Goal: Task Accomplishment & Management: Use online tool/utility

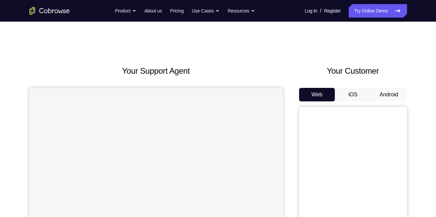
click at [384, 94] on button "Android" at bounding box center [389, 94] width 36 height 13
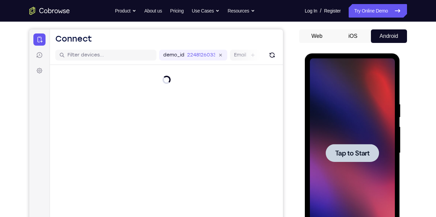
click at [331, 117] on div at bounding box center [352, 152] width 85 height 189
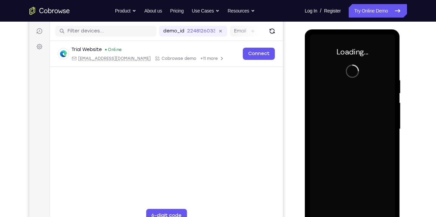
scroll to position [83, 0]
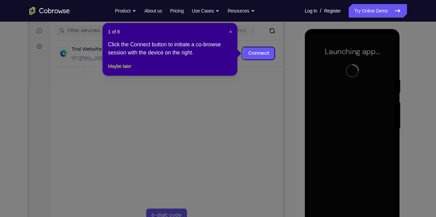
click at [234, 32] on div "1 of 8 × Click the Connect button to initiate a co-browse session with the devi…" at bounding box center [170, 49] width 135 height 53
click at [230, 30] on span "×" at bounding box center [230, 31] width 3 height 5
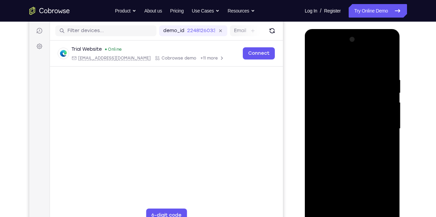
scroll to position [112, 0]
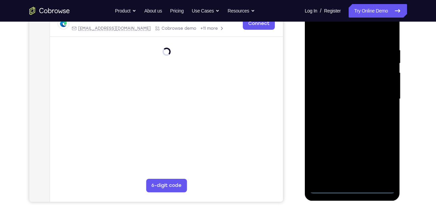
click at [355, 187] on div at bounding box center [352, 98] width 85 height 189
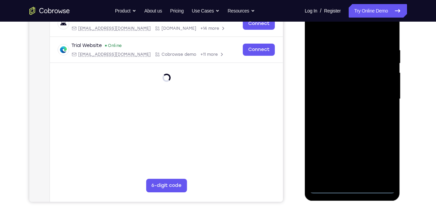
click at [387, 161] on div at bounding box center [352, 98] width 85 height 189
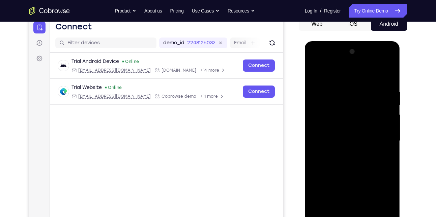
scroll to position [69, 0]
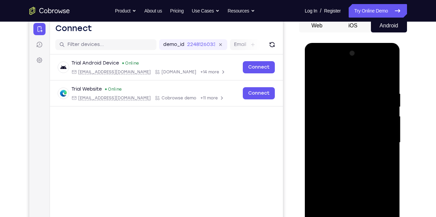
click at [317, 62] on div at bounding box center [352, 142] width 85 height 189
click at [378, 138] on div at bounding box center [352, 142] width 85 height 189
click at [346, 155] on div at bounding box center [352, 142] width 85 height 189
click at [343, 134] on div at bounding box center [352, 142] width 85 height 189
click at [339, 128] on div at bounding box center [352, 142] width 85 height 189
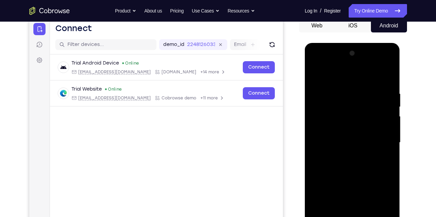
click at [354, 140] on div at bounding box center [352, 142] width 85 height 189
click at [345, 164] on div at bounding box center [352, 142] width 85 height 189
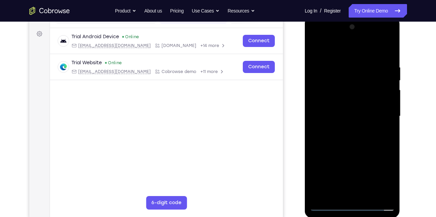
scroll to position [95, 0]
click at [360, 135] on div at bounding box center [352, 116] width 85 height 189
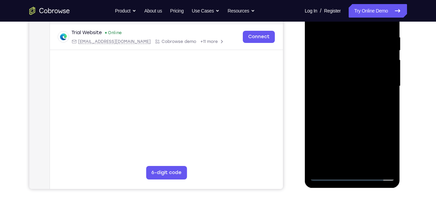
scroll to position [131, 0]
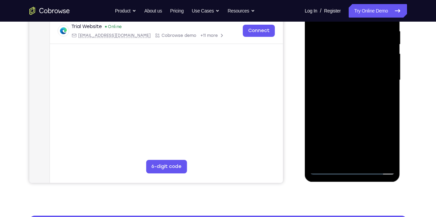
click at [370, 160] on div at bounding box center [352, 79] width 85 height 189
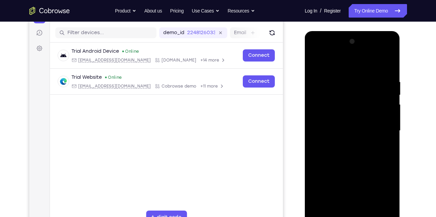
scroll to position [79, 0]
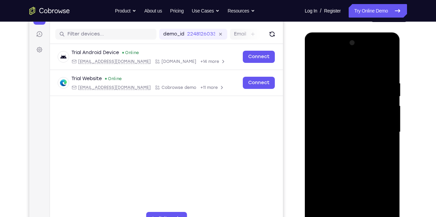
click at [355, 158] on div at bounding box center [352, 131] width 85 height 189
click at [382, 144] on div at bounding box center [352, 131] width 85 height 189
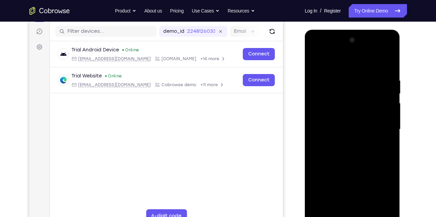
scroll to position [86, 0]
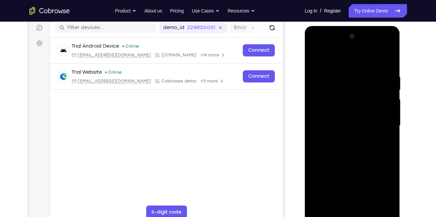
click at [340, 165] on div at bounding box center [352, 125] width 85 height 189
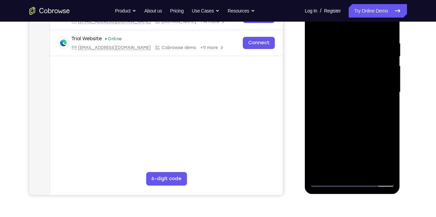
scroll to position [120, 0]
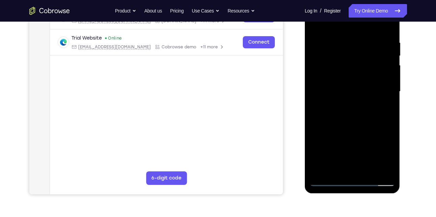
click at [336, 167] on div at bounding box center [352, 91] width 85 height 189
click at [362, 122] on div at bounding box center [352, 91] width 85 height 189
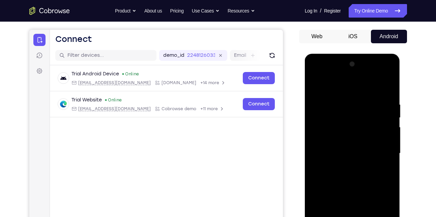
scroll to position [58, 0]
click at [340, 113] on div at bounding box center [352, 153] width 85 height 189
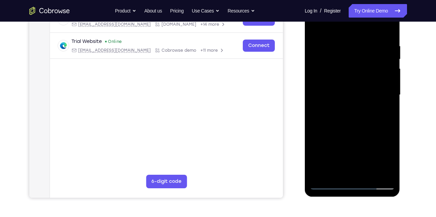
scroll to position [118, 0]
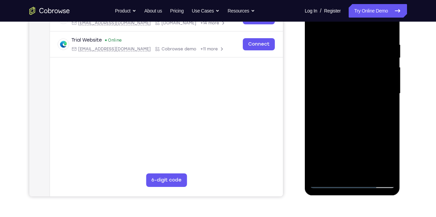
click at [349, 170] on div at bounding box center [352, 93] width 85 height 189
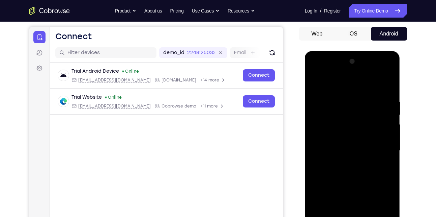
scroll to position [58, 0]
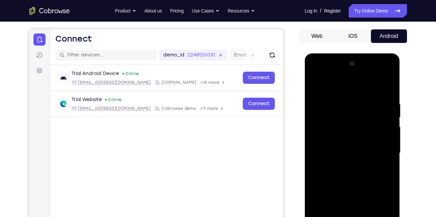
drag, startPoint x: 343, startPoint y: 170, endPoint x: 348, endPoint y: 121, distance: 49.6
click at [348, 121] on div at bounding box center [352, 152] width 85 height 189
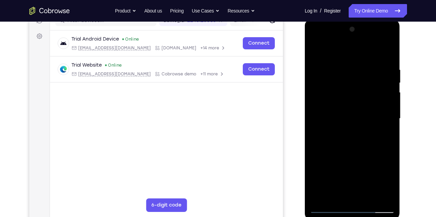
scroll to position [93, 0]
drag, startPoint x: 334, startPoint y: 176, endPoint x: 344, endPoint y: 116, distance: 60.6
click at [344, 116] on div at bounding box center [352, 118] width 85 height 189
drag, startPoint x: 340, startPoint y: 170, endPoint x: 349, endPoint y: 109, distance: 61.7
click at [349, 109] on div at bounding box center [352, 118] width 85 height 189
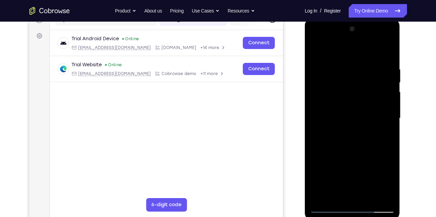
drag, startPoint x: 336, startPoint y: 168, endPoint x: 343, endPoint y: 115, distance: 53.2
click at [343, 115] on div at bounding box center [352, 118] width 85 height 189
drag, startPoint x: 336, startPoint y: 174, endPoint x: 344, endPoint y: 124, distance: 50.5
click at [344, 124] on div at bounding box center [352, 118] width 85 height 189
drag, startPoint x: 334, startPoint y: 172, endPoint x: 346, endPoint y: 111, distance: 62.8
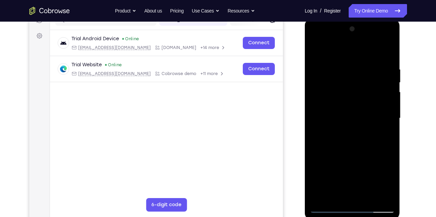
click at [346, 111] on div at bounding box center [352, 118] width 85 height 189
click at [326, 140] on div at bounding box center [352, 118] width 85 height 189
click at [338, 152] on div at bounding box center [352, 118] width 85 height 189
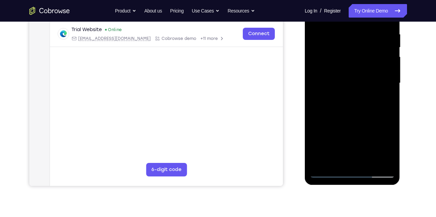
scroll to position [130, 0]
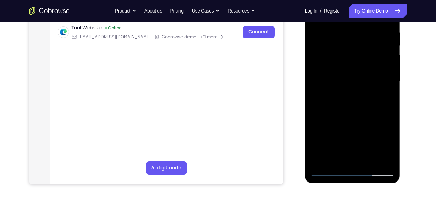
click at [382, 160] on div at bounding box center [352, 81] width 85 height 189
click at [327, 170] on div at bounding box center [352, 81] width 85 height 189
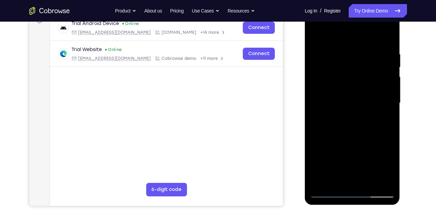
scroll to position [108, 0]
click at [337, 180] on div at bounding box center [352, 103] width 85 height 189
click at [352, 156] on div at bounding box center [352, 103] width 85 height 189
click at [392, 169] on div at bounding box center [352, 103] width 85 height 189
click at [370, 143] on div at bounding box center [352, 103] width 85 height 189
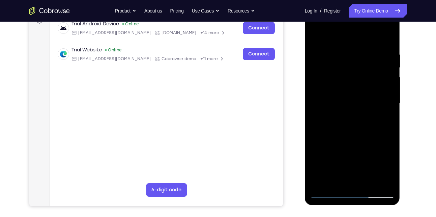
click at [391, 168] on div at bounding box center [352, 103] width 85 height 189
click at [351, 154] on div at bounding box center [352, 103] width 85 height 189
click at [311, 155] on div at bounding box center [352, 103] width 85 height 189
click at [390, 155] on div at bounding box center [352, 103] width 85 height 189
click at [352, 156] on div at bounding box center [352, 103] width 85 height 189
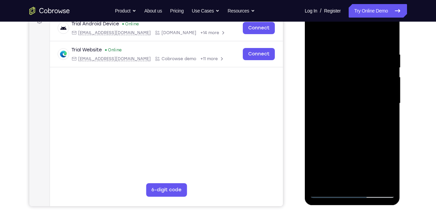
click at [386, 118] on div at bounding box center [352, 103] width 85 height 189
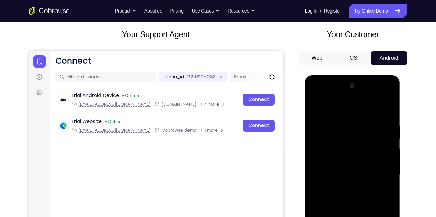
scroll to position [27, 0]
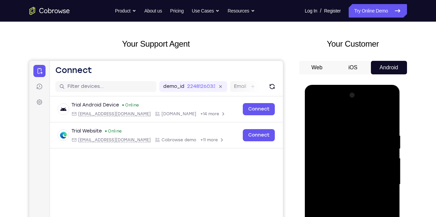
click at [315, 116] on div at bounding box center [352, 184] width 85 height 189
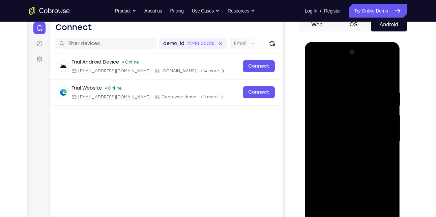
scroll to position [92, 0]
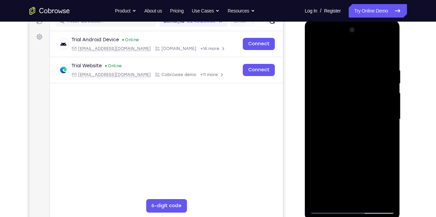
drag, startPoint x: 341, startPoint y: 164, endPoint x: 348, endPoint y: 120, distance: 44.1
click at [348, 120] on div at bounding box center [352, 119] width 85 height 189
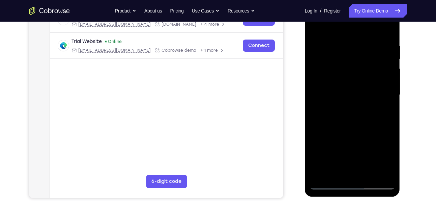
scroll to position [115, 0]
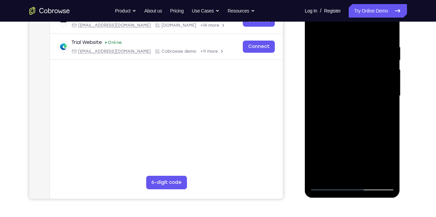
drag, startPoint x: 340, startPoint y: 170, endPoint x: 352, endPoint y: 123, distance: 48.2
click at [352, 123] on div at bounding box center [352, 95] width 85 height 189
drag, startPoint x: 339, startPoint y: 162, endPoint x: 348, endPoint y: 126, distance: 37.5
click at [348, 126] on div at bounding box center [352, 95] width 85 height 189
drag, startPoint x: 343, startPoint y: 159, endPoint x: 353, endPoint y: 116, distance: 44.4
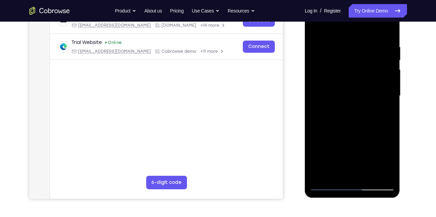
click at [353, 116] on div at bounding box center [352, 95] width 85 height 189
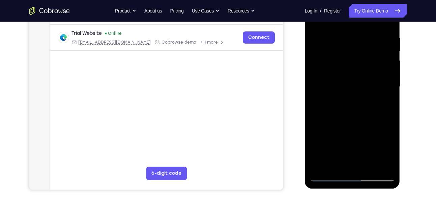
click at [344, 157] on div at bounding box center [352, 86] width 85 height 189
click at [342, 161] on div at bounding box center [352, 86] width 85 height 189
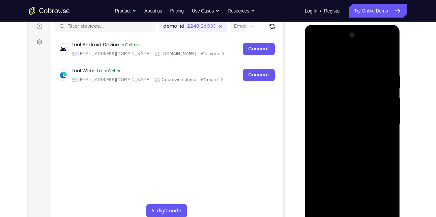
scroll to position [102, 0]
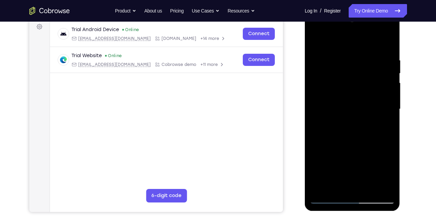
click at [353, 162] on div at bounding box center [352, 109] width 85 height 189
click at [388, 172] on div at bounding box center [352, 109] width 85 height 189
click at [352, 161] on div at bounding box center [352, 109] width 85 height 189
click at [321, 160] on div at bounding box center [352, 109] width 85 height 189
click at [344, 161] on div at bounding box center [352, 109] width 85 height 189
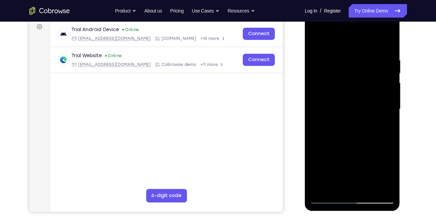
click at [357, 139] on div at bounding box center [352, 109] width 85 height 189
click at [391, 173] on div at bounding box center [352, 109] width 85 height 189
click at [382, 161] on div at bounding box center [352, 109] width 85 height 189
click at [392, 173] on div at bounding box center [352, 109] width 85 height 189
click at [384, 161] on div at bounding box center [352, 109] width 85 height 189
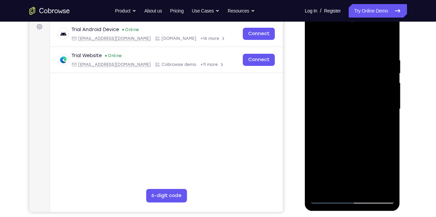
click at [356, 186] on div at bounding box center [352, 109] width 85 height 189
click at [375, 161] on div at bounding box center [352, 109] width 85 height 189
click at [367, 161] on div at bounding box center [352, 109] width 85 height 189
click at [389, 150] on div at bounding box center [352, 109] width 85 height 189
click at [382, 149] on div at bounding box center [352, 109] width 85 height 189
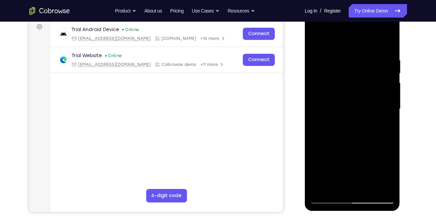
click at [316, 162] on div at bounding box center [352, 109] width 85 height 189
click at [392, 173] on div at bounding box center [352, 109] width 85 height 189
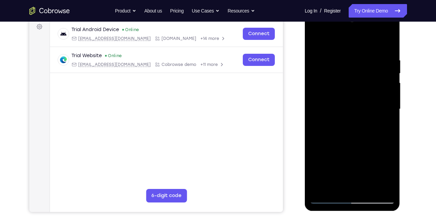
click at [392, 173] on div at bounding box center [352, 109] width 85 height 189
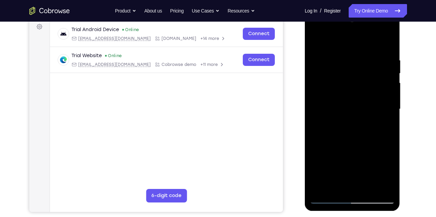
click at [392, 173] on div at bounding box center [352, 109] width 85 height 189
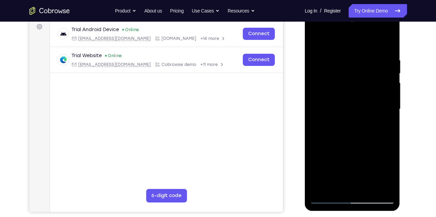
click at [392, 173] on div at bounding box center [352, 109] width 85 height 189
click at [359, 174] on div at bounding box center [352, 109] width 85 height 189
click at [335, 163] on div at bounding box center [352, 109] width 85 height 189
click at [359, 151] on div at bounding box center [352, 109] width 85 height 189
click at [382, 174] on div at bounding box center [352, 109] width 85 height 189
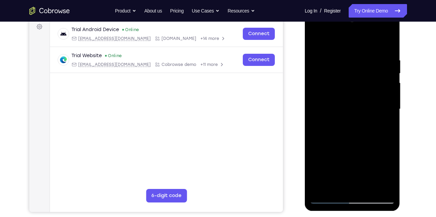
click at [329, 160] on div at bounding box center [352, 109] width 85 height 189
click at [366, 162] on div at bounding box center [352, 109] width 85 height 189
click at [386, 124] on div at bounding box center [352, 109] width 85 height 189
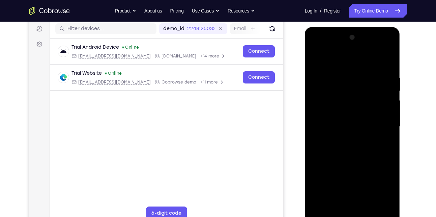
scroll to position [86, 0]
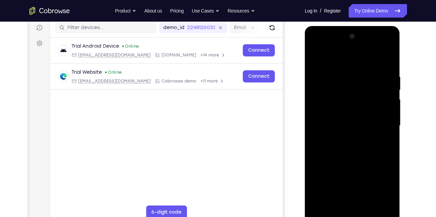
click at [343, 142] on div at bounding box center [352, 125] width 85 height 189
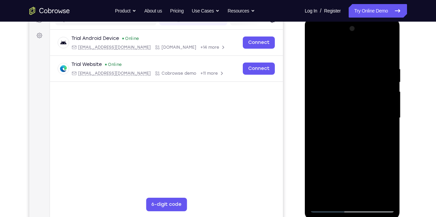
scroll to position [94, 0]
click at [374, 169] on div at bounding box center [352, 117] width 85 height 189
click at [336, 183] on div at bounding box center [352, 117] width 85 height 189
click at [330, 171] on div at bounding box center [352, 117] width 85 height 189
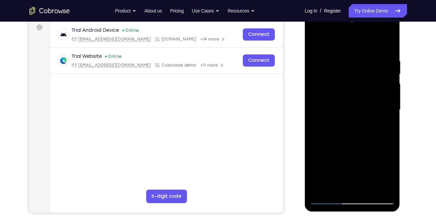
scroll to position [102, 0]
click at [393, 174] on div at bounding box center [352, 109] width 85 height 189
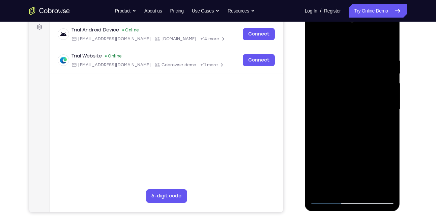
click at [393, 174] on div at bounding box center [352, 109] width 85 height 189
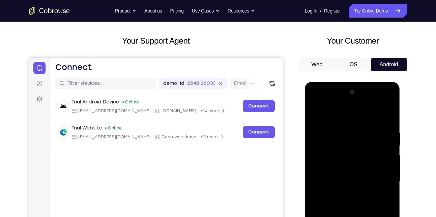
scroll to position [29, 0]
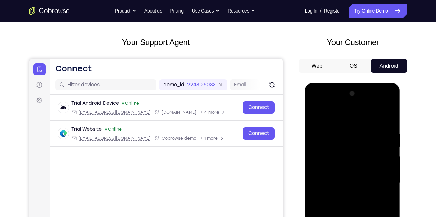
click at [325, 113] on div at bounding box center [352, 182] width 85 height 189
click at [313, 112] on div at bounding box center [352, 182] width 85 height 189
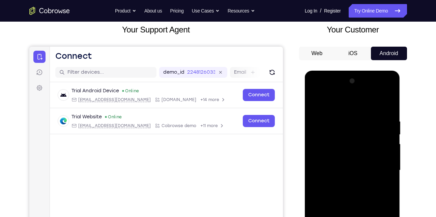
scroll to position [40, 0]
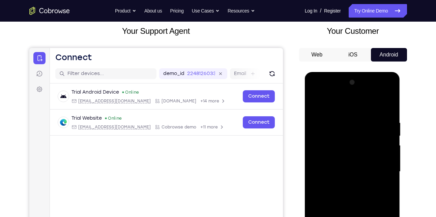
click at [315, 105] on div at bounding box center [352, 171] width 85 height 189
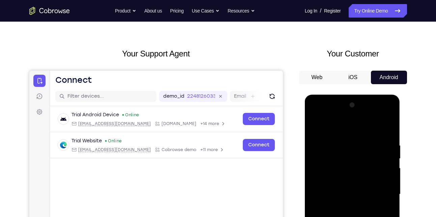
scroll to position [16, 0]
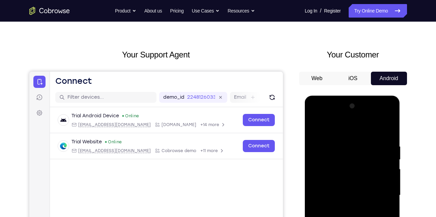
click at [317, 126] on div at bounding box center [352, 195] width 85 height 189
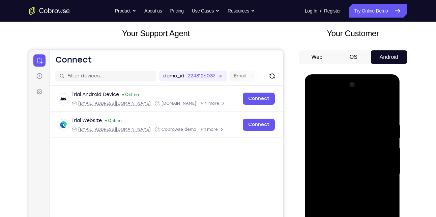
scroll to position [38, 0]
click at [389, 105] on div at bounding box center [352, 173] width 85 height 189
click at [347, 125] on div at bounding box center [352, 173] width 85 height 189
click at [319, 123] on div at bounding box center [352, 173] width 85 height 189
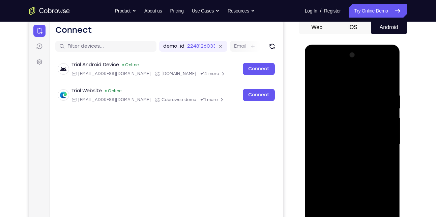
scroll to position [73, 0]
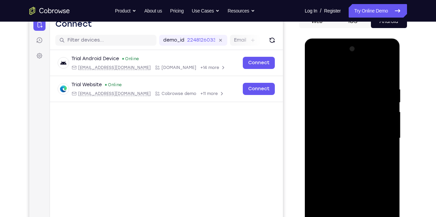
drag, startPoint x: 352, startPoint y: 171, endPoint x: 356, endPoint y: 132, distance: 39.4
click at [356, 132] on div at bounding box center [352, 138] width 85 height 189
drag, startPoint x: 356, startPoint y: 168, endPoint x: 359, endPoint y: 120, distance: 48.0
click at [359, 120] on div at bounding box center [352, 138] width 85 height 189
drag, startPoint x: 358, startPoint y: 162, endPoint x: 364, endPoint y: 116, distance: 46.6
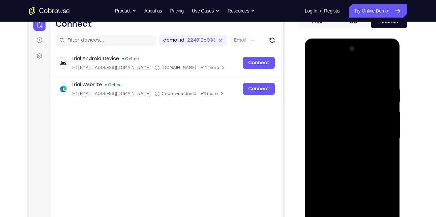
click at [364, 116] on div at bounding box center [352, 138] width 85 height 189
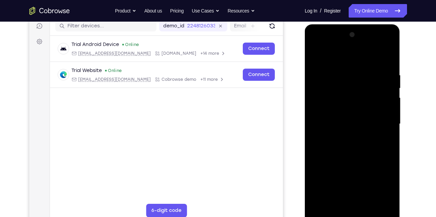
scroll to position [88, 0]
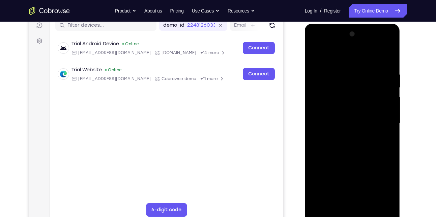
drag, startPoint x: 352, startPoint y: 168, endPoint x: 359, endPoint y: 114, distance: 55.1
click at [359, 114] on div at bounding box center [352, 123] width 85 height 189
drag, startPoint x: 355, startPoint y: 166, endPoint x: 361, endPoint y: 117, distance: 49.3
click at [361, 117] on div at bounding box center [352, 123] width 85 height 189
drag, startPoint x: 356, startPoint y: 167, endPoint x: 363, endPoint y: 115, distance: 52.8
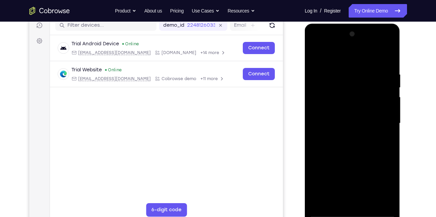
click at [363, 115] on div at bounding box center [352, 123] width 85 height 189
drag, startPoint x: 356, startPoint y: 167, endPoint x: 365, endPoint y: 110, distance: 58.1
click at [365, 110] on div at bounding box center [352, 123] width 85 height 189
drag, startPoint x: 354, startPoint y: 164, endPoint x: 363, endPoint y: 116, distance: 48.4
click at [363, 116] on div at bounding box center [352, 123] width 85 height 189
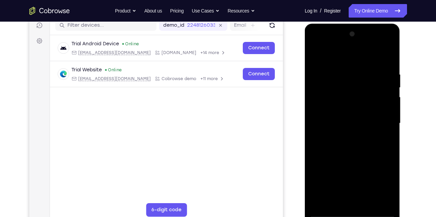
drag, startPoint x: 355, startPoint y: 173, endPoint x: 361, endPoint y: 133, distance: 40.7
click at [361, 133] on div at bounding box center [352, 123] width 85 height 189
drag, startPoint x: 358, startPoint y: 167, endPoint x: 365, endPoint y: 122, distance: 45.1
click at [365, 122] on div at bounding box center [352, 123] width 85 height 189
drag, startPoint x: 358, startPoint y: 168, endPoint x: 357, endPoint y: 127, distance: 41.2
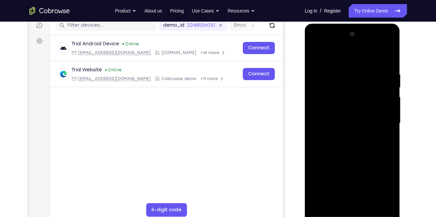
click at [357, 127] on div at bounding box center [352, 123] width 85 height 189
drag, startPoint x: 355, startPoint y: 157, endPoint x: 357, endPoint y: 122, distance: 35.2
click at [357, 122] on div at bounding box center [352, 123] width 85 height 189
drag, startPoint x: 355, startPoint y: 176, endPoint x: 360, endPoint y: 131, distance: 45.5
click at [360, 131] on div at bounding box center [352, 123] width 85 height 189
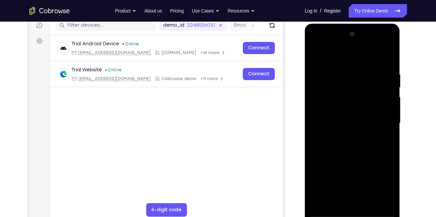
drag, startPoint x: 359, startPoint y: 169, endPoint x: 364, endPoint y: 130, distance: 39.5
click at [364, 130] on div at bounding box center [352, 123] width 85 height 189
drag, startPoint x: 359, startPoint y: 163, endPoint x: 365, endPoint y: 117, distance: 45.7
click at [365, 117] on div at bounding box center [352, 123] width 85 height 189
drag, startPoint x: 358, startPoint y: 161, endPoint x: 363, endPoint y: 119, distance: 41.9
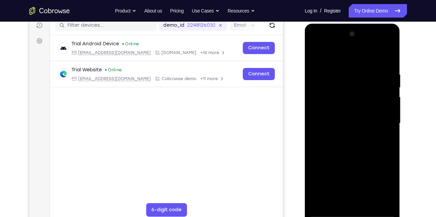
click at [363, 119] on div at bounding box center [352, 123] width 85 height 189
drag, startPoint x: 354, startPoint y: 173, endPoint x: 358, endPoint y: 126, distance: 47.5
click at [358, 126] on div at bounding box center [352, 123] width 85 height 189
drag, startPoint x: 352, startPoint y: 168, endPoint x: 359, endPoint y: 125, distance: 44.5
click at [359, 125] on div at bounding box center [352, 123] width 85 height 189
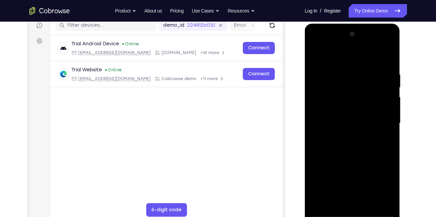
drag, startPoint x: 358, startPoint y: 168, endPoint x: 365, endPoint y: 120, distance: 48.4
click at [365, 120] on div at bounding box center [352, 123] width 85 height 189
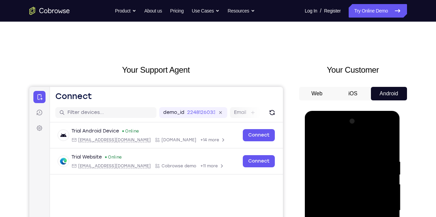
scroll to position [0, 0]
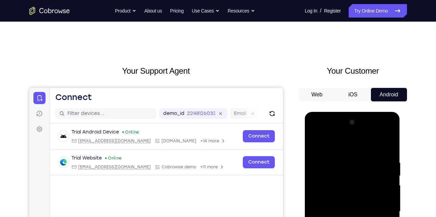
click at [317, 141] on div at bounding box center [352, 211] width 85 height 189
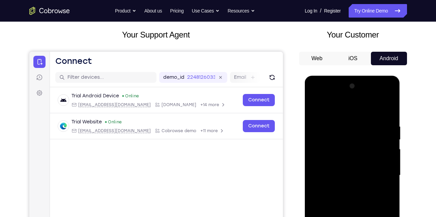
scroll to position [38, 0]
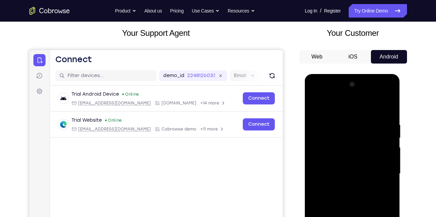
click at [316, 104] on div at bounding box center [352, 173] width 85 height 189
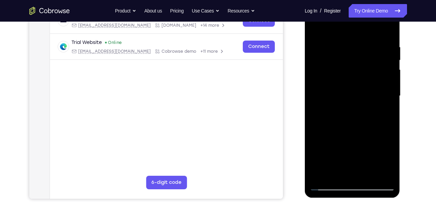
scroll to position [116, 0]
click at [369, 174] on div at bounding box center [352, 95] width 85 height 189
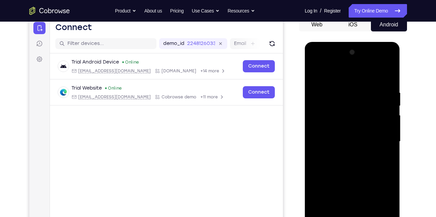
scroll to position [66, 0]
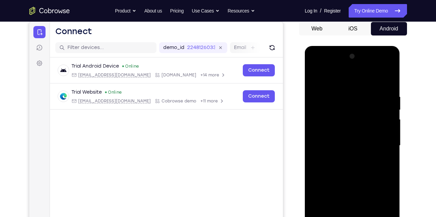
click at [342, 126] on div at bounding box center [352, 145] width 85 height 189
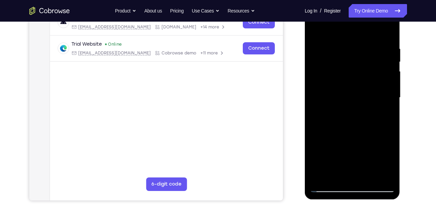
scroll to position [114, 0]
click at [334, 174] on div at bounding box center [352, 97] width 85 height 189
click at [328, 172] on div at bounding box center [352, 97] width 85 height 189
click at [337, 135] on div at bounding box center [352, 97] width 85 height 189
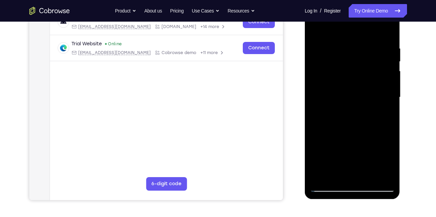
click at [337, 135] on div at bounding box center [352, 97] width 85 height 189
click at [383, 108] on div at bounding box center [352, 97] width 85 height 189
click at [351, 149] on div at bounding box center [352, 97] width 85 height 189
click at [366, 149] on div at bounding box center [352, 97] width 85 height 189
click at [352, 149] on div at bounding box center [352, 97] width 85 height 189
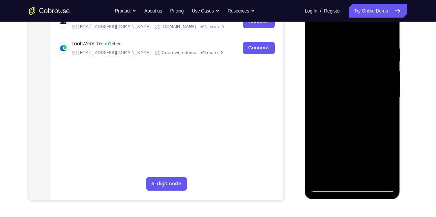
click at [374, 127] on div at bounding box center [352, 97] width 85 height 189
click at [373, 150] on div at bounding box center [352, 97] width 85 height 189
click at [316, 146] on div at bounding box center [352, 97] width 85 height 189
click at [372, 128] on div at bounding box center [352, 97] width 85 height 189
click at [337, 164] on div at bounding box center [352, 97] width 85 height 189
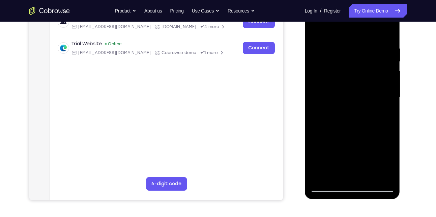
click at [355, 152] on div at bounding box center [352, 97] width 85 height 189
click at [331, 149] on div at bounding box center [352, 97] width 85 height 189
click at [383, 140] on div at bounding box center [352, 97] width 85 height 189
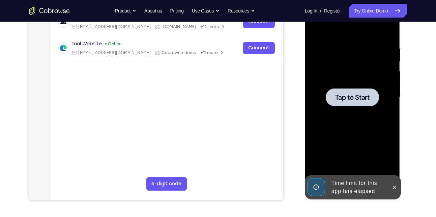
click at [374, 128] on div at bounding box center [352, 97] width 85 height 189
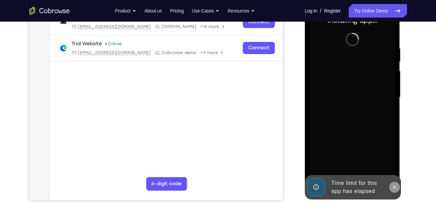
click at [393, 186] on icon at bounding box center [394, 186] width 3 height 3
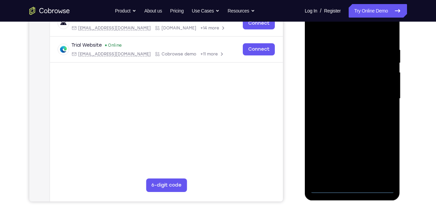
scroll to position [115, 0]
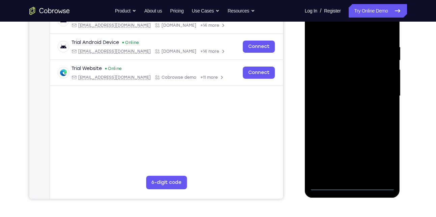
click at [354, 185] on div at bounding box center [352, 95] width 85 height 189
click at [382, 157] on div at bounding box center [352, 95] width 85 height 189
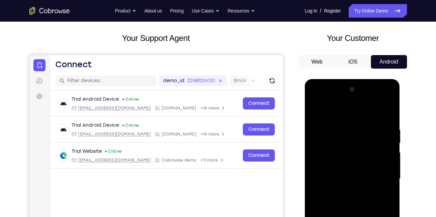
scroll to position [30, 0]
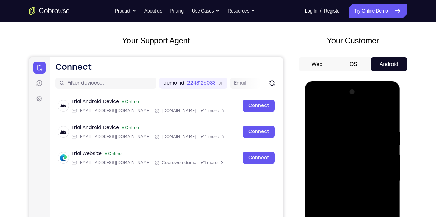
click at [315, 102] on div at bounding box center [352, 180] width 85 height 189
click at [379, 174] on div at bounding box center [352, 180] width 85 height 189
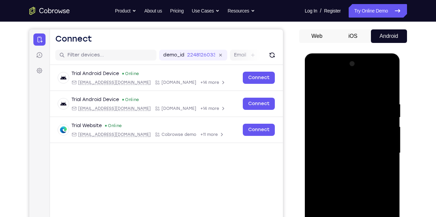
scroll to position [60, 0]
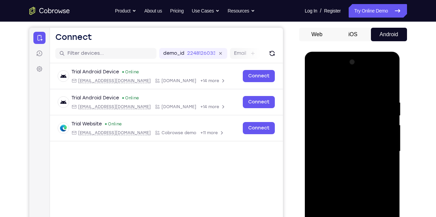
click at [345, 161] on div at bounding box center [352, 151] width 85 height 189
click at [342, 143] on div at bounding box center [352, 151] width 85 height 189
click at [336, 140] on div at bounding box center [352, 151] width 85 height 189
click at [349, 149] on div at bounding box center [352, 151] width 85 height 189
click at [352, 174] on div at bounding box center [352, 151] width 85 height 189
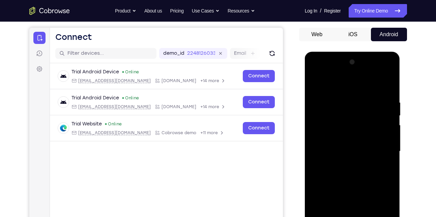
click at [353, 171] on div at bounding box center [352, 151] width 85 height 189
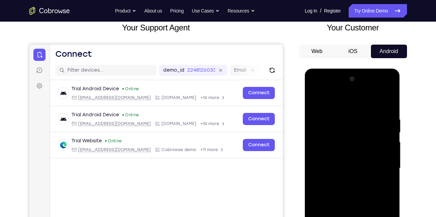
scroll to position [70, 0]
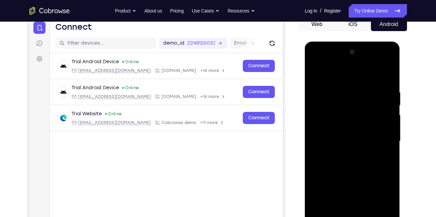
click at [385, 150] on div at bounding box center [352, 141] width 85 height 189
click at [349, 137] on div at bounding box center [352, 141] width 85 height 189
click at [342, 164] on div at bounding box center [352, 141] width 85 height 189
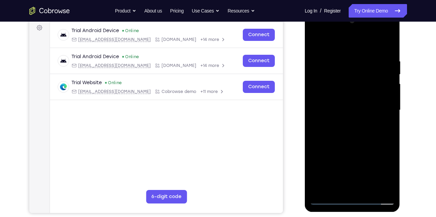
scroll to position [115, 0]
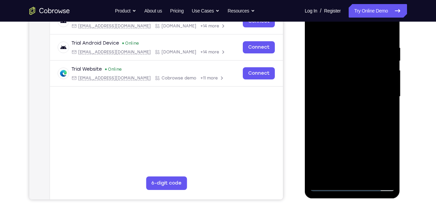
click at [357, 113] on div at bounding box center [352, 96] width 85 height 189
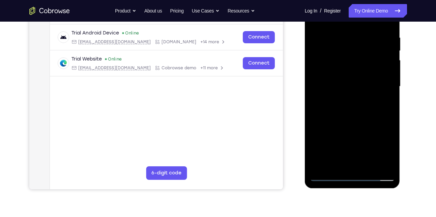
scroll to position [127, 0]
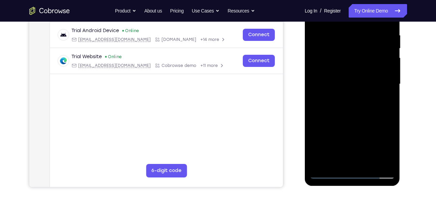
click at [367, 164] on div at bounding box center [352, 84] width 85 height 189
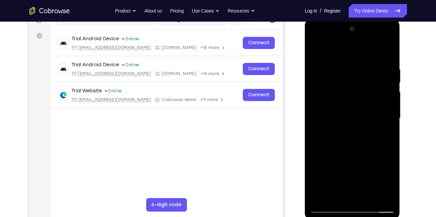
scroll to position [91, 0]
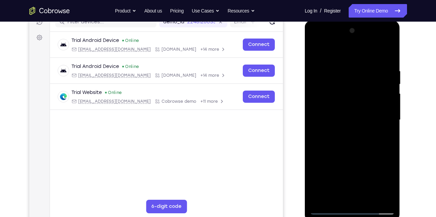
click at [351, 145] on div at bounding box center [352, 119] width 85 height 189
click at [382, 132] on div at bounding box center [352, 119] width 85 height 189
click at [350, 101] on div at bounding box center [352, 119] width 85 height 189
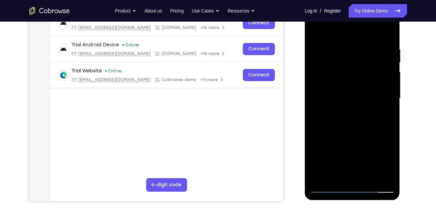
scroll to position [113, 0]
click at [340, 174] on div at bounding box center [352, 97] width 85 height 189
click at [389, 161] on div at bounding box center [352, 97] width 85 height 189
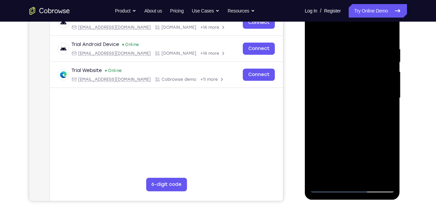
click at [373, 112] on div at bounding box center [352, 97] width 85 height 189
click at [371, 113] on div at bounding box center [352, 97] width 85 height 189
click at [371, 111] on div at bounding box center [352, 97] width 85 height 189
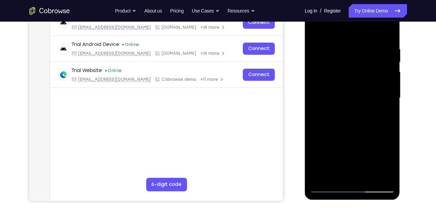
click at [371, 111] on div at bounding box center [352, 97] width 85 height 189
click at [365, 119] on div at bounding box center [352, 97] width 85 height 189
click at [382, 115] on div at bounding box center [352, 97] width 85 height 189
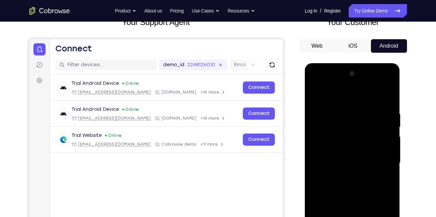
scroll to position [74, 0]
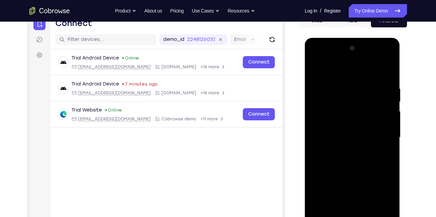
click at [329, 154] on div at bounding box center [352, 137] width 85 height 189
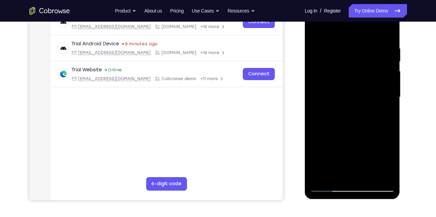
scroll to position [114, 0]
click at [391, 160] on div at bounding box center [352, 96] width 85 height 189
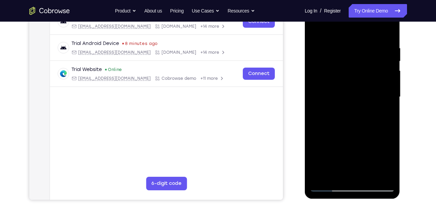
click at [391, 160] on div at bounding box center [352, 96] width 85 height 189
click at [389, 161] on div at bounding box center [352, 96] width 85 height 189
click at [387, 113] on div at bounding box center [352, 96] width 85 height 189
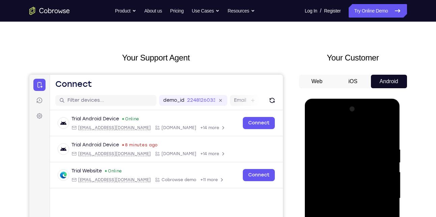
scroll to position [12, 0]
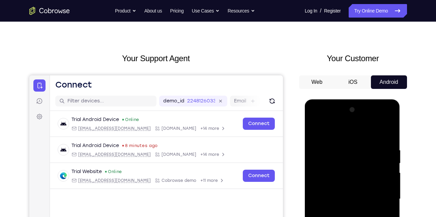
click at [315, 131] on div at bounding box center [352, 198] width 85 height 189
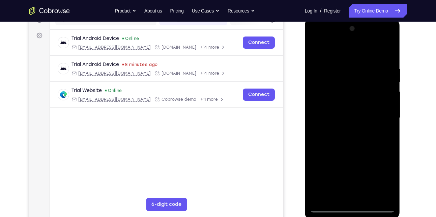
scroll to position [87, 0]
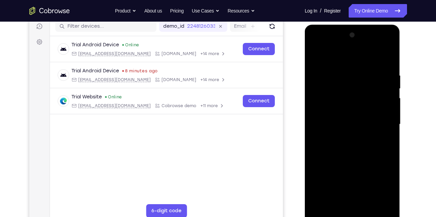
click at [339, 117] on div at bounding box center [352, 124] width 85 height 189
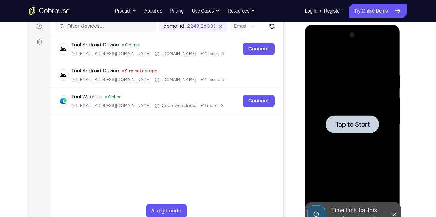
click at [334, 135] on div at bounding box center [352, 124] width 85 height 189
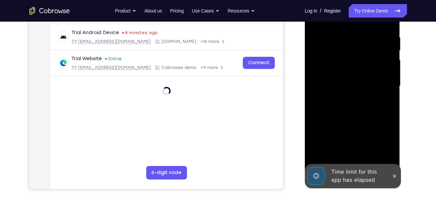
scroll to position [126, 0]
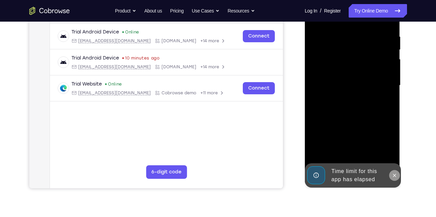
click at [393, 173] on icon at bounding box center [394, 174] width 5 height 5
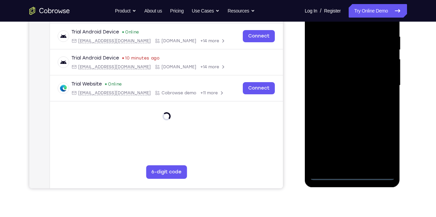
click at [353, 173] on div at bounding box center [352, 85] width 85 height 189
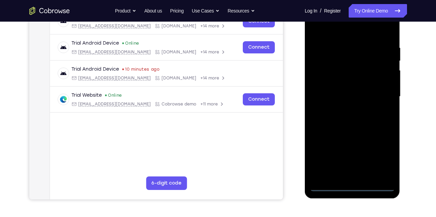
scroll to position [114, 0]
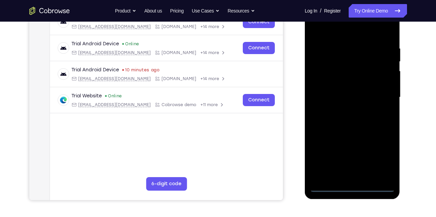
click at [382, 157] on div at bounding box center [352, 97] width 85 height 189
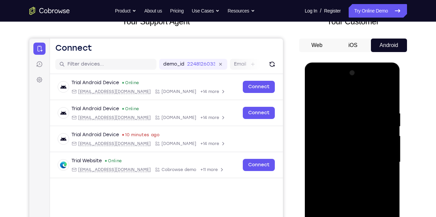
scroll to position [12, 0]
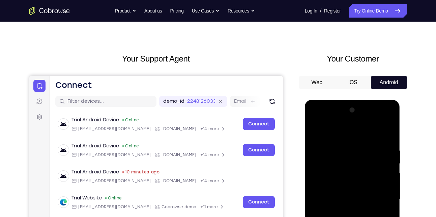
click at [318, 120] on div at bounding box center [352, 199] width 85 height 189
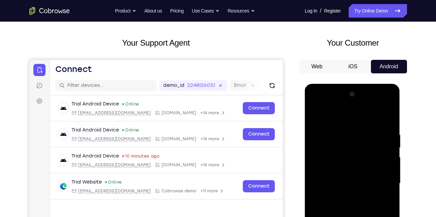
scroll to position [29, 0]
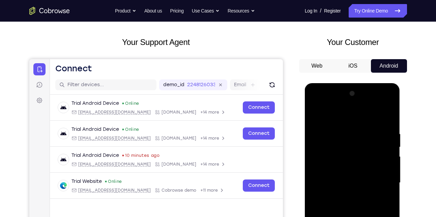
click at [382, 178] on div at bounding box center [352, 182] width 85 height 189
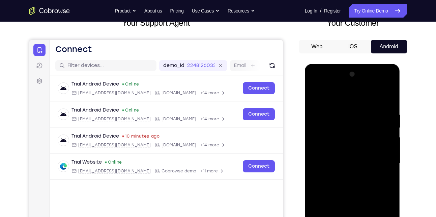
scroll to position [50, 0]
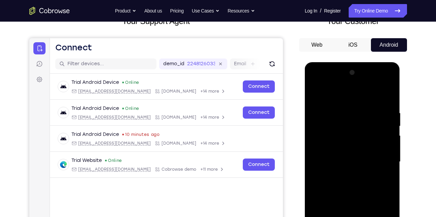
click at [346, 172] on div at bounding box center [352, 161] width 85 height 189
click at [332, 151] on div at bounding box center [352, 161] width 85 height 189
drag, startPoint x: 332, startPoint y: 147, endPoint x: 324, endPoint y: 148, distance: 8.2
click at [324, 148] on div at bounding box center [352, 161] width 85 height 189
click at [340, 160] on div at bounding box center [352, 161] width 85 height 189
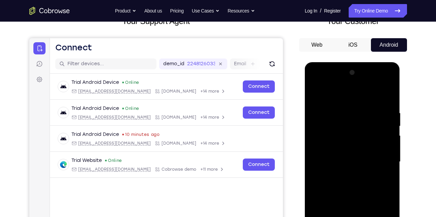
click at [345, 183] on div at bounding box center [352, 161] width 85 height 189
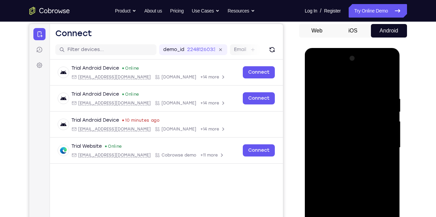
click at [348, 165] on div at bounding box center [352, 147] width 85 height 189
click at [346, 170] on div at bounding box center [352, 147] width 85 height 189
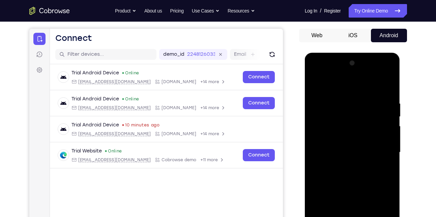
scroll to position [78, 0]
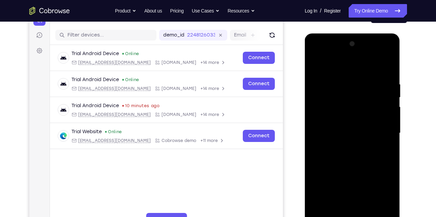
click at [354, 147] on div at bounding box center [352, 132] width 85 height 189
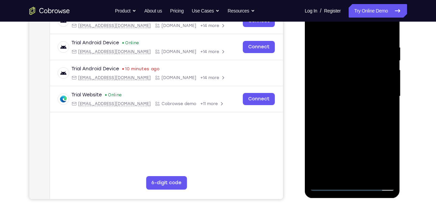
scroll to position [118, 0]
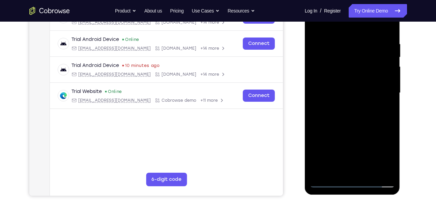
click at [369, 170] on div at bounding box center [352, 92] width 85 height 189
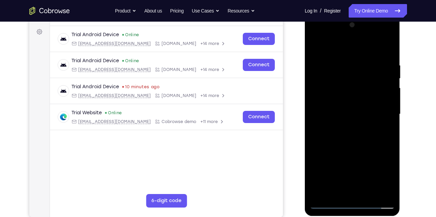
scroll to position [97, 0]
click at [356, 139] on div at bounding box center [352, 114] width 85 height 189
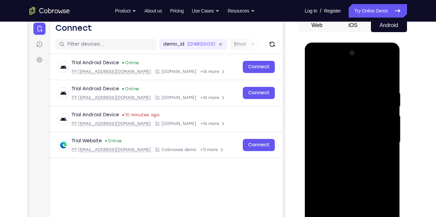
scroll to position [67, 0]
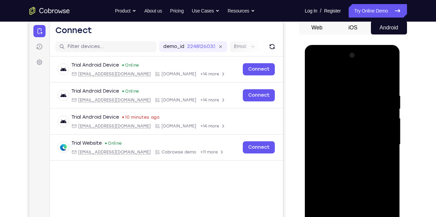
click at [380, 156] on div at bounding box center [352, 144] width 85 height 189
click at [353, 127] on div at bounding box center [352, 144] width 85 height 189
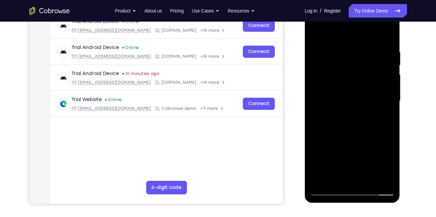
scroll to position [110, 0]
click at [346, 177] on div at bounding box center [352, 101] width 85 height 189
click at [388, 116] on div at bounding box center [352, 101] width 85 height 189
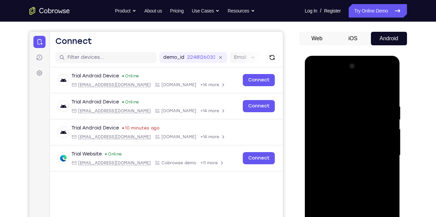
scroll to position [54, 0]
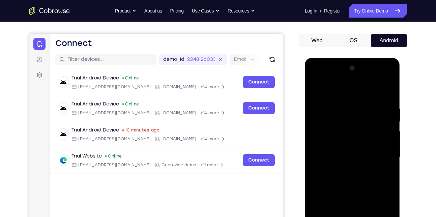
click at [315, 89] on div at bounding box center [352, 157] width 85 height 189
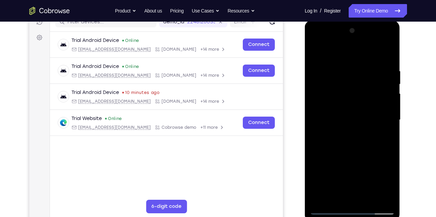
scroll to position [90, 0]
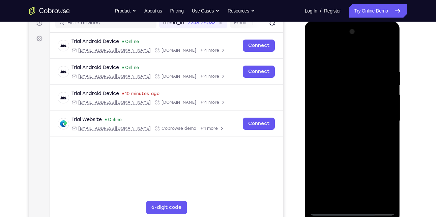
click at [343, 115] on div at bounding box center [352, 120] width 85 height 189
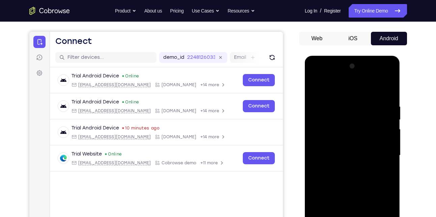
scroll to position [54, 0]
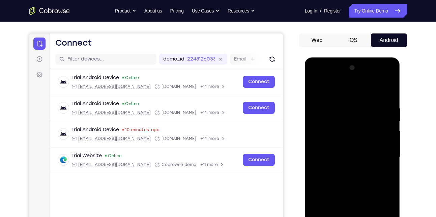
click at [327, 90] on div at bounding box center [352, 156] width 85 height 189
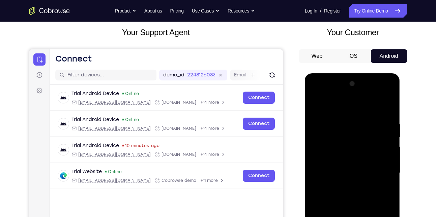
scroll to position [38, 0]
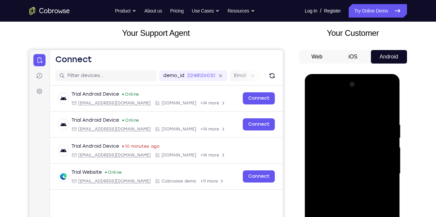
click at [320, 122] on div at bounding box center [352, 173] width 85 height 189
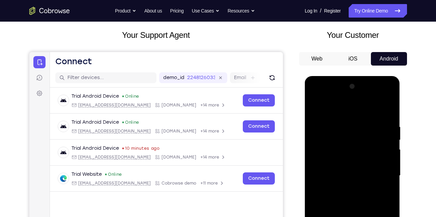
scroll to position [35, 0]
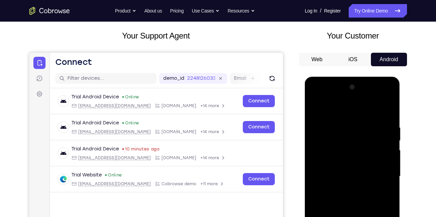
click at [315, 107] on div at bounding box center [352, 176] width 85 height 189
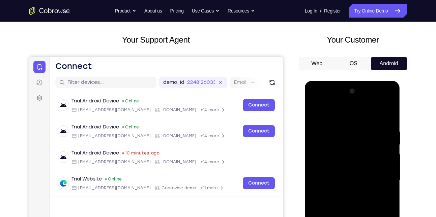
scroll to position [31, 0]
click at [316, 112] on div at bounding box center [352, 180] width 85 height 189
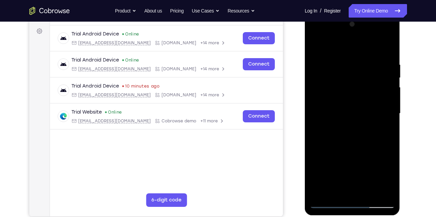
scroll to position [107, 0]
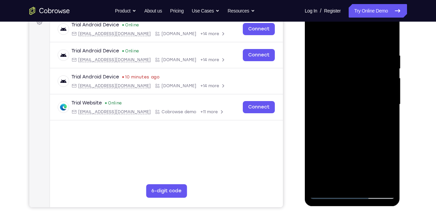
drag, startPoint x: 342, startPoint y: 174, endPoint x: 340, endPoint y: 181, distance: 6.2
click at [340, 181] on div at bounding box center [352, 104] width 85 height 189
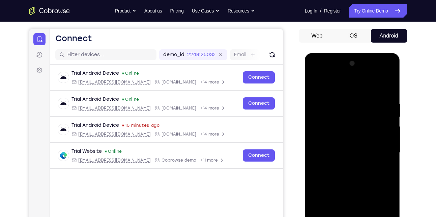
scroll to position [58, 0]
click at [317, 85] on div at bounding box center [352, 152] width 85 height 189
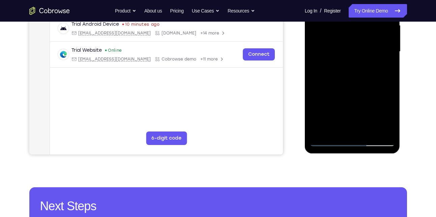
scroll to position [129, 0]
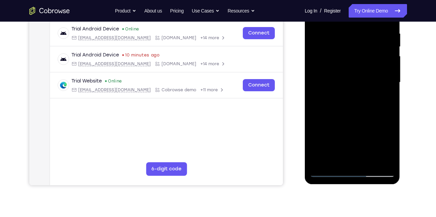
click at [391, 152] on div at bounding box center [352, 82] width 85 height 189
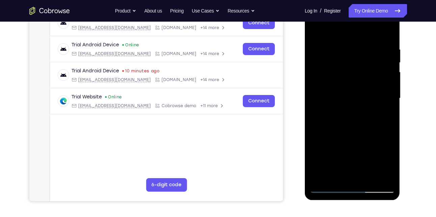
drag, startPoint x: 353, startPoint y: 165, endPoint x: 362, endPoint y: 97, distance: 69.4
click at [362, 97] on div at bounding box center [352, 98] width 85 height 189
drag, startPoint x: 356, startPoint y: 164, endPoint x: 364, endPoint y: 96, distance: 68.4
click at [364, 96] on div at bounding box center [352, 98] width 85 height 189
drag, startPoint x: 354, startPoint y: 165, endPoint x: 357, endPoint y: 88, distance: 76.7
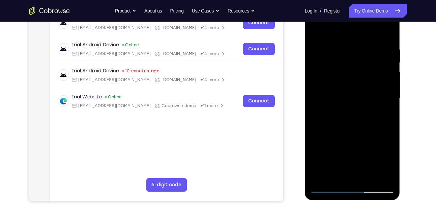
click at [357, 88] on div at bounding box center [352, 98] width 85 height 189
drag, startPoint x: 357, startPoint y: 165, endPoint x: 356, endPoint y: 98, distance: 66.8
click at [356, 98] on div at bounding box center [352, 98] width 85 height 189
drag, startPoint x: 354, startPoint y: 161, endPoint x: 360, endPoint y: 135, distance: 26.5
click at [360, 135] on div at bounding box center [352, 98] width 85 height 189
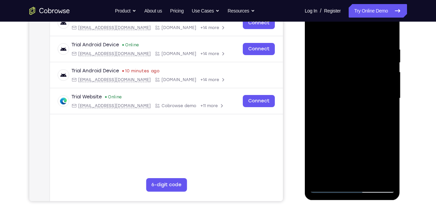
drag, startPoint x: 358, startPoint y: 152, endPoint x: 361, endPoint y: 96, distance: 56.5
click at [361, 96] on div at bounding box center [352, 98] width 85 height 189
drag, startPoint x: 360, startPoint y: 149, endPoint x: 369, endPoint y: 95, distance: 54.9
click at [369, 95] on div at bounding box center [352, 98] width 85 height 189
drag, startPoint x: 363, startPoint y: 162, endPoint x: 364, endPoint y: 140, distance: 22.3
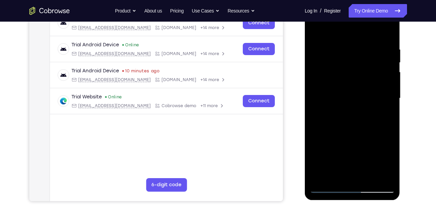
click at [364, 140] on div at bounding box center [352, 98] width 85 height 189
drag, startPoint x: 360, startPoint y: 157, endPoint x: 361, endPoint y: 90, distance: 67.2
click at [361, 90] on div at bounding box center [352, 98] width 85 height 189
drag, startPoint x: 357, startPoint y: 151, endPoint x: 363, endPoint y: 94, distance: 57.0
click at [363, 94] on div at bounding box center [352, 98] width 85 height 189
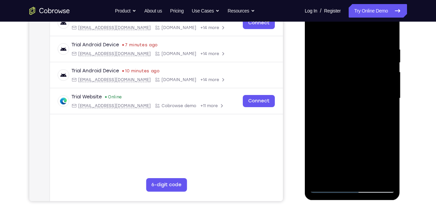
drag, startPoint x: 356, startPoint y: 160, endPoint x: 360, endPoint y: 92, distance: 67.6
click at [360, 92] on div at bounding box center [352, 98] width 85 height 189
drag, startPoint x: 356, startPoint y: 156, endPoint x: 363, endPoint y: 86, distance: 70.5
click at [363, 86] on div at bounding box center [352, 98] width 85 height 189
click at [336, 176] on div at bounding box center [352, 98] width 85 height 189
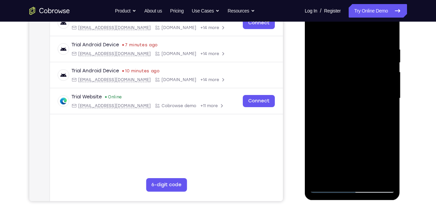
click at [345, 160] on div at bounding box center [352, 98] width 85 height 189
click at [337, 177] on div at bounding box center [352, 98] width 85 height 189
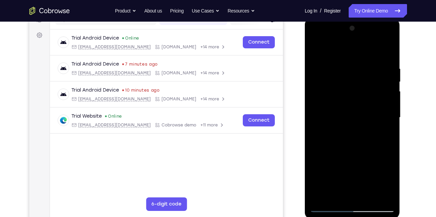
scroll to position [97, 0]
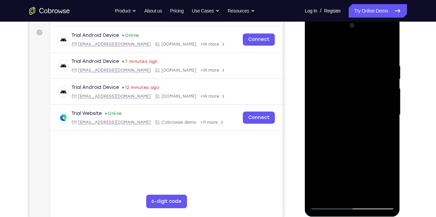
drag, startPoint x: 358, startPoint y: 183, endPoint x: 361, endPoint y: 119, distance: 63.6
click at [361, 119] on div at bounding box center [352, 114] width 85 height 189
drag, startPoint x: 345, startPoint y: 171, endPoint x: 354, endPoint y: 120, distance: 52.1
click at [354, 120] on div at bounding box center [352, 114] width 85 height 189
click at [368, 193] on div at bounding box center [352, 114] width 85 height 189
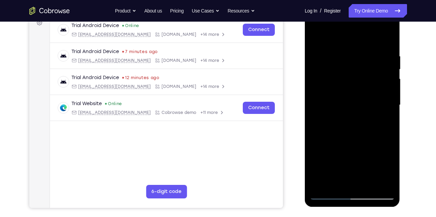
scroll to position [106, 0]
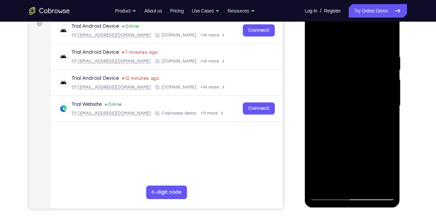
click at [329, 194] on div at bounding box center [352, 105] width 85 height 189
click at [322, 185] on div at bounding box center [352, 105] width 85 height 189
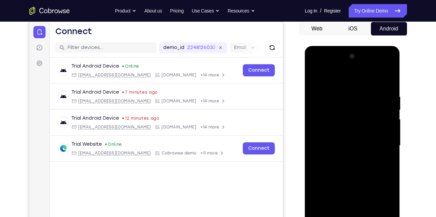
scroll to position [65, 0]
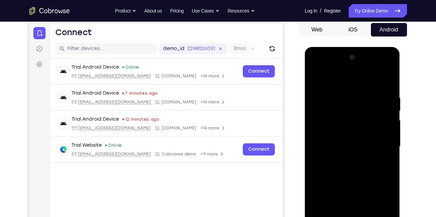
click at [361, 96] on div at bounding box center [352, 146] width 85 height 189
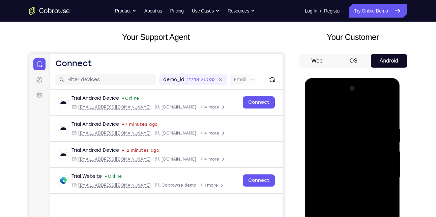
scroll to position [31, 0]
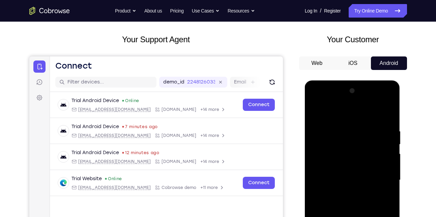
click at [384, 144] on div at bounding box center [352, 179] width 85 height 189
click at [388, 115] on div at bounding box center [352, 179] width 85 height 189
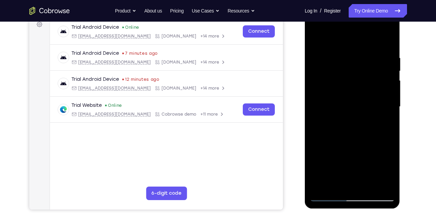
scroll to position [108, 0]
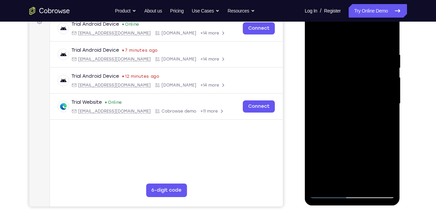
click at [385, 182] on div at bounding box center [352, 103] width 85 height 189
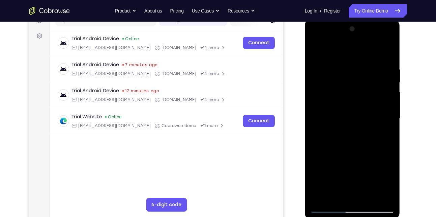
scroll to position [94, 0]
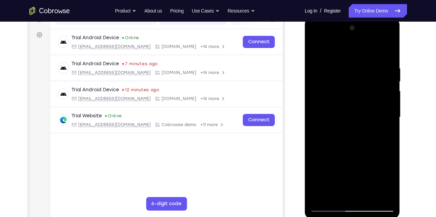
click at [331, 167] on div at bounding box center [352, 117] width 85 height 189
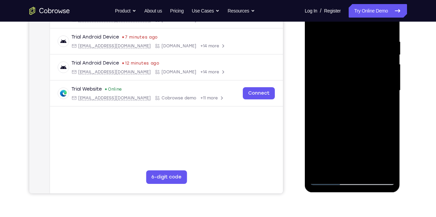
scroll to position [117, 0]
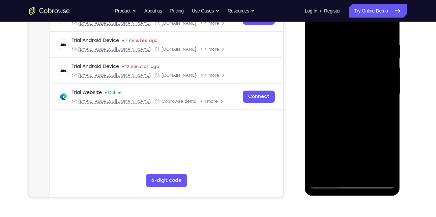
drag, startPoint x: 339, startPoint y: 161, endPoint x: 339, endPoint y: 109, distance: 52.6
click at [339, 109] on div at bounding box center [352, 93] width 85 height 189
drag, startPoint x: 341, startPoint y: 127, endPoint x: 342, endPoint y: 165, distance: 38.1
click at [342, 165] on div at bounding box center [352, 93] width 85 height 189
drag, startPoint x: 346, startPoint y: 108, endPoint x: 346, endPoint y: 128, distance: 20.6
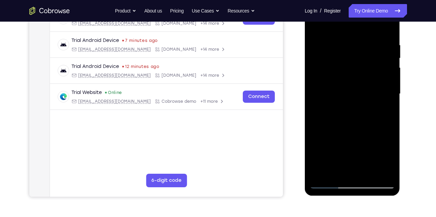
click at [346, 128] on div at bounding box center [352, 93] width 85 height 189
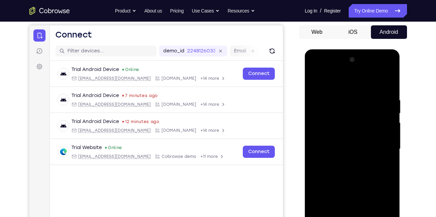
scroll to position [55, 0]
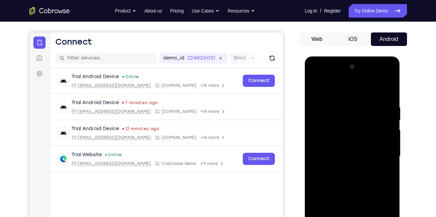
click at [317, 87] on div at bounding box center [352, 155] width 85 height 189
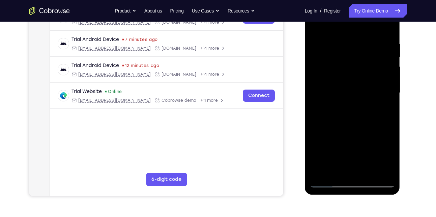
scroll to position [119, 0]
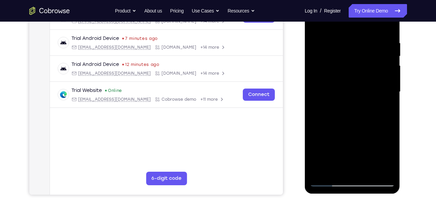
click at [318, 170] on div at bounding box center [352, 91] width 85 height 189
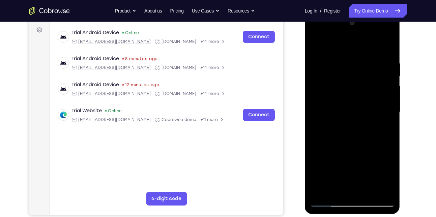
scroll to position [99, 0]
click at [321, 191] on div at bounding box center [352, 112] width 85 height 189
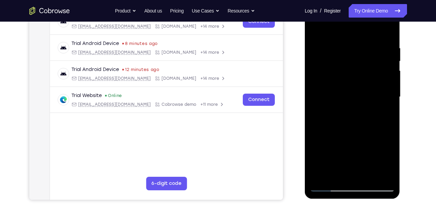
scroll to position [117, 0]
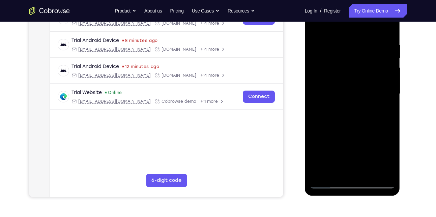
click at [369, 173] on div at bounding box center [352, 93] width 85 height 189
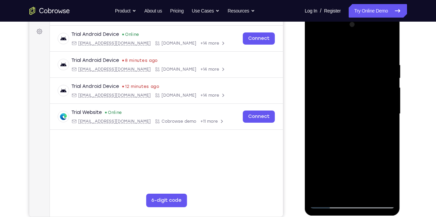
scroll to position [97, 0]
click at [342, 93] on div at bounding box center [352, 114] width 85 height 189
click at [334, 189] on div at bounding box center [352, 114] width 85 height 189
click at [385, 131] on div at bounding box center [352, 114] width 85 height 189
click at [386, 129] on div at bounding box center [352, 114] width 85 height 189
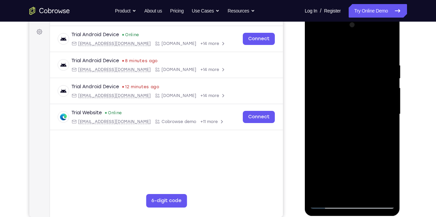
click at [333, 132] on div at bounding box center [352, 114] width 85 height 189
click at [383, 130] on div at bounding box center [352, 114] width 85 height 189
click at [386, 131] on div at bounding box center [352, 114] width 85 height 189
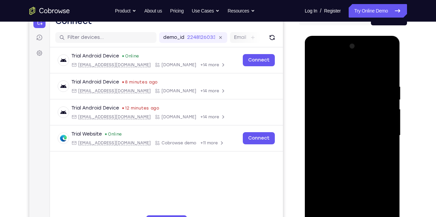
scroll to position [76, 0]
click at [339, 151] on div at bounding box center [352, 134] width 85 height 189
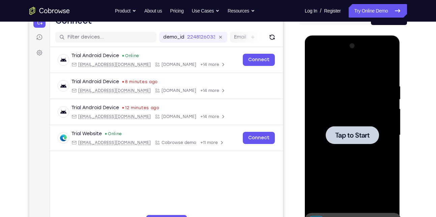
click at [344, 139] on div at bounding box center [352, 135] width 53 height 18
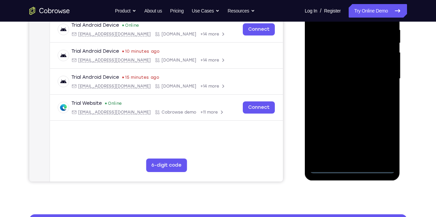
scroll to position [134, 0]
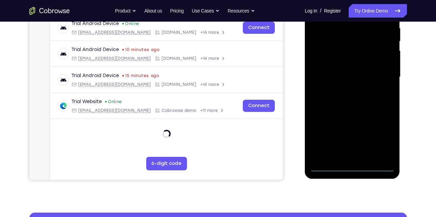
click at [350, 167] on div at bounding box center [352, 76] width 85 height 189
click at [379, 136] on div at bounding box center [352, 76] width 85 height 189
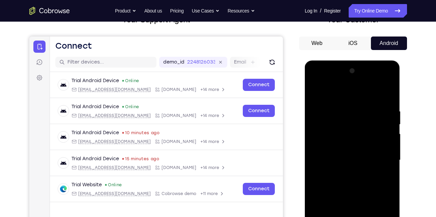
click at [318, 80] on div at bounding box center [352, 159] width 85 height 189
click at [380, 155] on div at bounding box center [352, 159] width 85 height 189
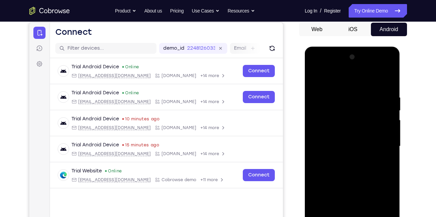
scroll to position [68, 0]
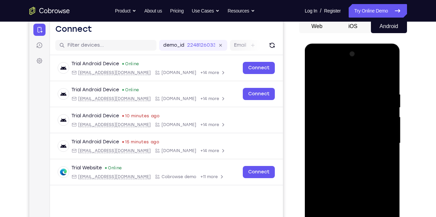
click at [380, 141] on div at bounding box center [352, 143] width 85 height 189
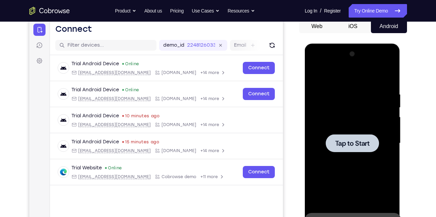
click at [356, 149] on div at bounding box center [352, 143] width 53 height 18
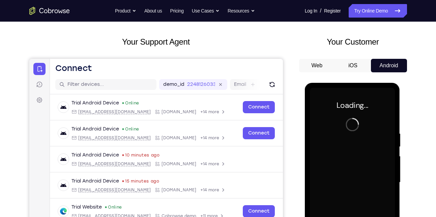
scroll to position [30, 0]
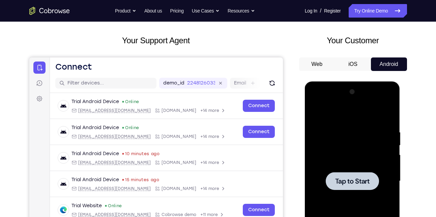
click at [318, 160] on div at bounding box center [352, 180] width 85 height 189
drag, startPoint x: 318, startPoint y: 160, endPoint x: 360, endPoint y: 176, distance: 44.6
click at [360, 178] on span "Tap to Start" at bounding box center [352, 181] width 34 height 7
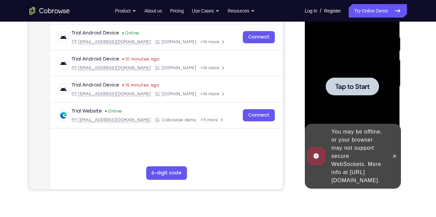
scroll to position [125, 0]
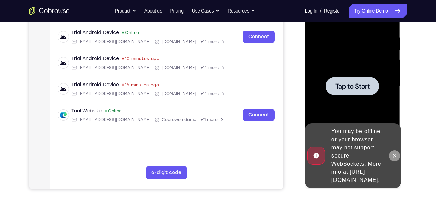
click at [393, 153] on icon at bounding box center [394, 155] width 5 height 5
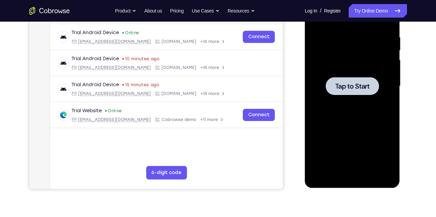
click at [353, 122] on div at bounding box center [352, 86] width 85 height 189
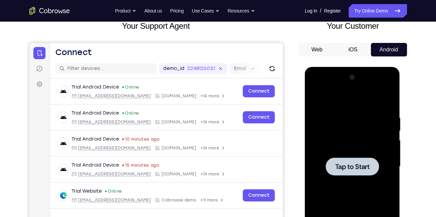
scroll to position [44, 0]
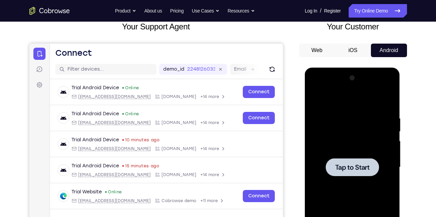
click at [358, 153] on div at bounding box center [352, 167] width 85 height 189
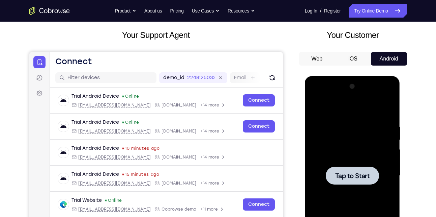
scroll to position [34, 0]
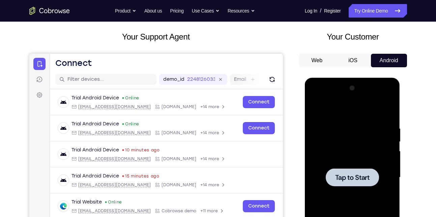
click at [355, 57] on button "iOS" at bounding box center [353, 60] width 36 height 13
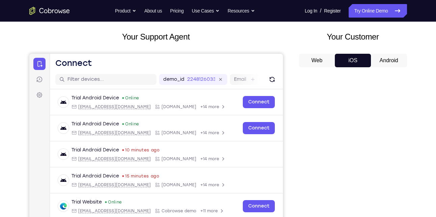
click at [383, 60] on button "Android" at bounding box center [389, 60] width 36 height 13
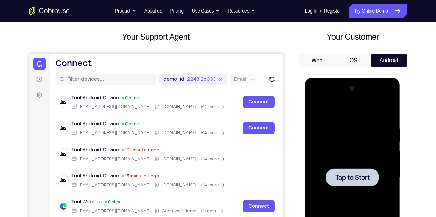
click at [354, 164] on div at bounding box center [352, 177] width 85 height 189
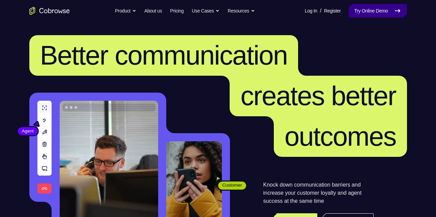
click at [357, 5] on link "Try Online Demo" at bounding box center [378, 10] width 58 height 13
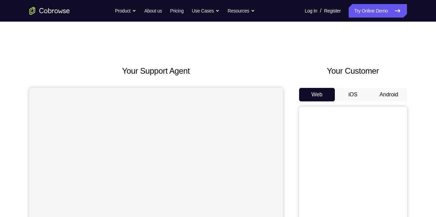
click at [383, 97] on button "Android" at bounding box center [389, 94] width 36 height 13
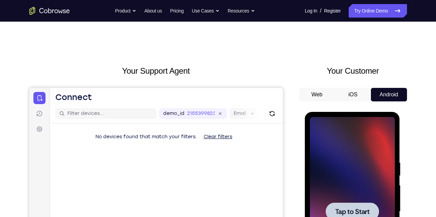
click at [350, 195] on div at bounding box center [352, 211] width 85 height 189
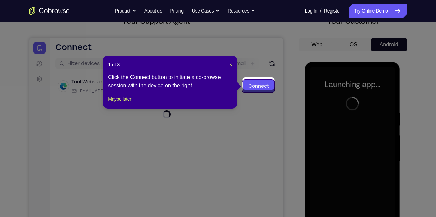
scroll to position [50, 0]
click at [231, 62] on span "×" at bounding box center [230, 64] width 3 height 5
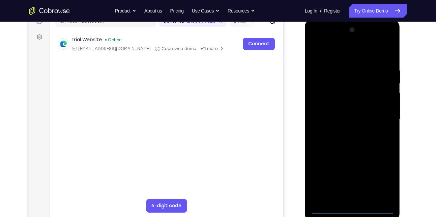
scroll to position [93, 0]
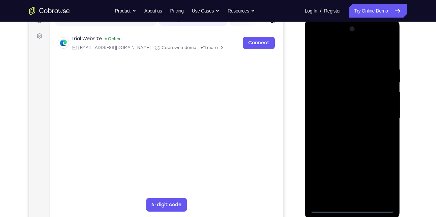
click at [353, 210] on div at bounding box center [352, 118] width 85 height 189
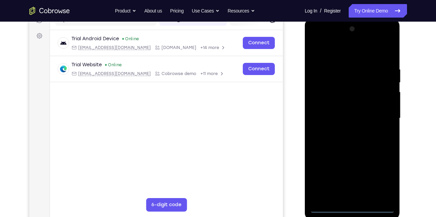
click at [384, 181] on div at bounding box center [352, 118] width 85 height 189
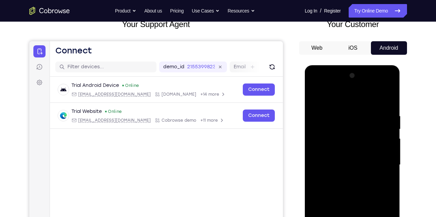
scroll to position [46, 0]
click at [317, 85] on div at bounding box center [352, 165] width 85 height 189
click at [381, 163] on div at bounding box center [352, 165] width 85 height 189
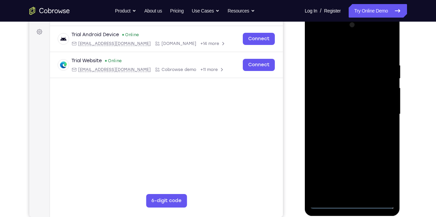
scroll to position [101, 0]
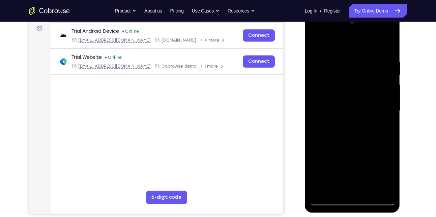
click at [345, 121] on div at bounding box center [352, 110] width 85 height 189
click at [348, 100] on div at bounding box center [352, 110] width 85 height 189
click at [347, 93] on div at bounding box center [352, 110] width 85 height 189
click at [376, 110] on div at bounding box center [352, 110] width 85 height 189
click at [353, 134] on div at bounding box center [352, 110] width 85 height 189
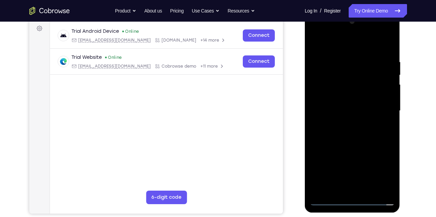
click at [357, 131] on div at bounding box center [352, 110] width 85 height 189
click at [365, 128] on div at bounding box center [352, 110] width 85 height 189
click at [370, 189] on div at bounding box center [352, 110] width 85 height 189
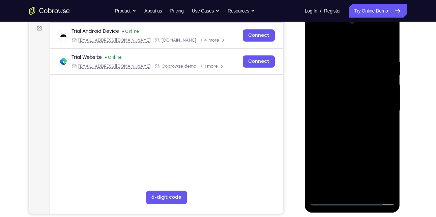
click at [353, 134] on div at bounding box center [352, 110] width 85 height 189
click at [379, 121] on div at bounding box center [352, 110] width 85 height 189
click at [353, 94] on div at bounding box center [352, 110] width 85 height 189
click at [337, 186] on div at bounding box center [352, 110] width 85 height 189
click at [386, 127] on div at bounding box center [352, 110] width 85 height 189
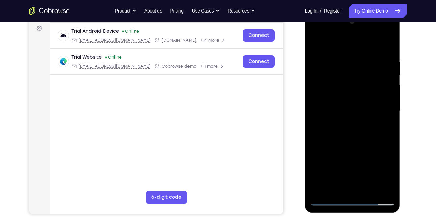
click at [329, 125] on div at bounding box center [352, 110] width 85 height 189
click at [383, 127] on div at bounding box center [352, 110] width 85 height 189
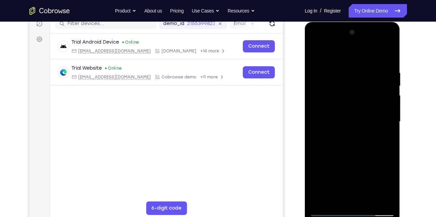
scroll to position [88, 0]
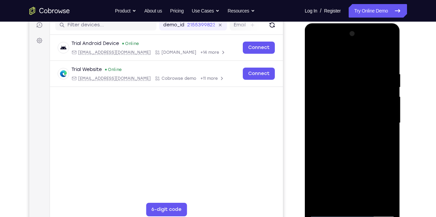
click at [390, 187] on div at bounding box center [352, 122] width 85 height 189
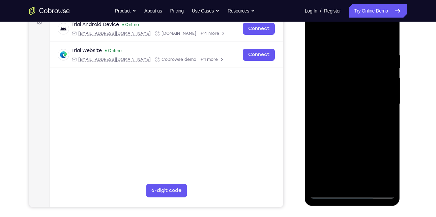
scroll to position [109, 0]
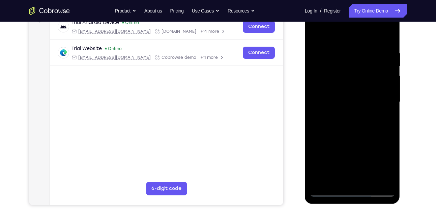
click at [331, 117] on div at bounding box center [352, 101] width 85 height 189
click at [389, 164] on div at bounding box center [352, 101] width 85 height 189
click at [387, 118] on div at bounding box center [352, 101] width 85 height 189
click at [332, 116] on div at bounding box center [352, 101] width 85 height 189
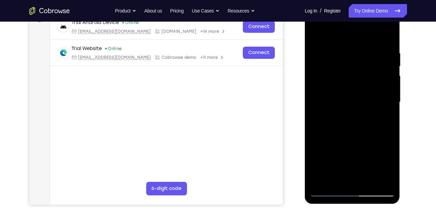
click at [385, 118] on div at bounding box center [352, 101] width 85 height 189
click at [336, 117] on div at bounding box center [352, 101] width 85 height 189
click at [386, 117] on div at bounding box center [352, 101] width 85 height 189
click at [332, 117] on div at bounding box center [352, 101] width 85 height 189
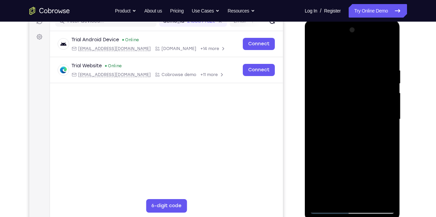
scroll to position [95, 0]
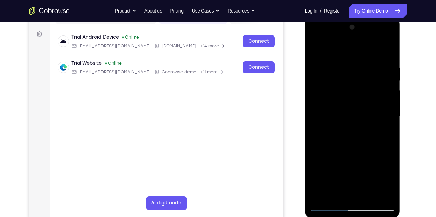
click at [315, 48] on div at bounding box center [352, 116] width 85 height 189
click at [338, 125] on div at bounding box center [352, 116] width 85 height 189
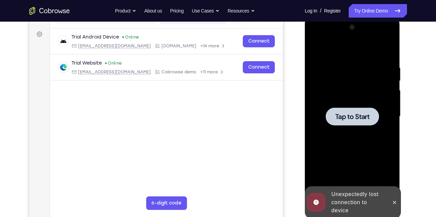
click at [332, 127] on div at bounding box center [352, 116] width 85 height 189
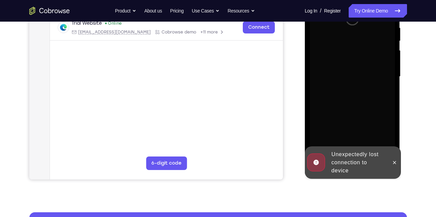
scroll to position [136, 0]
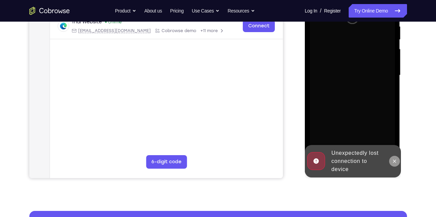
click at [393, 160] on icon at bounding box center [394, 160] width 5 height 5
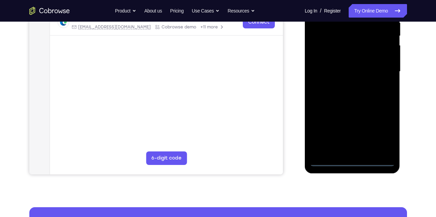
scroll to position [141, 0]
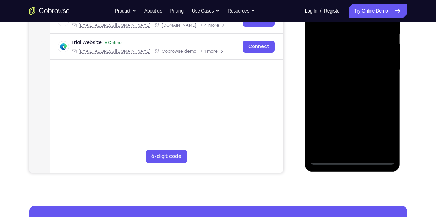
click at [352, 158] on div at bounding box center [352, 69] width 85 height 189
click at [386, 129] on div at bounding box center [352, 69] width 85 height 189
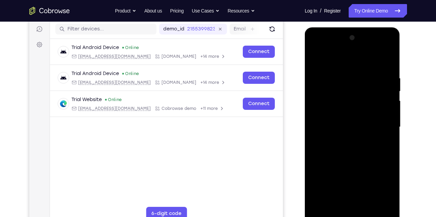
scroll to position [83, 0]
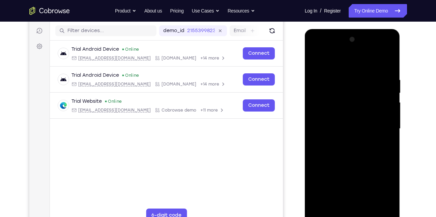
click at [315, 51] on div at bounding box center [352, 128] width 85 height 189
click at [381, 123] on div at bounding box center [352, 128] width 85 height 189
click at [344, 140] on div at bounding box center [352, 128] width 85 height 189
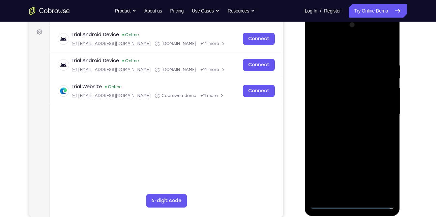
click at [352, 103] on div at bounding box center [352, 114] width 85 height 189
click at [346, 98] on div at bounding box center [352, 114] width 85 height 189
click at [358, 114] on div at bounding box center [352, 114] width 85 height 189
click at [347, 135] on div at bounding box center [352, 114] width 85 height 189
click at [349, 133] on div at bounding box center [352, 114] width 85 height 189
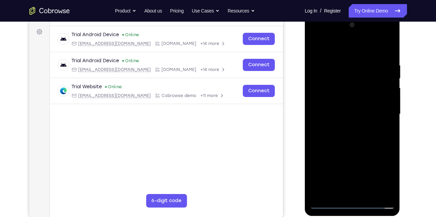
click at [344, 135] on div at bounding box center [352, 114] width 85 height 189
click at [387, 121] on div at bounding box center [352, 114] width 85 height 189
click at [346, 113] on div at bounding box center [352, 114] width 85 height 189
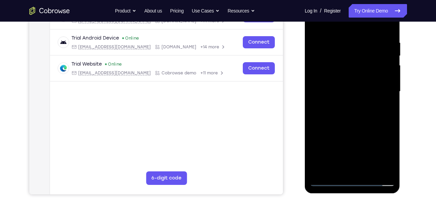
scroll to position [122, 0]
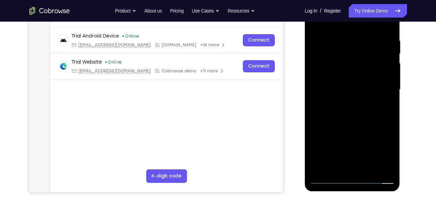
click at [364, 107] on div at bounding box center [352, 89] width 85 height 189
drag, startPoint x: 363, startPoint y: 153, endPoint x: 363, endPoint y: 78, distance: 74.6
click at [363, 78] on div at bounding box center [352, 89] width 85 height 189
click at [324, 99] on div at bounding box center [352, 89] width 85 height 189
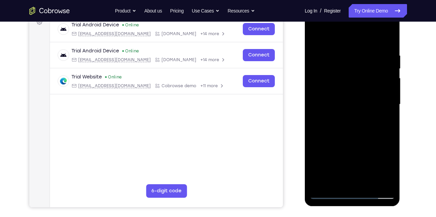
scroll to position [107, 0]
click at [322, 90] on div at bounding box center [352, 104] width 85 height 189
click at [340, 109] on div at bounding box center [352, 104] width 85 height 189
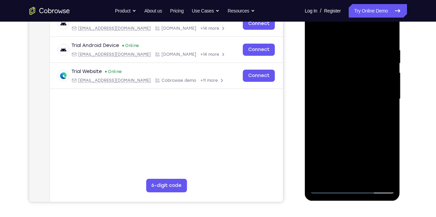
scroll to position [112, 0]
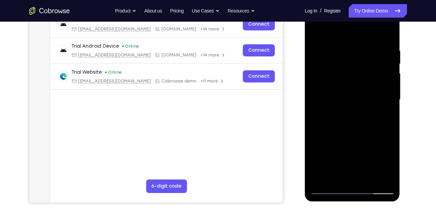
drag, startPoint x: 377, startPoint y: 125, endPoint x: 362, endPoint y: 63, distance: 63.8
click at [362, 63] on div at bounding box center [352, 99] width 85 height 189
drag, startPoint x: 366, startPoint y: 128, endPoint x: 363, endPoint y: 86, distance: 42.0
click at [363, 86] on div at bounding box center [352, 99] width 85 height 189
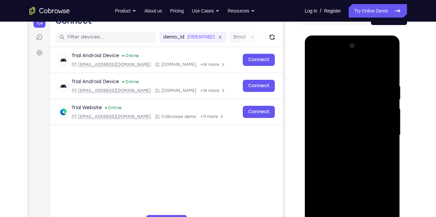
scroll to position [76, 0]
click at [316, 64] on div at bounding box center [352, 135] width 85 height 189
drag, startPoint x: 371, startPoint y: 166, endPoint x: 364, endPoint y: 115, distance: 51.8
click at [364, 115] on div at bounding box center [352, 135] width 85 height 189
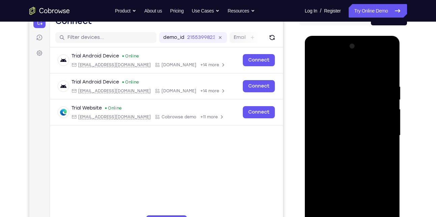
click at [346, 108] on div at bounding box center [352, 135] width 85 height 189
drag, startPoint x: 373, startPoint y: 124, endPoint x: 371, endPoint y: 80, distance: 44.2
click at [371, 80] on div at bounding box center [352, 135] width 85 height 189
click at [317, 67] on div at bounding box center [352, 135] width 85 height 189
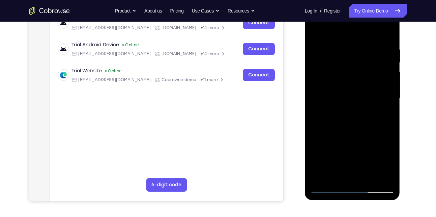
scroll to position [114, 0]
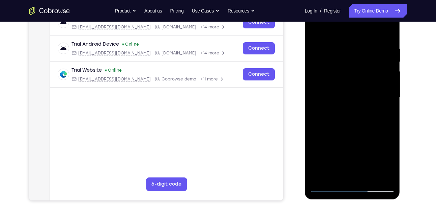
click at [368, 173] on div at bounding box center [352, 97] width 85 height 189
click at [351, 119] on div at bounding box center [352, 97] width 85 height 189
click at [382, 111] on div at bounding box center [352, 97] width 85 height 189
click at [360, 80] on div at bounding box center [352, 97] width 85 height 189
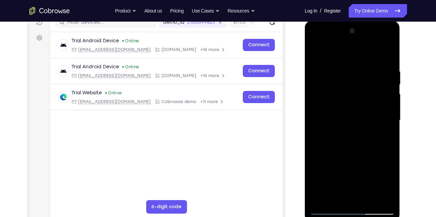
scroll to position [91, 0]
click at [315, 54] on div at bounding box center [352, 120] width 85 height 189
click at [339, 128] on div at bounding box center [352, 120] width 85 height 189
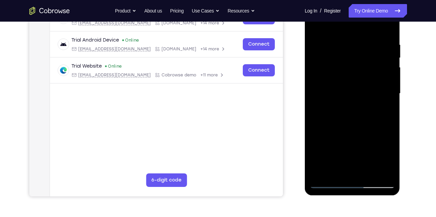
scroll to position [105, 0]
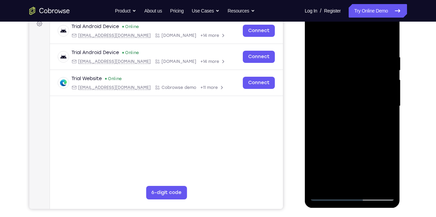
click at [327, 38] on div at bounding box center [352, 105] width 85 height 189
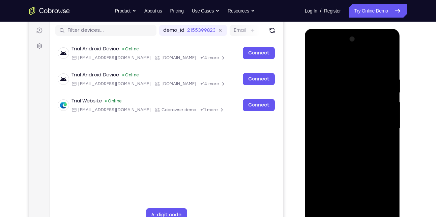
scroll to position [77, 0]
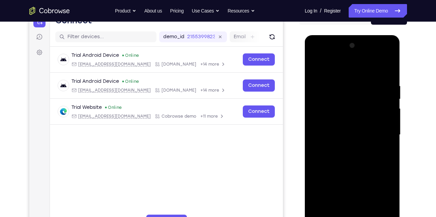
click at [317, 64] on div at bounding box center [352, 134] width 85 height 189
click at [313, 69] on div at bounding box center [352, 134] width 85 height 189
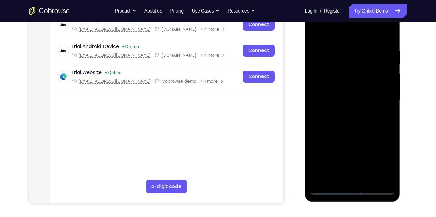
scroll to position [138, 0]
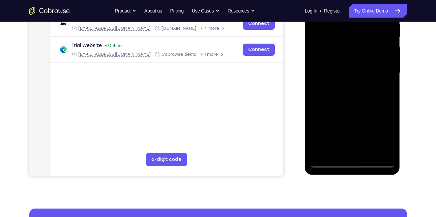
click at [329, 160] on div at bounding box center [352, 72] width 85 height 189
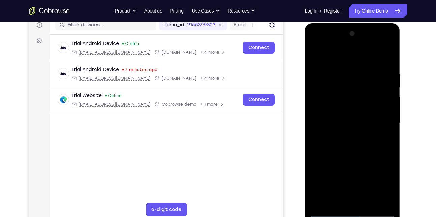
scroll to position [85, 0]
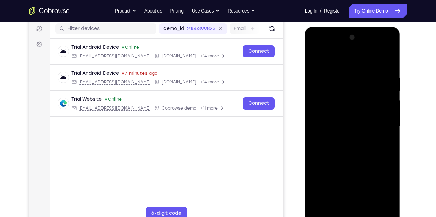
click at [314, 59] on div at bounding box center [352, 126] width 85 height 189
click at [315, 58] on div at bounding box center [352, 126] width 85 height 189
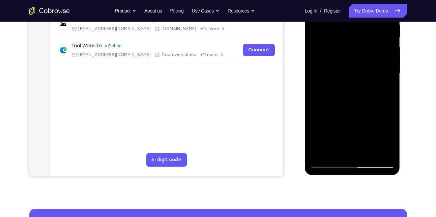
drag, startPoint x: 354, startPoint y: 136, endPoint x: 357, endPoint y: 72, distance: 63.9
click at [357, 72] on div at bounding box center [352, 73] width 85 height 189
drag, startPoint x: 365, startPoint y: 127, endPoint x: 369, endPoint y: 68, distance: 59.5
click at [369, 68] on div at bounding box center [352, 73] width 85 height 189
drag, startPoint x: 371, startPoint y: 122, endPoint x: 368, endPoint y: 86, distance: 36.2
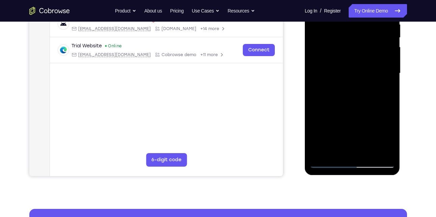
click at [368, 86] on div at bounding box center [352, 73] width 85 height 189
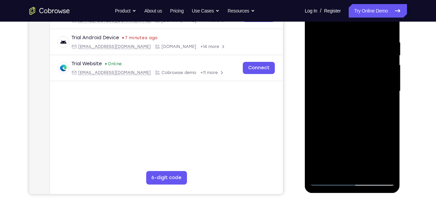
scroll to position [119, 0]
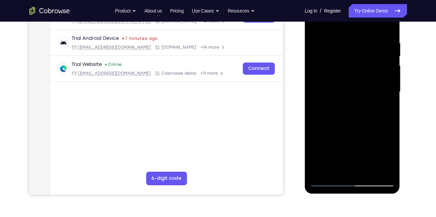
click at [390, 90] on div at bounding box center [352, 91] width 85 height 189
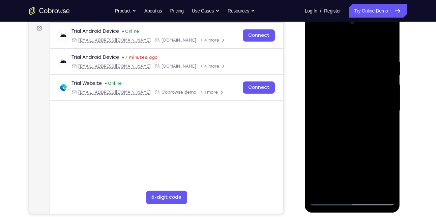
scroll to position [100, 0]
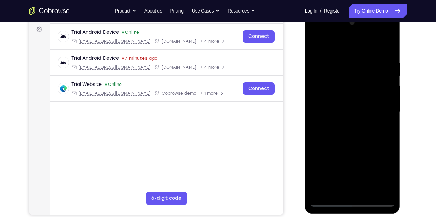
click at [391, 110] on div at bounding box center [352, 111] width 85 height 189
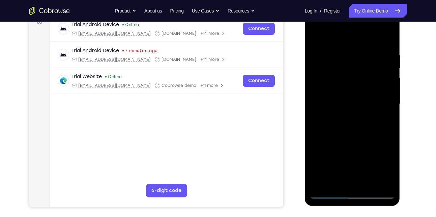
scroll to position [108, 0]
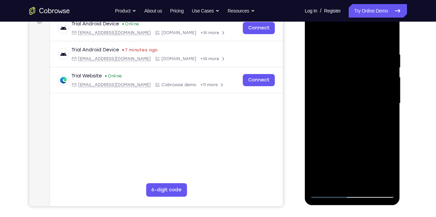
drag, startPoint x: 373, startPoint y: 165, endPoint x: 363, endPoint y: 80, distance: 86.0
click at [363, 80] on div at bounding box center [352, 103] width 85 height 189
click at [328, 103] on div at bounding box center [352, 103] width 85 height 189
drag, startPoint x: 363, startPoint y: 114, endPoint x: 367, endPoint y: 76, distance: 38.3
click at [367, 76] on div at bounding box center [352, 103] width 85 height 189
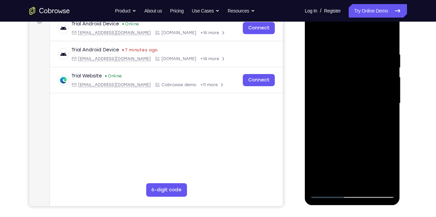
drag, startPoint x: 366, startPoint y: 127, endPoint x: 366, endPoint y: 81, distance: 45.6
click at [366, 81] on div at bounding box center [352, 103] width 85 height 189
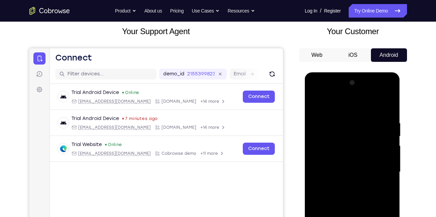
scroll to position [38, 0]
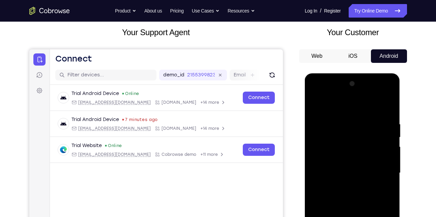
click at [318, 102] on div at bounding box center [352, 172] width 85 height 189
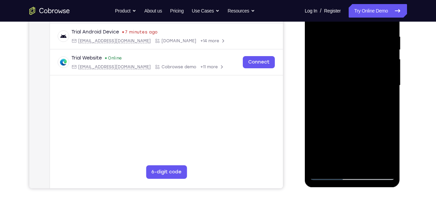
scroll to position [126, 0]
drag, startPoint x: 367, startPoint y: 144, endPoint x: 355, endPoint y: 61, distance: 84.2
click at [355, 61] on div at bounding box center [352, 85] width 85 height 189
drag, startPoint x: 368, startPoint y: 133, endPoint x: 371, endPoint y: 55, distance: 78.4
click at [371, 55] on div at bounding box center [352, 85] width 85 height 189
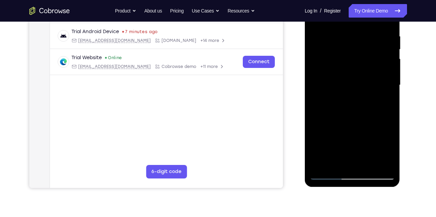
drag, startPoint x: 371, startPoint y: 135, endPoint x: 364, endPoint y: 55, distance: 80.3
click at [364, 55] on div at bounding box center [352, 85] width 85 height 189
drag, startPoint x: 360, startPoint y: 133, endPoint x: 367, endPoint y: 55, distance: 78.9
click at [367, 55] on div at bounding box center [352, 85] width 85 height 189
drag, startPoint x: 367, startPoint y: 136, endPoint x: 369, endPoint y: 65, distance: 71.2
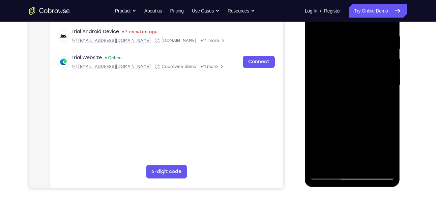
click at [369, 65] on div at bounding box center [352, 85] width 85 height 189
drag, startPoint x: 366, startPoint y: 129, endPoint x: 371, endPoint y: 58, distance: 71.4
click at [371, 58] on div at bounding box center [352, 85] width 85 height 189
drag, startPoint x: 369, startPoint y: 105, endPoint x: 378, endPoint y: 155, distance: 50.5
click at [378, 155] on div at bounding box center [352, 85] width 85 height 189
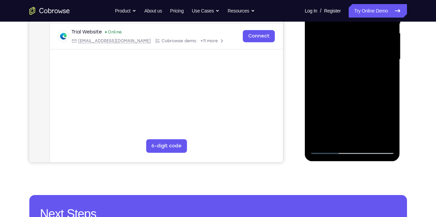
scroll to position [153, 0]
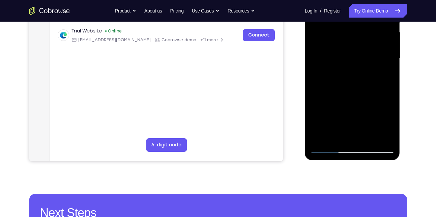
drag, startPoint x: 370, startPoint y: 114, endPoint x: 367, endPoint y: 48, distance: 65.9
click at [367, 48] on div at bounding box center [352, 58] width 85 height 189
drag, startPoint x: 367, startPoint y: 113, endPoint x: 371, endPoint y: 57, distance: 56.2
click at [371, 57] on div at bounding box center [352, 58] width 85 height 189
drag, startPoint x: 371, startPoint y: 108, endPoint x: 372, endPoint y: 76, distance: 31.7
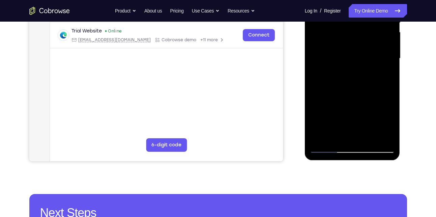
click at [372, 76] on div at bounding box center [352, 58] width 85 height 189
drag, startPoint x: 356, startPoint y: 114, endPoint x: 363, endPoint y: 64, distance: 50.8
click at [363, 64] on div at bounding box center [352, 58] width 85 height 189
drag, startPoint x: 366, startPoint y: 110, endPoint x: 368, endPoint y: 70, distance: 40.2
click at [368, 70] on div at bounding box center [352, 58] width 85 height 189
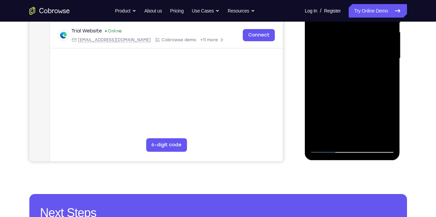
drag, startPoint x: 359, startPoint y: 97, endPoint x: 362, endPoint y: 45, distance: 52.7
click at [362, 45] on div at bounding box center [352, 58] width 85 height 189
drag, startPoint x: 366, startPoint y: 107, endPoint x: 375, endPoint y: 71, distance: 36.8
click at [375, 71] on div at bounding box center [352, 58] width 85 height 189
drag, startPoint x: 372, startPoint y: 102, endPoint x: 377, endPoint y: 43, distance: 58.6
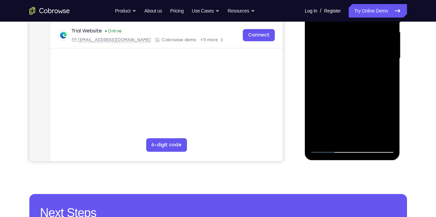
click at [377, 43] on div at bounding box center [352, 58] width 85 height 189
drag, startPoint x: 367, startPoint y: 115, endPoint x: 367, endPoint y: 50, distance: 65.1
click at [367, 50] on div at bounding box center [352, 58] width 85 height 189
drag, startPoint x: 365, startPoint y: 49, endPoint x: 363, endPoint y: 134, distance: 85.1
click at [363, 134] on div at bounding box center [352, 58] width 85 height 189
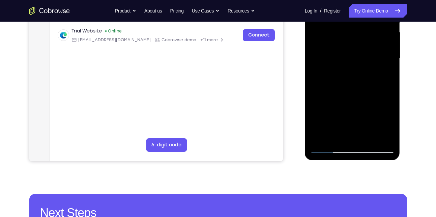
drag, startPoint x: 359, startPoint y: 98, endPoint x: 359, endPoint y: 32, distance: 66.5
click at [359, 32] on div at bounding box center [352, 58] width 85 height 189
drag, startPoint x: 364, startPoint y: 108, endPoint x: 374, endPoint y: 59, distance: 50.5
click at [374, 59] on div at bounding box center [352, 58] width 85 height 189
drag, startPoint x: 377, startPoint y: 116, endPoint x: 379, endPoint y: 70, distance: 45.6
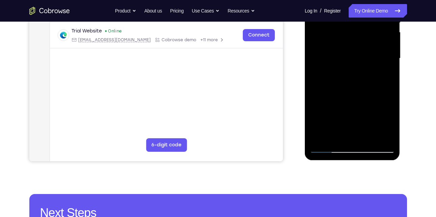
click at [379, 70] on div at bounding box center [352, 58] width 85 height 189
drag, startPoint x: 383, startPoint y: 101, endPoint x: 377, endPoint y: 63, distance: 37.9
click at [377, 63] on div at bounding box center [352, 58] width 85 height 189
drag, startPoint x: 370, startPoint y: 108, endPoint x: 373, endPoint y: 42, distance: 66.2
click at [373, 42] on div at bounding box center [352, 58] width 85 height 189
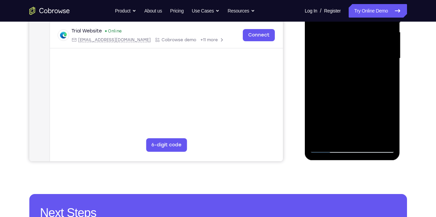
drag, startPoint x: 372, startPoint y: 114, endPoint x: 375, endPoint y: 65, distance: 49.7
click at [375, 65] on div at bounding box center [352, 58] width 85 height 189
drag, startPoint x: 370, startPoint y: 114, endPoint x: 369, endPoint y: 88, distance: 26.0
click at [369, 88] on div at bounding box center [352, 58] width 85 height 189
drag, startPoint x: 358, startPoint y: 113, endPoint x: 364, endPoint y: 39, distance: 74.2
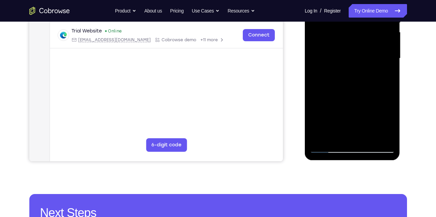
click at [364, 39] on div at bounding box center [352, 58] width 85 height 189
drag, startPoint x: 369, startPoint y: 114, endPoint x: 379, endPoint y: 65, distance: 50.0
click at [379, 65] on div at bounding box center [352, 58] width 85 height 189
drag, startPoint x: 361, startPoint y: 105, endPoint x: 359, endPoint y: 131, distance: 25.4
click at [359, 131] on div at bounding box center [352, 58] width 85 height 189
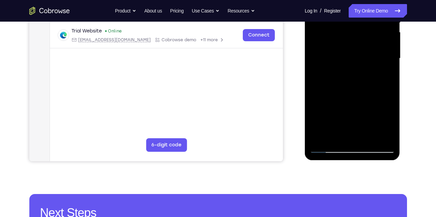
drag, startPoint x: 362, startPoint y: 112, endPoint x: 362, endPoint y: 45, distance: 66.8
click at [362, 45] on div at bounding box center [352, 58] width 85 height 189
drag, startPoint x: 363, startPoint y: 107, endPoint x: 364, endPoint y: 74, distance: 33.1
click at [364, 74] on div at bounding box center [352, 58] width 85 height 189
drag, startPoint x: 363, startPoint y: 107, endPoint x: 362, endPoint y: 35, distance: 71.2
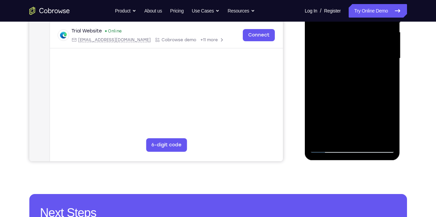
click at [362, 35] on div at bounding box center [352, 58] width 85 height 189
drag, startPoint x: 365, startPoint y: 105, endPoint x: 370, endPoint y: 43, distance: 61.9
click at [370, 43] on div at bounding box center [352, 58] width 85 height 189
drag, startPoint x: 359, startPoint y: 116, endPoint x: 365, endPoint y: 64, distance: 51.6
click at [365, 64] on div at bounding box center [352, 58] width 85 height 189
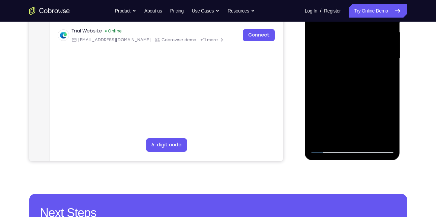
drag, startPoint x: 355, startPoint y: 119, endPoint x: 365, endPoint y: 63, distance: 57.2
click at [365, 63] on div at bounding box center [352, 58] width 85 height 189
drag, startPoint x: 363, startPoint y: 114, endPoint x: 366, endPoint y: 49, distance: 65.5
click at [366, 49] on div at bounding box center [352, 58] width 85 height 189
drag, startPoint x: 363, startPoint y: 117, endPoint x: 366, endPoint y: 70, distance: 47.4
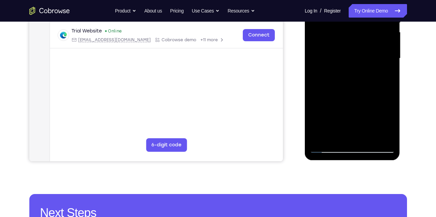
click at [366, 70] on div at bounding box center [352, 58] width 85 height 189
drag, startPoint x: 359, startPoint y: 115, endPoint x: 362, endPoint y: 87, distance: 28.1
click at [362, 87] on div at bounding box center [352, 58] width 85 height 189
drag, startPoint x: 356, startPoint y: 106, endPoint x: 362, endPoint y: 60, distance: 46.3
click at [362, 60] on div at bounding box center [352, 58] width 85 height 189
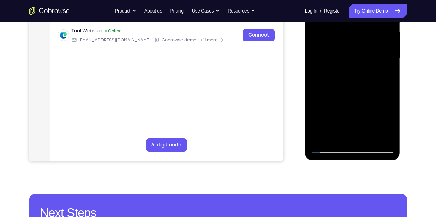
drag, startPoint x: 367, startPoint y: 104, endPoint x: 370, endPoint y: 57, distance: 47.0
click at [370, 57] on div at bounding box center [352, 58] width 85 height 189
click at [367, 62] on div at bounding box center [352, 58] width 85 height 189
drag, startPoint x: 368, startPoint y: 114, endPoint x: 369, endPoint y: 41, distance: 73.6
click at [369, 41] on div at bounding box center [352, 58] width 85 height 189
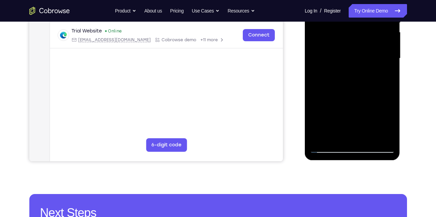
click at [370, 114] on div at bounding box center [352, 58] width 85 height 189
drag, startPoint x: 370, startPoint y: 114, endPoint x: 365, endPoint y: 47, distance: 67.3
click at [365, 47] on div at bounding box center [352, 58] width 85 height 189
drag, startPoint x: 369, startPoint y: 107, endPoint x: 371, endPoint y: 54, distance: 52.7
click at [371, 54] on div at bounding box center [352, 58] width 85 height 189
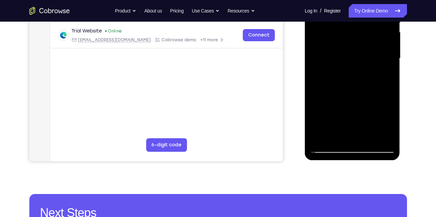
click at [373, 115] on div at bounding box center [352, 58] width 85 height 189
click at [389, 96] on div at bounding box center [352, 58] width 85 height 189
drag, startPoint x: 372, startPoint y: 103, endPoint x: 375, endPoint y: 43, distance: 59.8
click at [375, 43] on div at bounding box center [352, 58] width 85 height 189
drag, startPoint x: 375, startPoint y: 115, endPoint x: 377, endPoint y: 74, distance: 41.2
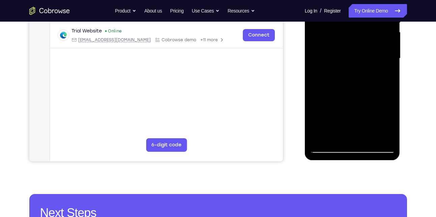
click at [377, 74] on div at bounding box center [352, 58] width 85 height 189
click at [333, 78] on div at bounding box center [352, 58] width 85 height 189
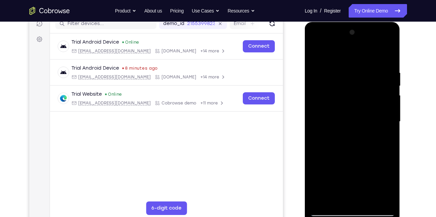
scroll to position [89, 0]
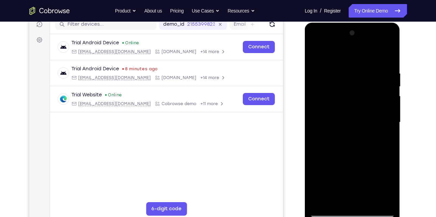
click at [336, 77] on div at bounding box center [352, 122] width 85 height 189
drag, startPoint x: 370, startPoint y: 148, endPoint x: 367, endPoint y: 61, distance: 87.4
click at [367, 61] on div at bounding box center [352, 122] width 85 height 189
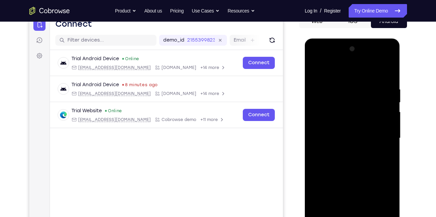
scroll to position [73, 0]
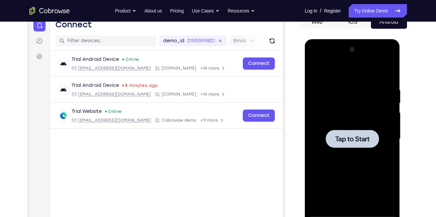
click at [317, 70] on div at bounding box center [352, 138] width 85 height 189
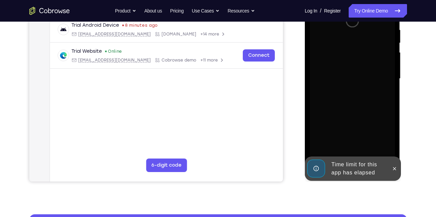
scroll to position [133, 0]
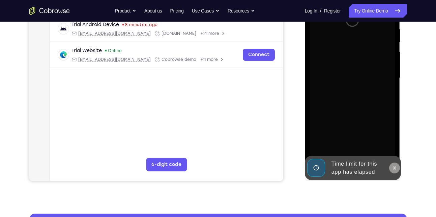
click at [393, 166] on icon at bounding box center [394, 167] width 3 height 3
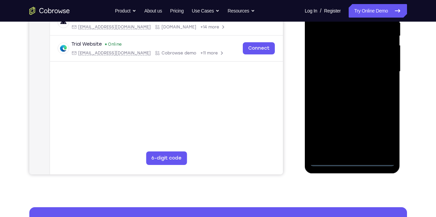
scroll to position [141, 0]
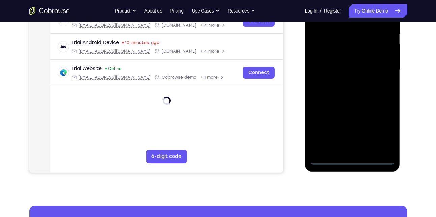
click at [353, 158] on div at bounding box center [352, 69] width 85 height 189
click at [384, 131] on div at bounding box center [352, 69] width 85 height 189
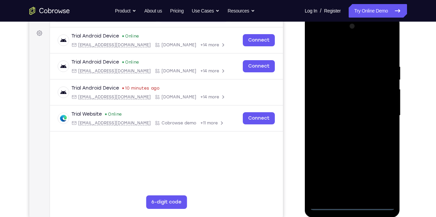
scroll to position [61, 0]
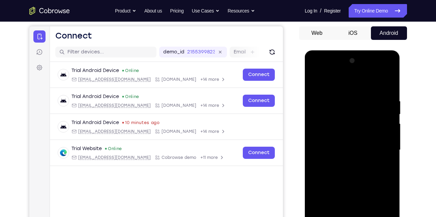
click at [316, 69] on div at bounding box center [352, 149] width 85 height 189
click at [381, 147] on div at bounding box center [352, 149] width 85 height 189
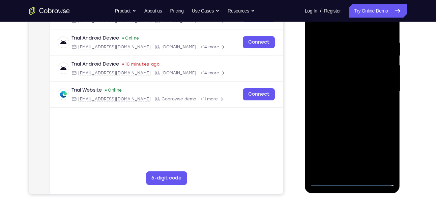
scroll to position [120, 0]
click at [348, 170] on div at bounding box center [352, 91] width 85 height 189
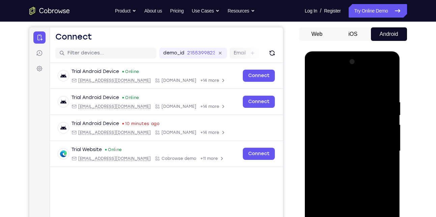
scroll to position [59, 0]
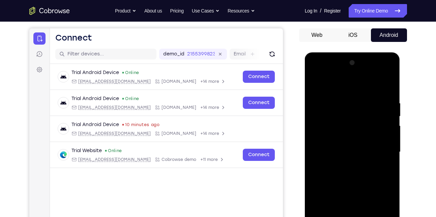
click at [343, 144] on div at bounding box center [352, 151] width 85 height 189
click at [340, 134] on div at bounding box center [352, 151] width 85 height 189
click at [351, 152] on div at bounding box center [352, 151] width 85 height 189
click at [347, 175] on div at bounding box center [352, 151] width 85 height 189
click at [349, 174] on div at bounding box center [352, 151] width 85 height 189
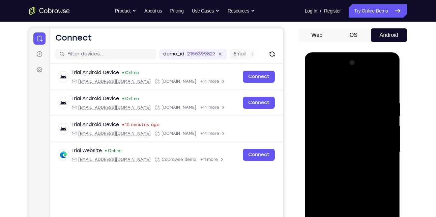
click at [354, 173] on div at bounding box center [352, 151] width 85 height 189
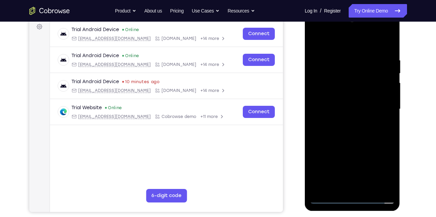
scroll to position [103, 0]
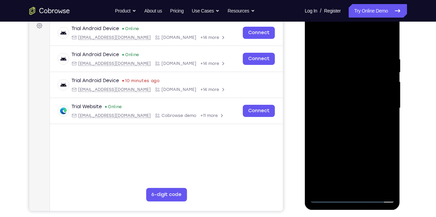
click at [354, 126] on div at bounding box center [352, 107] width 85 height 189
click at [391, 132] on div at bounding box center [352, 107] width 85 height 189
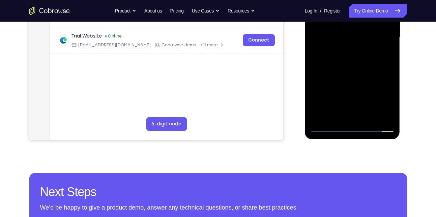
scroll to position [174, 0]
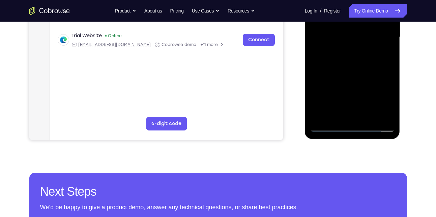
drag, startPoint x: 355, startPoint y: 99, endPoint x: 342, endPoint y: 40, distance: 61.0
click at [342, 40] on div at bounding box center [352, 37] width 85 height 189
drag, startPoint x: 370, startPoint y: 93, endPoint x: 364, endPoint y: 54, distance: 39.6
click at [364, 54] on div at bounding box center [352, 37] width 85 height 189
click at [391, 107] on div at bounding box center [352, 37] width 85 height 189
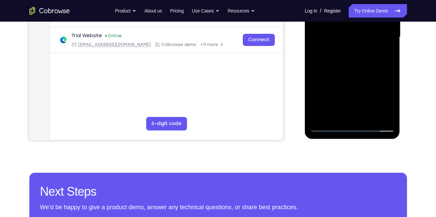
drag, startPoint x: 364, startPoint y: 102, endPoint x: 362, endPoint y: 71, distance: 30.5
click at [362, 71] on div at bounding box center [352, 37] width 85 height 189
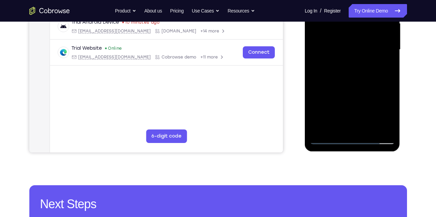
scroll to position [160, 0]
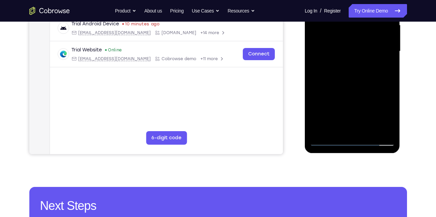
drag, startPoint x: 364, startPoint y: 114, endPoint x: 359, endPoint y: 57, distance: 58.0
click at [359, 57] on div at bounding box center [352, 51] width 85 height 189
drag, startPoint x: 364, startPoint y: 110, endPoint x: 358, endPoint y: 79, distance: 30.9
click at [358, 79] on div at bounding box center [352, 51] width 85 height 189
drag, startPoint x: 362, startPoint y: 112, endPoint x: 360, endPoint y: 68, distance: 43.9
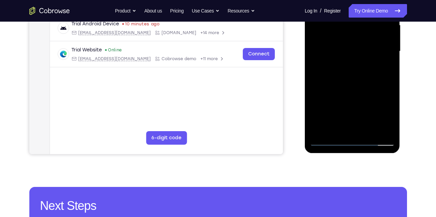
click at [360, 68] on div at bounding box center [352, 51] width 85 height 189
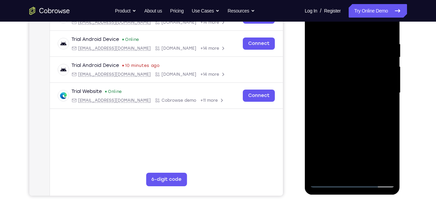
scroll to position [117, 0]
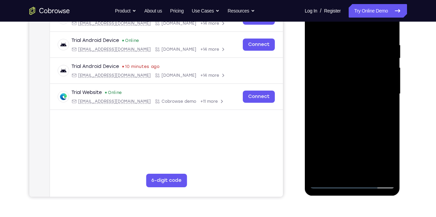
drag, startPoint x: 364, startPoint y: 129, endPoint x: 361, endPoint y: 54, distance: 75.3
click at [361, 54] on div at bounding box center [352, 93] width 85 height 189
drag, startPoint x: 363, startPoint y: 148, endPoint x: 369, endPoint y: 52, distance: 96.7
click at [369, 52] on div at bounding box center [352, 93] width 85 height 189
drag, startPoint x: 373, startPoint y: 156, endPoint x: 372, endPoint y: 82, distance: 73.9
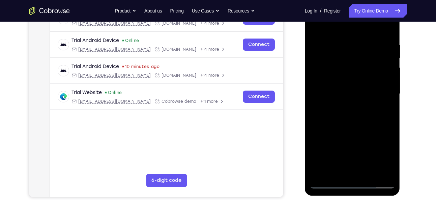
click at [372, 82] on div at bounding box center [352, 93] width 85 height 189
drag, startPoint x: 359, startPoint y: 149, endPoint x: 359, endPoint y: 66, distance: 83.4
click at [359, 66] on div at bounding box center [352, 93] width 85 height 189
drag, startPoint x: 368, startPoint y: 151, endPoint x: 370, endPoint y: 116, distance: 34.8
click at [370, 116] on div at bounding box center [352, 93] width 85 height 189
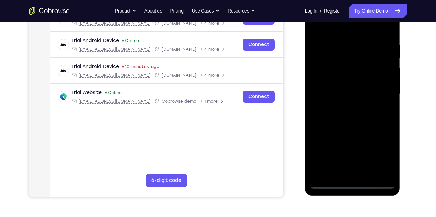
click at [369, 171] on div at bounding box center [352, 93] width 85 height 189
click at [351, 119] on div at bounding box center [352, 93] width 85 height 189
click at [382, 105] on div at bounding box center [352, 93] width 85 height 189
click at [347, 107] on div at bounding box center [352, 93] width 85 height 189
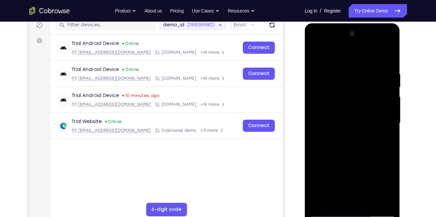
scroll to position [87, 0]
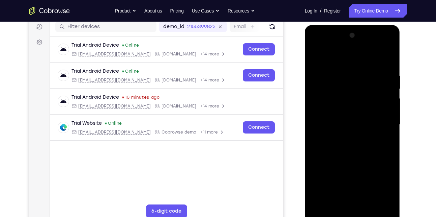
click at [328, 58] on div at bounding box center [352, 124] width 85 height 189
click at [316, 57] on div at bounding box center [352, 124] width 85 height 189
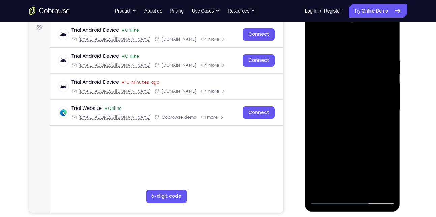
scroll to position [101, 0]
click at [315, 43] on div at bounding box center [352, 110] width 85 height 189
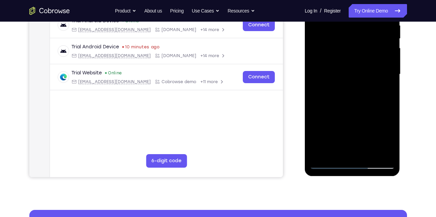
scroll to position [137, 0]
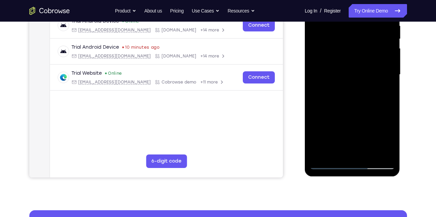
click at [327, 163] on div at bounding box center [352, 74] width 85 height 189
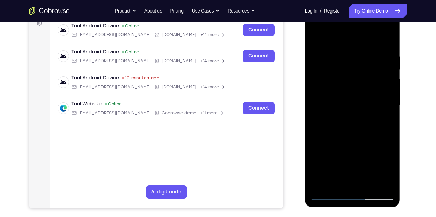
scroll to position [111, 0]
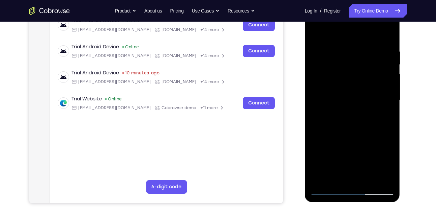
drag, startPoint x: 360, startPoint y: 154, endPoint x: 348, endPoint y: 67, distance: 88.3
click at [348, 67] on div at bounding box center [352, 100] width 85 height 189
click at [337, 115] on div at bounding box center [352, 100] width 85 height 189
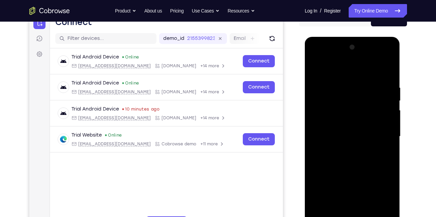
scroll to position [83, 0]
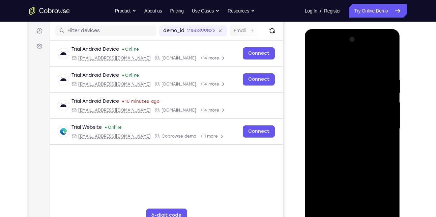
drag, startPoint x: 370, startPoint y: 102, endPoint x: 369, endPoint y: 91, distance: 10.5
click at [369, 91] on div at bounding box center [352, 128] width 85 height 189
drag, startPoint x: 362, startPoint y: 150, endPoint x: 361, endPoint y: 107, distance: 42.9
click at [361, 107] on div at bounding box center [352, 128] width 85 height 189
click at [316, 59] on div at bounding box center [352, 128] width 85 height 189
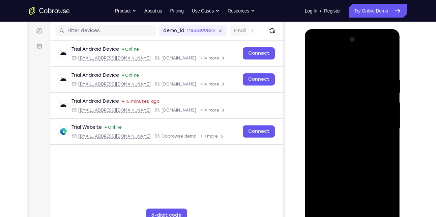
drag, startPoint x: 379, startPoint y: 166, endPoint x: 373, endPoint y: 104, distance: 62.4
click at [373, 104] on div at bounding box center [352, 128] width 85 height 189
drag, startPoint x: 374, startPoint y: 156, endPoint x: 367, endPoint y: 80, distance: 76.5
click at [367, 80] on div at bounding box center [352, 128] width 85 height 189
drag, startPoint x: 372, startPoint y: 144, endPoint x: 367, endPoint y: 85, distance: 59.2
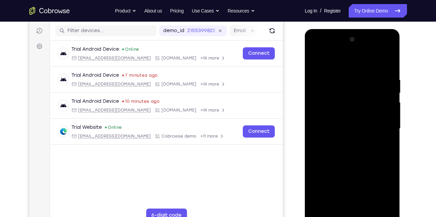
click at [367, 85] on div at bounding box center [352, 128] width 85 height 189
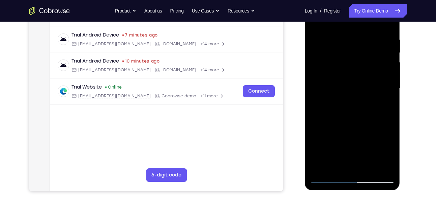
scroll to position [121, 0]
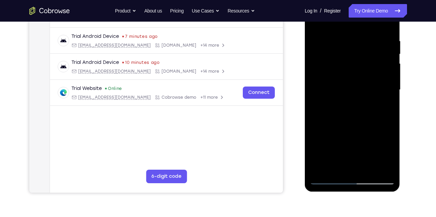
drag, startPoint x: 371, startPoint y: 152, endPoint x: 369, endPoint y: 58, distance: 94.2
click at [369, 58] on div at bounding box center [352, 89] width 85 height 189
drag, startPoint x: 375, startPoint y: 153, endPoint x: 373, endPoint y: 65, distance: 87.4
click at [373, 65] on div at bounding box center [352, 89] width 85 height 189
drag, startPoint x: 372, startPoint y: 158, endPoint x: 370, endPoint y: 66, distance: 92.2
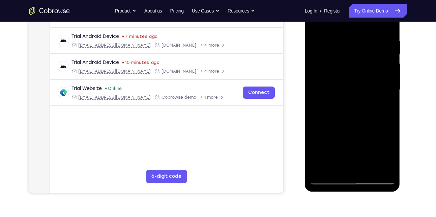
click at [370, 66] on div at bounding box center [352, 89] width 85 height 189
click at [367, 170] on div at bounding box center [352, 89] width 85 height 189
click at [346, 101] on div at bounding box center [352, 89] width 85 height 189
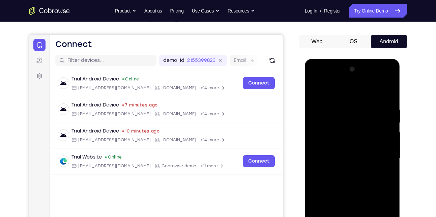
scroll to position [52, 0]
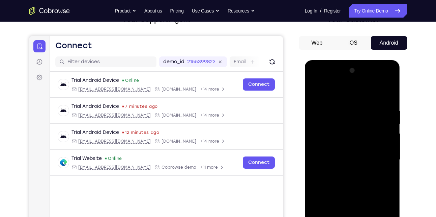
click at [324, 90] on div at bounding box center [352, 159] width 85 height 189
click at [315, 91] on div at bounding box center [352, 159] width 85 height 189
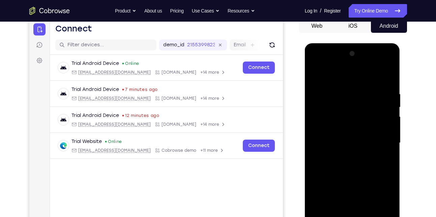
scroll to position [59, 0]
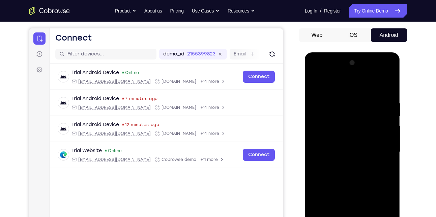
click at [315, 86] on div at bounding box center [352, 151] width 85 height 189
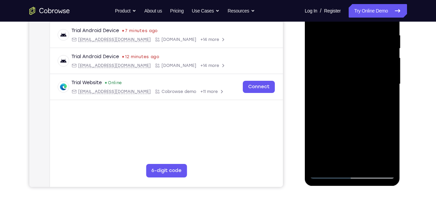
scroll to position [128, 0]
drag, startPoint x: 344, startPoint y: 161, endPoint x: 351, endPoint y: 94, distance: 67.8
click at [351, 94] on div at bounding box center [352, 83] width 85 height 189
click at [328, 172] on div at bounding box center [352, 83] width 85 height 189
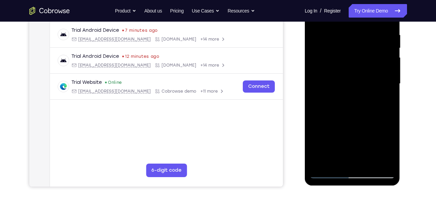
click at [328, 172] on div at bounding box center [352, 83] width 85 height 189
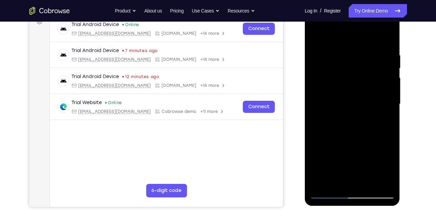
scroll to position [110, 0]
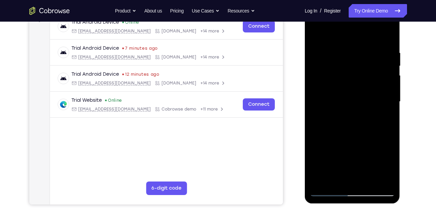
click at [321, 183] on div at bounding box center [352, 101] width 85 height 189
click at [337, 48] on div at bounding box center [352, 101] width 85 height 189
click at [388, 107] on div at bounding box center [352, 101] width 85 height 189
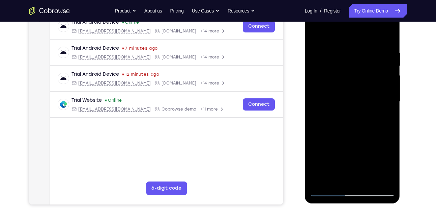
click at [388, 107] on div at bounding box center [352, 101] width 85 height 189
click at [388, 35] on div at bounding box center [352, 101] width 85 height 189
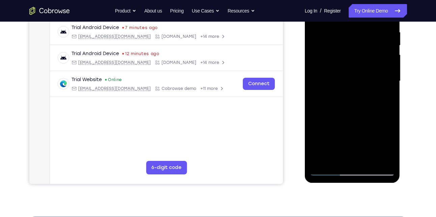
scroll to position [130, 0]
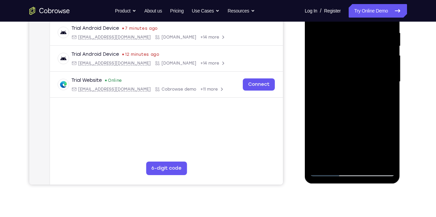
drag, startPoint x: 367, startPoint y: 144, endPoint x: 364, endPoint y: 79, distance: 65.6
click at [364, 79] on div at bounding box center [352, 81] width 85 height 189
drag, startPoint x: 366, startPoint y: 139, endPoint x: 370, endPoint y: 50, distance: 89.2
click at [370, 50] on div at bounding box center [352, 81] width 85 height 189
drag, startPoint x: 371, startPoint y: 126, endPoint x: 370, endPoint y: 106, distance: 20.3
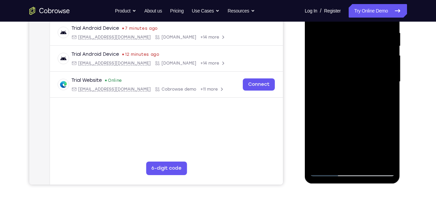
click at [370, 106] on div at bounding box center [352, 81] width 85 height 189
click at [333, 151] on div at bounding box center [352, 81] width 85 height 189
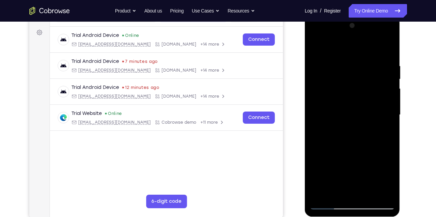
scroll to position [88, 0]
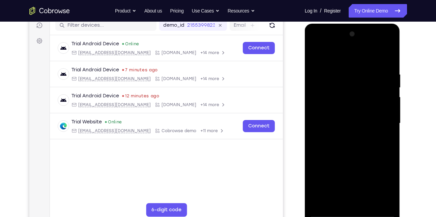
click at [315, 55] on div at bounding box center [352, 123] width 85 height 189
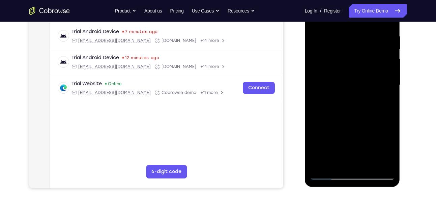
scroll to position [135, 0]
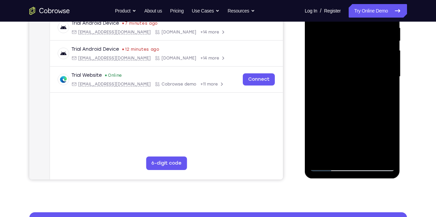
click at [353, 136] on div at bounding box center [352, 76] width 85 height 189
drag, startPoint x: 353, startPoint y: 136, endPoint x: 357, endPoint y: 71, distance: 64.9
click at [357, 71] on div at bounding box center [352, 76] width 85 height 189
drag, startPoint x: 366, startPoint y: 143, endPoint x: 363, endPoint y: 60, distance: 83.4
click at [363, 60] on div at bounding box center [352, 76] width 85 height 189
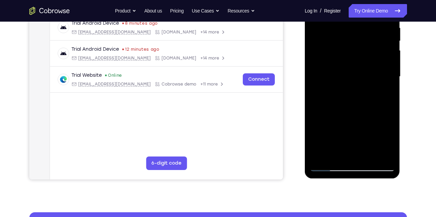
drag, startPoint x: 362, startPoint y: 128, endPoint x: 364, endPoint y: 54, distance: 74.3
click at [364, 54] on div at bounding box center [352, 76] width 85 height 189
click at [316, 118] on div at bounding box center [352, 76] width 85 height 189
drag, startPoint x: 353, startPoint y: 134, endPoint x: 345, endPoint y: 49, distance: 86.0
click at [345, 49] on div at bounding box center [352, 76] width 85 height 189
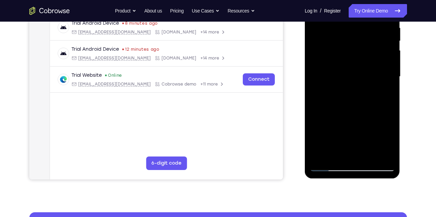
drag, startPoint x: 364, startPoint y: 138, endPoint x: 364, endPoint y: 43, distance: 95.8
click at [364, 43] on div at bounding box center [352, 76] width 85 height 189
drag, startPoint x: 368, startPoint y: 134, endPoint x: 360, endPoint y: 45, distance: 89.8
click at [360, 45] on div at bounding box center [352, 76] width 85 height 189
drag, startPoint x: 358, startPoint y: 142, endPoint x: 357, endPoint y: 46, distance: 96.2
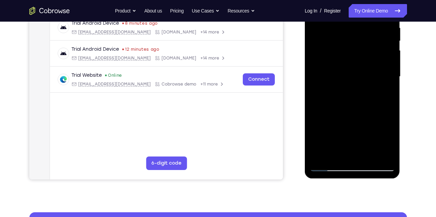
click at [357, 46] on div at bounding box center [352, 76] width 85 height 189
drag, startPoint x: 364, startPoint y: 147, endPoint x: 361, endPoint y: 71, distance: 76.3
click at [361, 71] on div at bounding box center [352, 76] width 85 height 189
drag, startPoint x: 361, startPoint y: 119, endPoint x: 366, endPoint y: 63, distance: 56.2
click at [366, 63] on div at bounding box center [352, 76] width 85 height 189
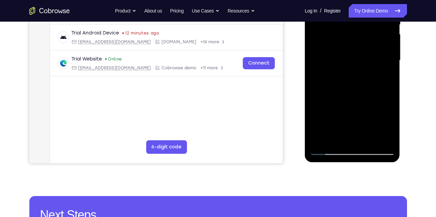
scroll to position [151, 0]
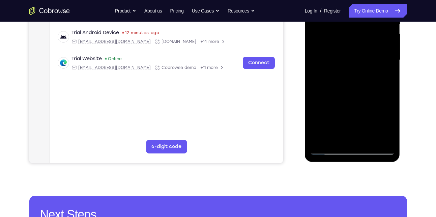
click at [369, 139] on div at bounding box center [352, 60] width 85 height 189
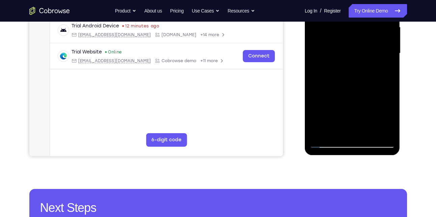
scroll to position [158, 0]
click at [350, 63] on div at bounding box center [352, 52] width 85 height 189
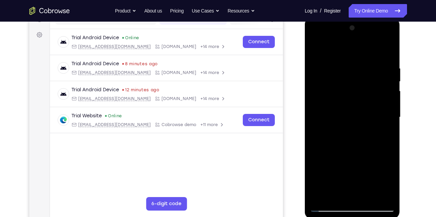
scroll to position [93, 0]
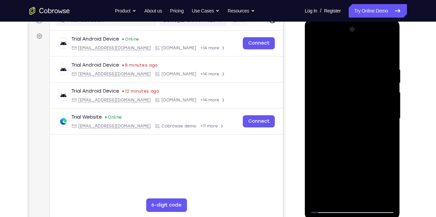
click at [314, 50] on div at bounding box center [352, 118] width 85 height 189
click at [334, 127] on div at bounding box center [352, 118] width 85 height 189
click at [324, 51] on div at bounding box center [352, 118] width 85 height 189
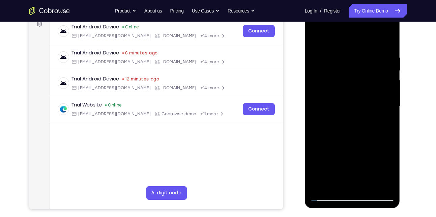
scroll to position [105, 0]
drag, startPoint x: 353, startPoint y: 74, endPoint x: 354, endPoint y: 107, distance: 33.1
click at [354, 107] on div at bounding box center [352, 106] width 85 height 189
click at [317, 37] on div at bounding box center [352, 106] width 85 height 189
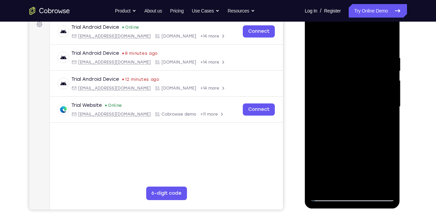
click at [316, 37] on div at bounding box center [352, 106] width 85 height 189
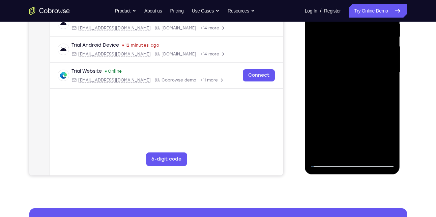
click at [370, 153] on div at bounding box center [352, 72] width 85 height 189
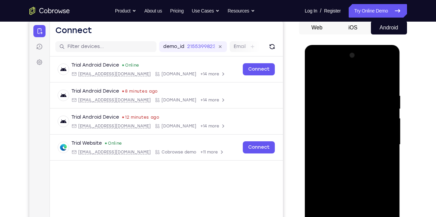
scroll to position [66, 0]
click at [319, 77] on div at bounding box center [352, 144] width 85 height 189
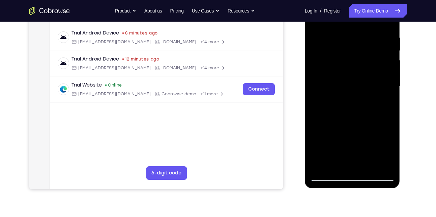
scroll to position [129, 0]
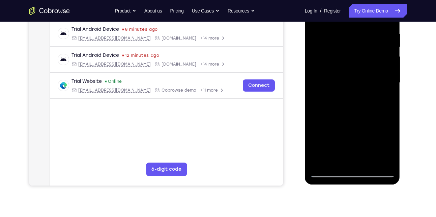
click at [321, 161] on div at bounding box center [352, 82] width 85 height 189
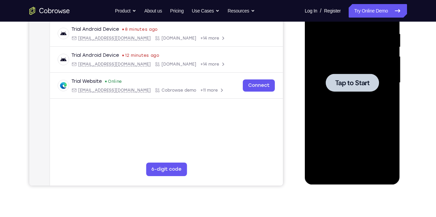
click at [339, 88] on div at bounding box center [352, 83] width 53 height 18
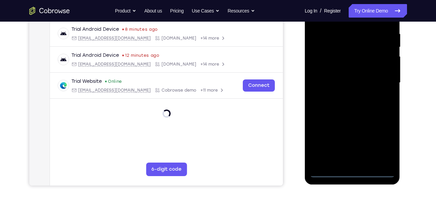
click at [350, 171] on div at bounding box center [352, 82] width 85 height 189
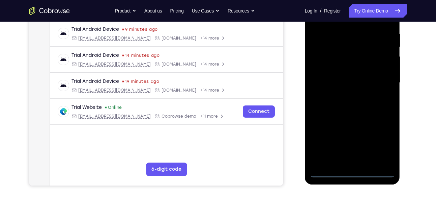
click at [384, 141] on div at bounding box center [352, 82] width 85 height 189
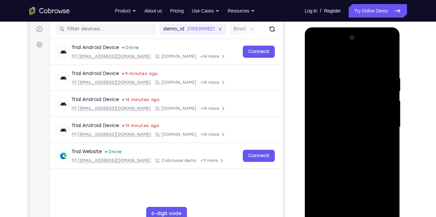
scroll to position [84, 0]
click at [316, 45] on div at bounding box center [352, 127] width 85 height 189
click at [379, 120] on div at bounding box center [352, 127] width 85 height 189
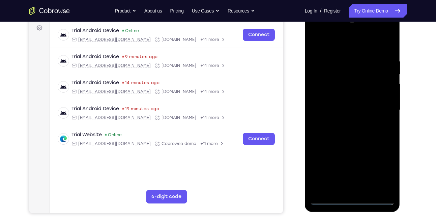
click at [344, 120] on div at bounding box center [352, 110] width 85 height 189
click at [341, 102] on div at bounding box center [352, 110] width 85 height 189
click at [335, 97] on div at bounding box center [352, 110] width 85 height 189
click at [332, 109] on div at bounding box center [352, 110] width 85 height 189
click at [344, 131] on div at bounding box center [352, 110] width 85 height 189
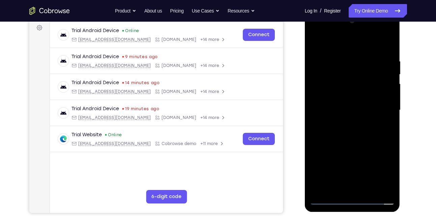
click at [343, 126] on div at bounding box center [352, 110] width 85 height 189
click at [351, 132] on div at bounding box center [352, 110] width 85 height 189
click at [373, 130] on div at bounding box center [352, 110] width 85 height 189
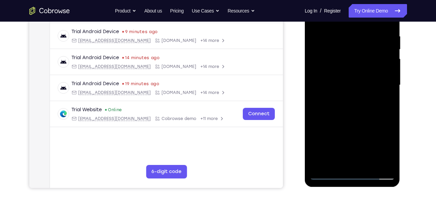
scroll to position [134, 0]
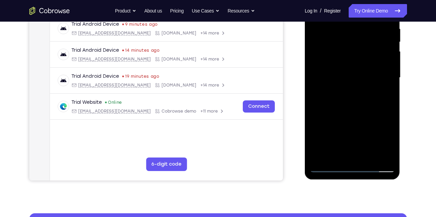
click at [370, 155] on div at bounding box center [352, 77] width 85 height 189
click at [355, 103] on div at bounding box center [352, 77] width 85 height 189
click at [381, 88] on div at bounding box center [352, 77] width 85 height 189
click at [344, 86] on div at bounding box center [352, 77] width 85 height 189
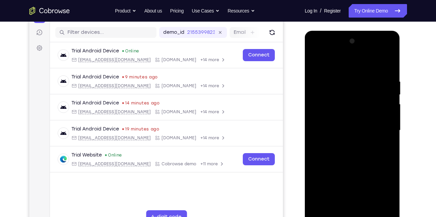
scroll to position [80, 0]
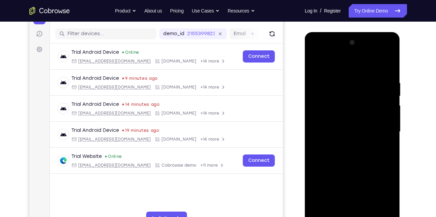
click at [315, 62] on div at bounding box center [352, 131] width 85 height 189
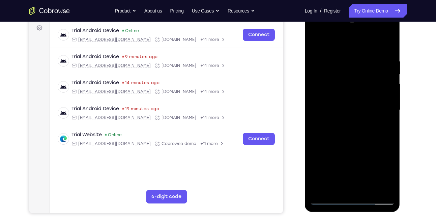
scroll to position [102, 0]
click at [324, 161] on div at bounding box center [352, 109] width 85 height 189
click at [316, 41] on div at bounding box center [352, 109] width 85 height 189
drag, startPoint x: 343, startPoint y: 139, endPoint x: 347, endPoint y: 72, distance: 67.3
click at [347, 72] on div at bounding box center [352, 109] width 85 height 189
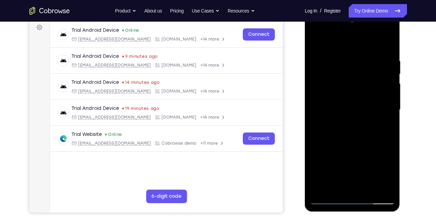
drag, startPoint x: 351, startPoint y: 147, endPoint x: 363, endPoint y: 55, distance: 92.9
click at [363, 55] on div at bounding box center [352, 109] width 85 height 189
drag, startPoint x: 341, startPoint y: 156, endPoint x: 352, endPoint y: 117, distance: 40.8
click at [352, 117] on div at bounding box center [352, 109] width 85 height 189
drag, startPoint x: 353, startPoint y: 148, endPoint x: 374, endPoint y: 60, distance: 90.1
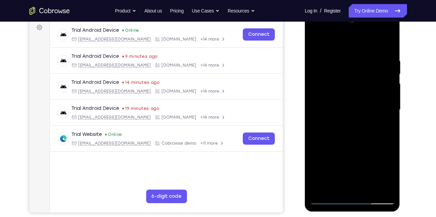
click at [374, 60] on div at bounding box center [352, 109] width 85 height 189
drag, startPoint x: 361, startPoint y: 150, endPoint x: 376, endPoint y: 65, distance: 86.7
click at [376, 65] on div at bounding box center [352, 109] width 85 height 189
drag, startPoint x: 356, startPoint y: 159, endPoint x: 371, endPoint y: 84, distance: 75.9
click at [371, 84] on div at bounding box center [352, 109] width 85 height 189
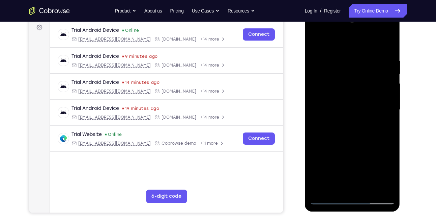
click at [390, 128] on div at bounding box center [352, 109] width 85 height 189
drag, startPoint x: 361, startPoint y: 152, endPoint x: 375, endPoint y: 80, distance: 73.9
click at [375, 80] on div at bounding box center [352, 109] width 85 height 189
click at [390, 58] on div at bounding box center [352, 109] width 85 height 189
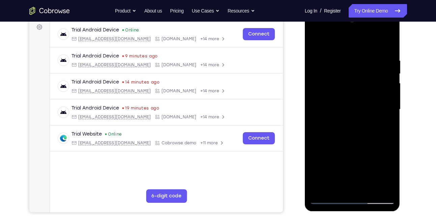
scroll to position [102, 0]
click at [336, 140] on div at bounding box center [352, 109] width 85 height 189
click at [316, 39] on div at bounding box center [352, 109] width 85 height 189
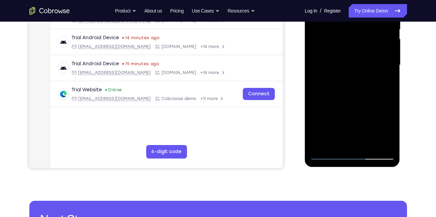
scroll to position [145, 0]
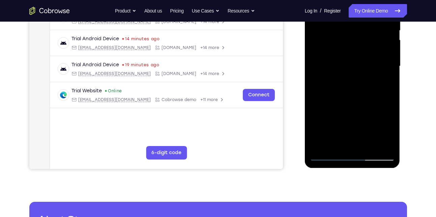
click at [370, 144] on div at bounding box center [352, 66] width 85 height 189
drag, startPoint x: 336, startPoint y: 137, endPoint x: 349, endPoint y: 84, distance: 54.6
click at [349, 84] on div at bounding box center [352, 66] width 85 height 189
drag, startPoint x: 344, startPoint y: 126, endPoint x: 352, endPoint y: 81, distance: 45.2
click at [352, 81] on div at bounding box center [352, 66] width 85 height 189
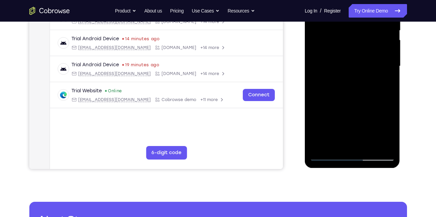
drag, startPoint x: 352, startPoint y: 138, endPoint x: 352, endPoint y: 91, distance: 46.9
click at [352, 91] on div at bounding box center [352, 66] width 85 height 189
drag, startPoint x: 340, startPoint y: 137, endPoint x: 348, endPoint y: 87, distance: 50.1
click at [348, 87] on div at bounding box center [352, 66] width 85 height 189
drag, startPoint x: 346, startPoint y: 127, endPoint x: 349, endPoint y: 74, distance: 53.1
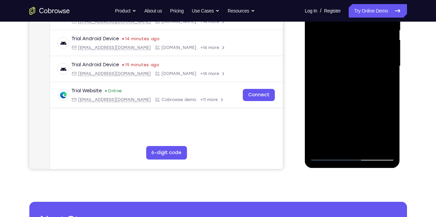
click at [349, 74] on div at bounding box center [352, 66] width 85 height 189
drag, startPoint x: 348, startPoint y: 130, endPoint x: 357, endPoint y: 68, distance: 62.8
click at [357, 68] on div at bounding box center [352, 66] width 85 height 189
drag, startPoint x: 348, startPoint y: 137, endPoint x: 358, endPoint y: 76, distance: 61.9
click at [358, 76] on div at bounding box center [352, 66] width 85 height 189
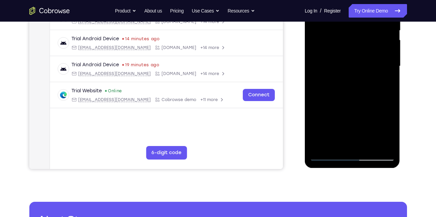
drag, startPoint x: 346, startPoint y: 141, endPoint x: 358, endPoint y: 84, distance: 57.8
click at [358, 84] on div at bounding box center [352, 66] width 85 height 189
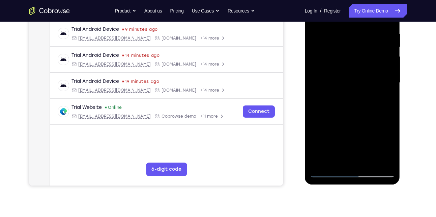
scroll to position [128, 0]
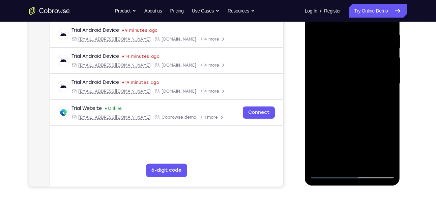
click at [329, 174] on div at bounding box center [352, 83] width 85 height 189
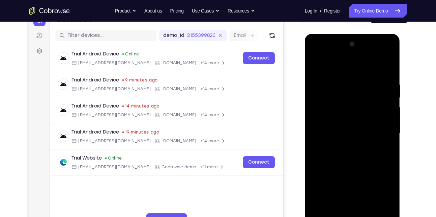
scroll to position [135, 0]
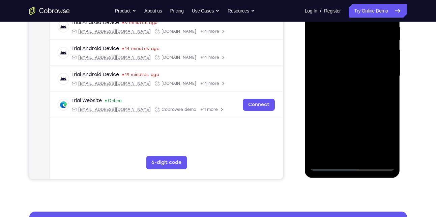
click at [384, 154] on div at bounding box center [352, 75] width 85 height 189
click at [320, 127] on div at bounding box center [352, 75] width 85 height 189
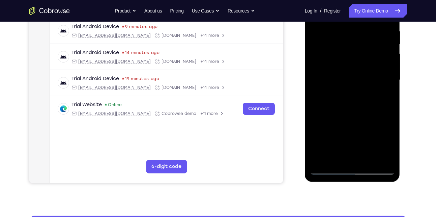
scroll to position [132, 0]
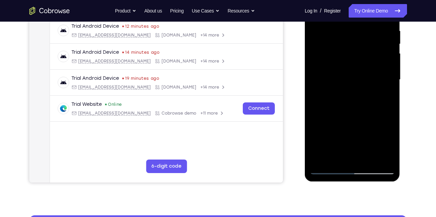
click at [321, 157] on div at bounding box center [352, 79] width 85 height 189
click at [321, 158] on div at bounding box center [352, 79] width 85 height 189
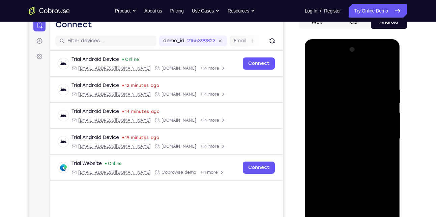
scroll to position [72, 0]
click at [384, 84] on div at bounding box center [352, 139] width 85 height 189
click at [388, 124] on div at bounding box center [352, 139] width 85 height 189
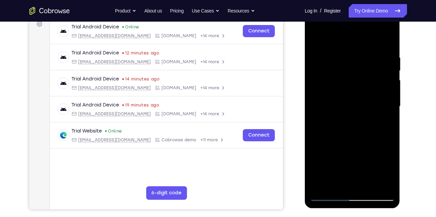
scroll to position [106, 0]
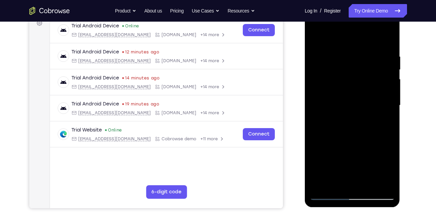
click at [378, 182] on div at bounding box center [352, 105] width 85 height 189
click at [393, 108] on div at bounding box center [352, 105] width 85 height 189
click at [315, 111] on div at bounding box center [352, 105] width 85 height 189
click at [393, 91] on div at bounding box center [352, 105] width 85 height 189
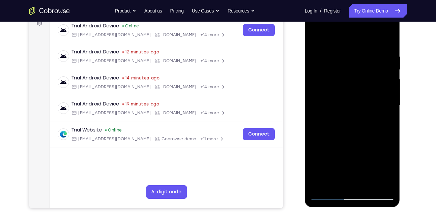
click at [393, 91] on div at bounding box center [352, 105] width 85 height 189
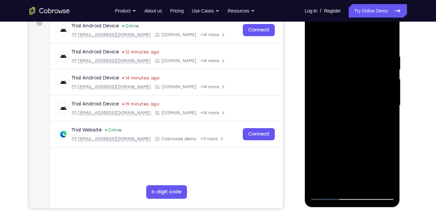
click at [321, 96] on div at bounding box center [352, 105] width 85 height 189
click at [387, 93] on div at bounding box center [352, 105] width 85 height 189
click at [386, 39] on div at bounding box center [352, 105] width 85 height 189
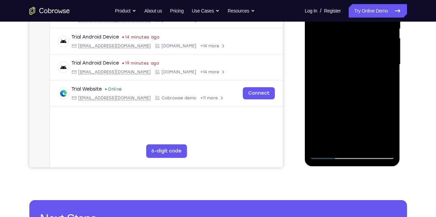
scroll to position [147, 0]
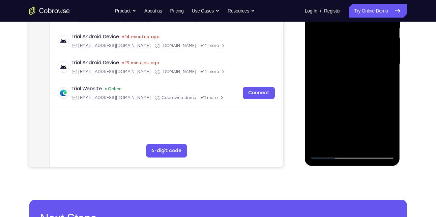
click at [368, 143] on div at bounding box center [352, 64] width 85 height 189
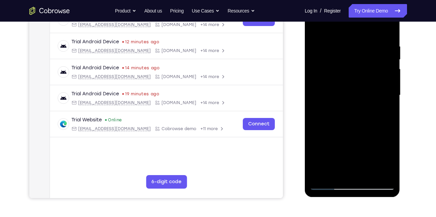
scroll to position [115, 0]
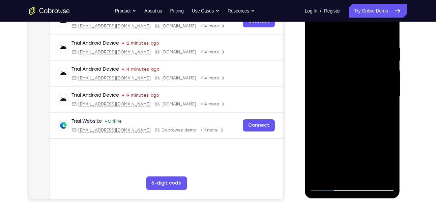
click at [345, 104] on div at bounding box center [352, 96] width 85 height 189
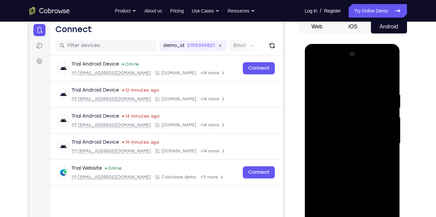
scroll to position [65, 0]
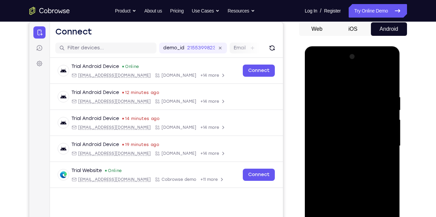
click at [320, 76] on div at bounding box center [352, 145] width 85 height 189
click at [320, 156] on div at bounding box center [352, 145] width 85 height 189
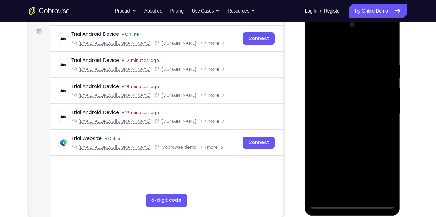
scroll to position [92, 0]
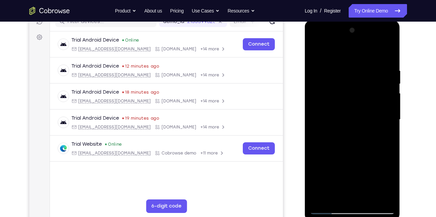
click at [326, 52] on div at bounding box center [352, 119] width 85 height 189
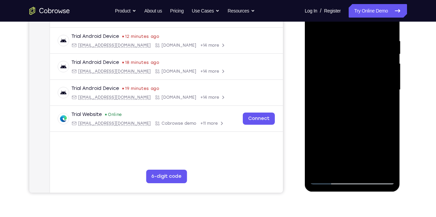
scroll to position [120, 0]
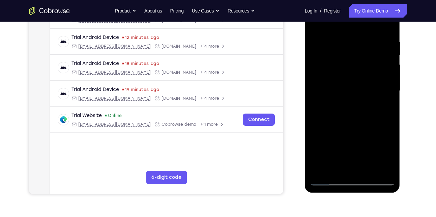
click at [391, 139] on div at bounding box center [352, 90] width 85 height 189
click at [386, 109] on div at bounding box center [352, 90] width 85 height 189
drag, startPoint x: 359, startPoint y: 132, endPoint x: 350, endPoint y: 93, distance: 39.3
click at [350, 93] on div at bounding box center [352, 90] width 85 height 189
drag, startPoint x: 361, startPoint y: 135, endPoint x: 353, endPoint y: 81, distance: 55.0
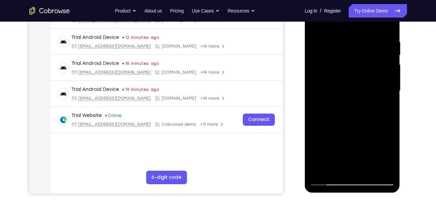
click at [353, 81] on div at bounding box center [352, 90] width 85 height 189
drag, startPoint x: 359, startPoint y: 133, endPoint x: 351, endPoint y: 76, distance: 57.6
click at [351, 76] on div at bounding box center [352, 90] width 85 height 189
drag, startPoint x: 359, startPoint y: 128, endPoint x: 352, endPoint y: 77, distance: 51.4
click at [352, 77] on div at bounding box center [352, 90] width 85 height 189
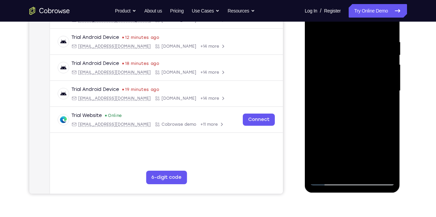
drag, startPoint x: 353, startPoint y: 131, endPoint x: 353, endPoint y: 108, distance: 22.9
click at [353, 108] on div at bounding box center [352, 90] width 85 height 189
click at [332, 113] on div at bounding box center [352, 90] width 85 height 189
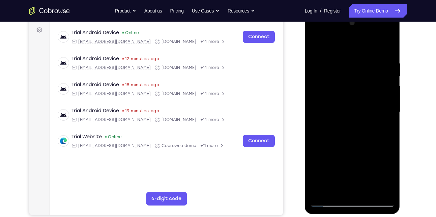
scroll to position [107, 0]
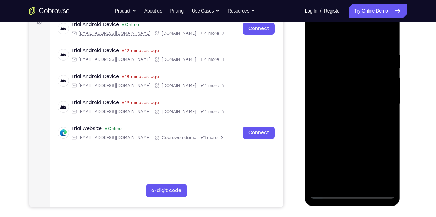
click at [327, 129] on div at bounding box center [352, 103] width 85 height 189
drag, startPoint x: 352, startPoint y: 155, endPoint x: 333, endPoint y: 51, distance: 106.2
click at [333, 51] on div at bounding box center [352, 103] width 85 height 189
click at [317, 36] on div at bounding box center [352, 103] width 85 height 189
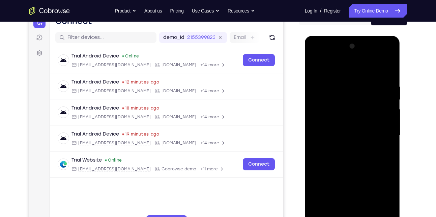
scroll to position [76, 0]
drag, startPoint x: 366, startPoint y: 85, endPoint x: 358, endPoint y: 82, distance: 8.9
click at [358, 82] on div at bounding box center [352, 135] width 85 height 189
drag, startPoint x: 357, startPoint y: 77, endPoint x: 376, endPoint y: 181, distance: 105.2
click at [376, 181] on div at bounding box center [352, 135] width 85 height 189
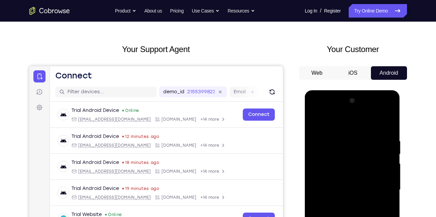
scroll to position [20, 0]
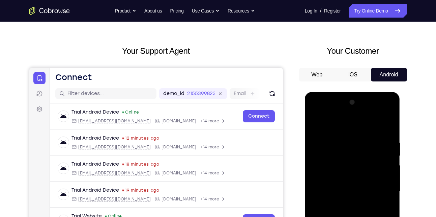
click at [326, 139] on div at bounding box center [352, 191] width 85 height 189
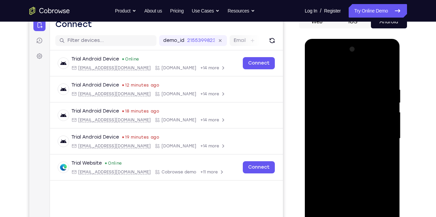
scroll to position [73, 0]
click at [385, 69] on div at bounding box center [352, 138] width 85 height 189
drag, startPoint x: 358, startPoint y: 175, endPoint x: 354, endPoint y: 118, distance: 57.5
click at [354, 118] on div at bounding box center [352, 138] width 85 height 189
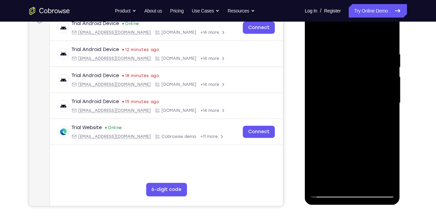
scroll to position [109, 0]
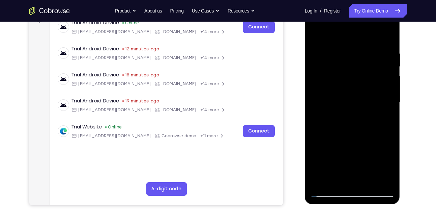
drag, startPoint x: 356, startPoint y: 157, endPoint x: 350, endPoint y: 85, distance: 72.1
click at [350, 85] on div at bounding box center [352, 102] width 85 height 189
drag, startPoint x: 370, startPoint y: 153, endPoint x: 354, endPoint y: 90, distance: 64.5
click at [354, 90] on div at bounding box center [352, 102] width 85 height 189
click at [346, 57] on div at bounding box center [352, 102] width 85 height 189
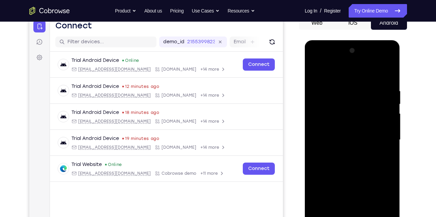
scroll to position [71, 0]
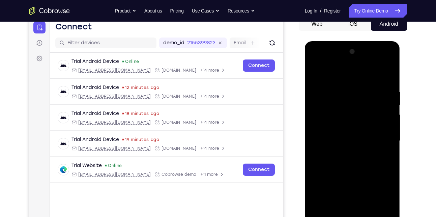
drag, startPoint x: 372, startPoint y: 105, endPoint x: 362, endPoint y: 126, distance: 23.7
click at [362, 126] on div at bounding box center [352, 140] width 85 height 189
click at [333, 159] on div at bounding box center [352, 140] width 85 height 189
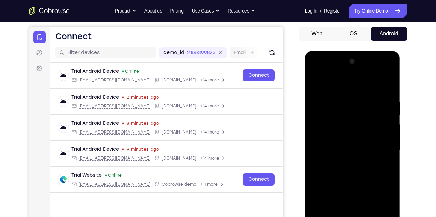
scroll to position [60, 0]
click at [314, 82] on div at bounding box center [352, 150] width 85 height 189
click at [316, 82] on div at bounding box center [352, 150] width 85 height 189
drag, startPoint x: 353, startPoint y: 169, endPoint x: 358, endPoint y: 107, distance: 62.6
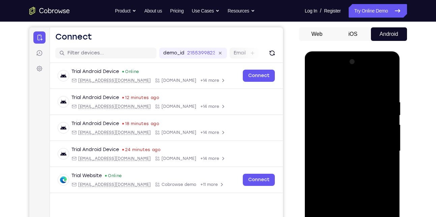
click at [358, 107] on div at bounding box center [352, 150] width 85 height 189
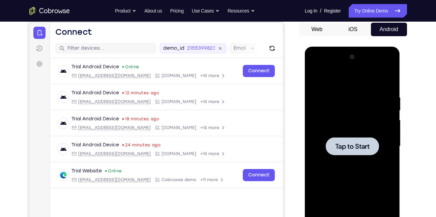
scroll to position [53, 0]
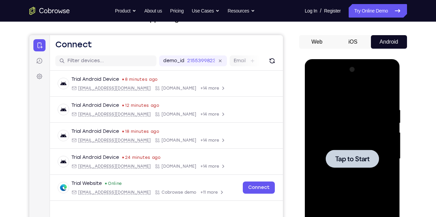
click at [366, 170] on div at bounding box center [352, 158] width 85 height 189
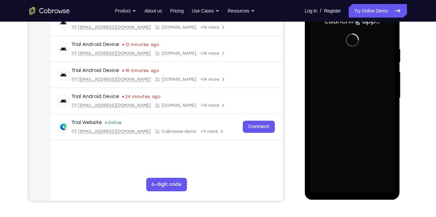
scroll to position [114, 0]
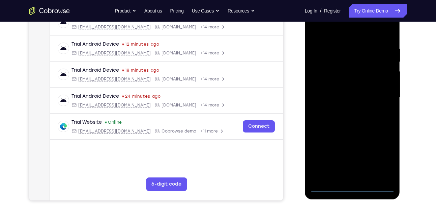
click at [352, 183] on div at bounding box center [352, 97] width 85 height 189
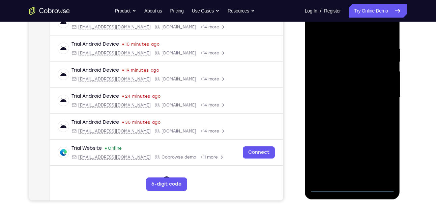
click at [352, 187] on div at bounding box center [352, 97] width 85 height 189
click at [385, 155] on div at bounding box center [352, 97] width 85 height 189
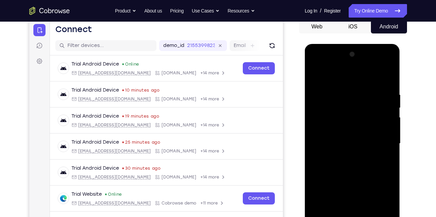
scroll to position [67, 0]
click at [316, 64] on div at bounding box center [352, 143] width 85 height 189
click at [379, 139] on div at bounding box center [352, 143] width 85 height 189
click at [344, 155] on div at bounding box center [352, 143] width 85 height 189
click at [346, 137] on div at bounding box center [352, 143] width 85 height 189
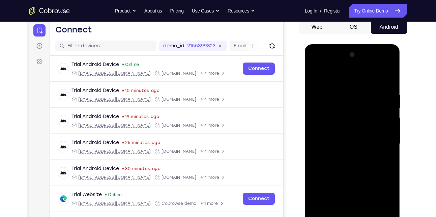
click at [338, 129] on div at bounding box center [352, 143] width 85 height 189
click at [349, 142] on div at bounding box center [352, 143] width 85 height 189
click at [345, 165] on div at bounding box center [352, 143] width 85 height 189
click at [346, 165] on div at bounding box center [352, 143] width 85 height 189
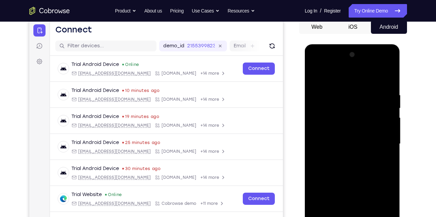
click at [346, 165] on div at bounding box center [352, 143] width 85 height 189
click at [387, 88] on div at bounding box center [352, 143] width 85 height 189
click at [384, 74] on div at bounding box center [352, 143] width 85 height 189
click at [388, 89] on div at bounding box center [352, 143] width 85 height 189
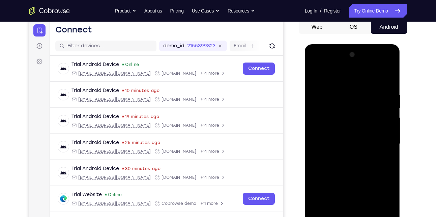
click at [345, 165] on div at bounding box center [352, 143] width 85 height 189
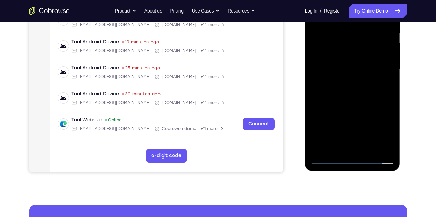
scroll to position [127, 0]
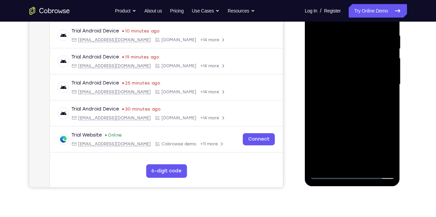
click at [347, 162] on div at bounding box center [352, 84] width 85 height 189
click at [328, 172] on div at bounding box center [352, 84] width 85 height 189
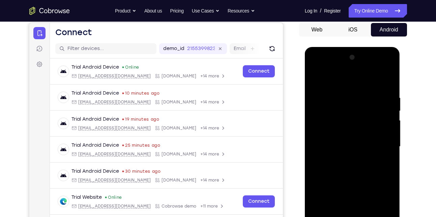
scroll to position [64, 0]
click at [364, 67] on div at bounding box center [352, 146] width 85 height 189
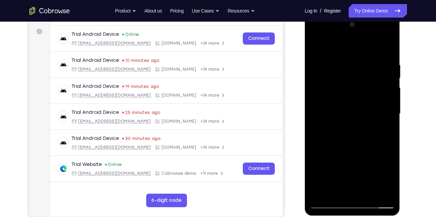
scroll to position [99, 0]
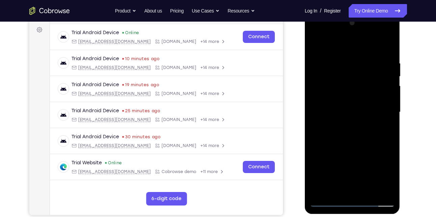
click at [353, 134] on div at bounding box center [352, 112] width 85 height 189
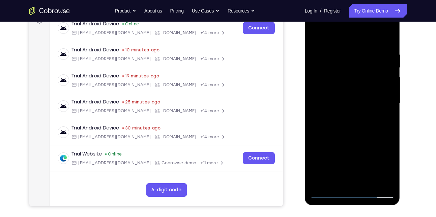
scroll to position [108, 0]
drag, startPoint x: 351, startPoint y: 158, endPoint x: 359, endPoint y: 115, distance: 43.9
click at [359, 115] on div at bounding box center [352, 103] width 85 height 189
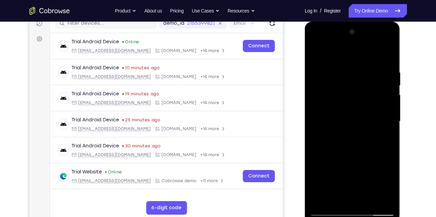
scroll to position [90, 0]
click at [390, 106] on div at bounding box center [352, 121] width 85 height 189
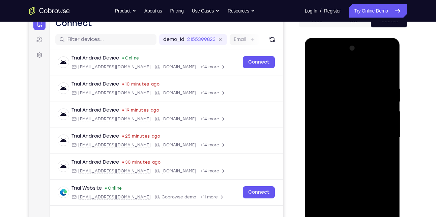
scroll to position [74, 0]
click at [392, 121] on div at bounding box center [352, 137] width 85 height 189
click at [391, 121] on div at bounding box center [352, 137] width 85 height 189
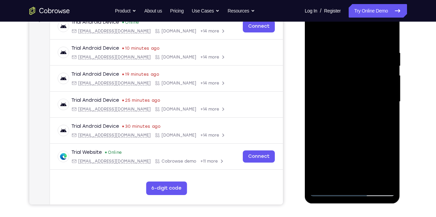
scroll to position [110, 0]
click at [369, 179] on div at bounding box center [352, 101] width 85 height 189
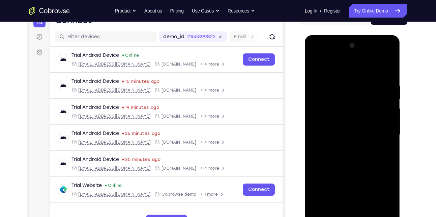
scroll to position [76, 0]
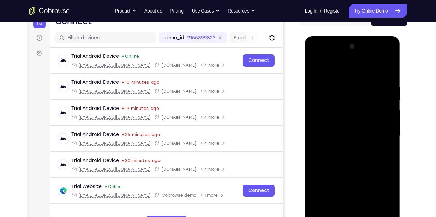
click at [356, 157] on div at bounding box center [352, 135] width 85 height 189
click at [381, 146] on div at bounding box center [352, 135] width 85 height 189
click at [349, 144] on div at bounding box center [352, 135] width 85 height 189
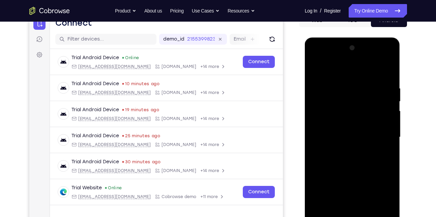
scroll to position [74, 0]
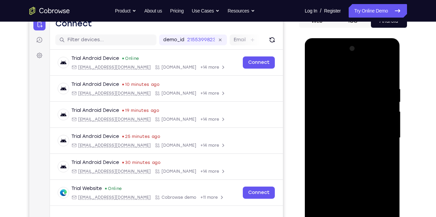
click at [327, 69] on div at bounding box center [352, 137] width 85 height 189
click at [316, 69] on div at bounding box center [352, 137] width 85 height 189
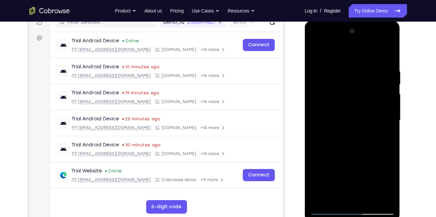
scroll to position [83, 0]
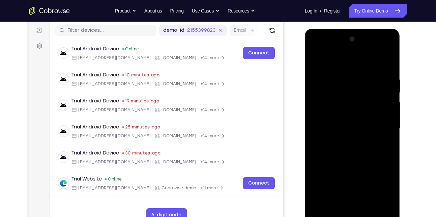
click at [315, 61] on div at bounding box center [352, 128] width 85 height 189
click at [316, 58] on div at bounding box center [352, 128] width 85 height 189
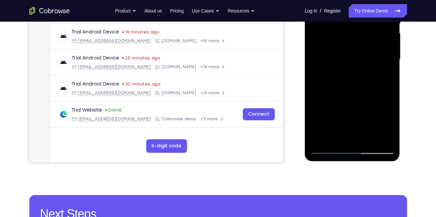
scroll to position [152, 0]
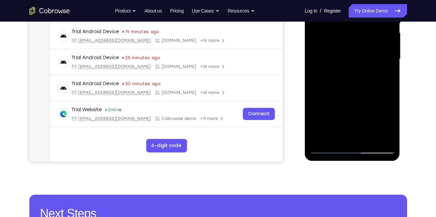
click at [339, 137] on div at bounding box center [352, 59] width 85 height 189
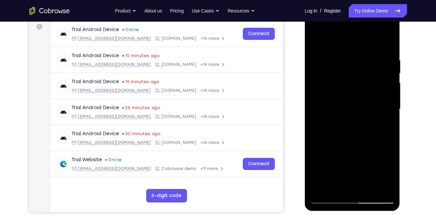
click at [357, 58] on div at bounding box center [352, 109] width 85 height 189
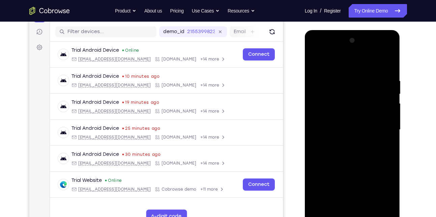
scroll to position [81, 0]
drag, startPoint x: 367, startPoint y: 151, endPoint x: 375, endPoint y: 100, distance: 50.9
click at [375, 100] on div at bounding box center [352, 129] width 85 height 189
drag, startPoint x: 360, startPoint y: 165, endPoint x: 383, endPoint y: 97, distance: 72.4
click at [383, 97] on div at bounding box center [352, 129] width 85 height 189
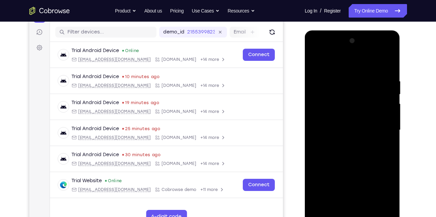
drag, startPoint x: 357, startPoint y: 172, endPoint x: 372, endPoint y: 109, distance: 64.8
click at [372, 109] on div at bounding box center [352, 129] width 85 height 189
drag, startPoint x: 367, startPoint y: 104, endPoint x: 351, endPoint y: 185, distance: 82.1
click at [351, 185] on div at bounding box center [352, 129] width 85 height 189
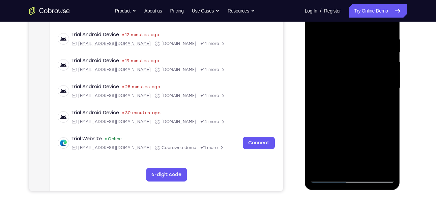
scroll to position [124, 0]
click at [370, 166] on div at bounding box center [352, 87] width 85 height 189
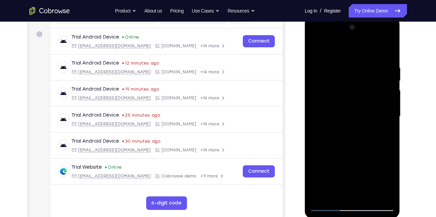
click at [340, 126] on div at bounding box center [352, 116] width 85 height 189
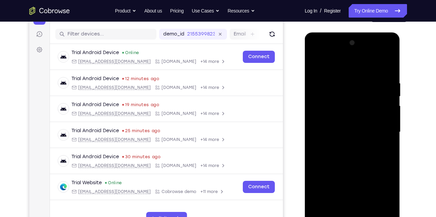
scroll to position [79, 0]
click at [316, 64] on div at bounding box center [352, 132] width 85 height 189
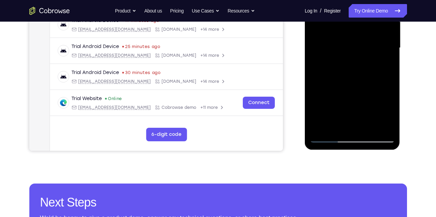
scroll to position [166, 0]
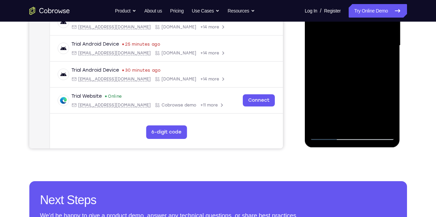
click at [353, 126] on div at bounding box center [352, 45] width 85 height 189
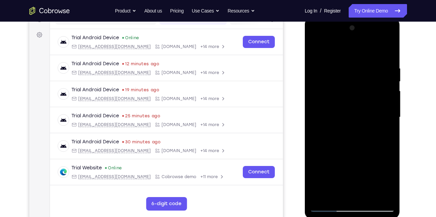
scroll to position [96, 0]
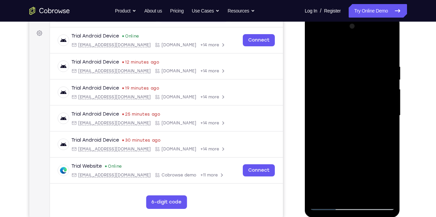
click at [383, 194] on div at bounding box center [352, 115] width 85 height 189
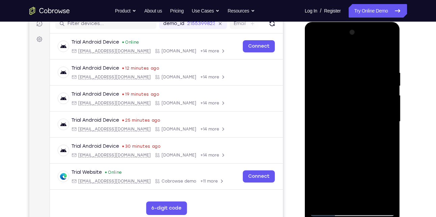
scroll to position [89, 0]
click at [316, 53] on div at bounding box center [352, 121] width 85 height 189
drag, startPoint x: 337, startPoint y: 170, endPoint x: 348, endPoint y: 106, distance: 65.7
click at [348, 106] on div at bounding box center [352, 121] width 85 height 189
drag, startPoint x: 337, startPoint y: 177, endPoint x: 369, endPoint y: 76, distance: 106.1
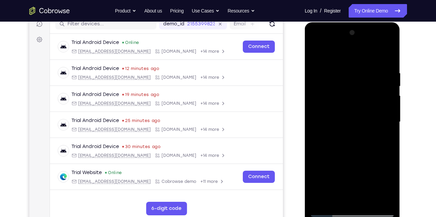
click at [369, 76] on div at bounding box center [352, 121] width 85 height 189
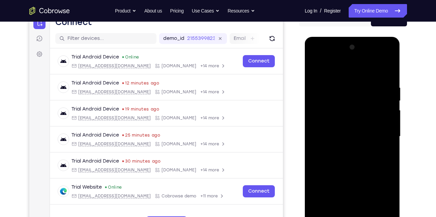
scroll to position [73, 0]
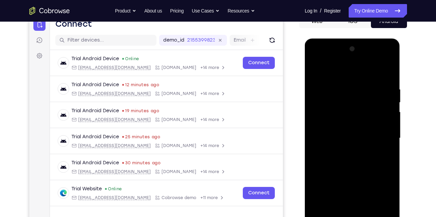
click at [316, 66] on div at bounding box center [352, 138] width 85 height 189
click at [317, 68] on div at bounding box center [352, 138] width 85 height 189
click at [360, 92] on div at bounding box center [352, 138] width 85 height 189
drag, startPoint x: 361, startPoint y: 177, endPoint x: 372, endPoint y: 120, distance: 58.1
click at [372, 120] on div at bounding box center [352, 138] width 85 height 189
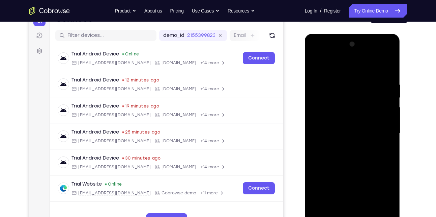
scroll to position [77, 0]
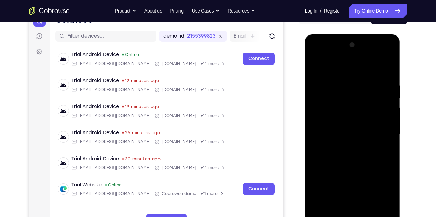
drag, startPoint x: 370, startPoint y: 110, endPoint x: 374, endPoint y: 187, distance: 77.7
click at [374, 187] on div at bounding box center [352, 133] width 85 height 189
click at [386, 118] on div at bounding box center [352, 133] width 85 height 189
click at [364, 147] on div at bounding box center [352, 133] width 85 height 189
click at [343, 148] on div at bounding box center [352, 133] width 85 height 189
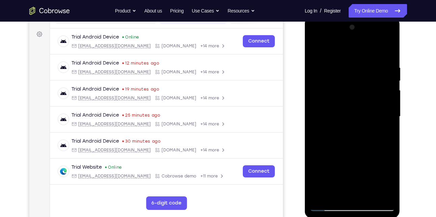
scroll to position [94, 0]
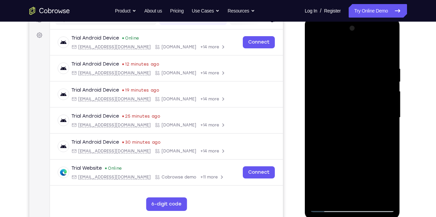
drag, startPoint x: 349, startPoint y: 162, endPoint x: 353, endPoint y: 98, distance: 63.9
click at [353, 98] on div at bounding box center [352, 117] width 85 height 189
click at [318, 70] on div at bounding box center [352, 117] width 85 height 189
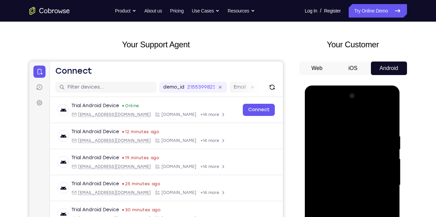
scroll to position [26, 0]
drag, startPoint x: 356, startPoint y: 138, endPoint x: 357, endPoint y: 197, distance: 59.7
click at [357, 197] on div at bounding box center [352, 185] width 85 height 189
drag, startPoint x: 353, startPoint y: 148, endPoint x: 365, endPoint y: 199, distance: 53.0
click at [365, 199] on div at bounding box center [352, 185] width 85 height 189
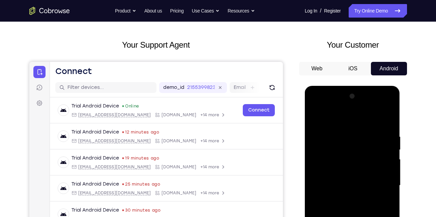
click at [316, 115] on div at bounding box center [352, 185] width 85 height 189
drag, startPoint x: 354, startPoint y: 193, endPoint x: 359, endPoint y: 124, distance: 69.7
click at [359, 124] on div at bounding box center [352, 185] width 85 height 189
drag, startPoint x: 348, startPoint y: 191, endPoint x: 354, endPoint y: 149, distance: 42.1
click at [354, 149] on div at bounding box center [352, 185] width 85 height 189
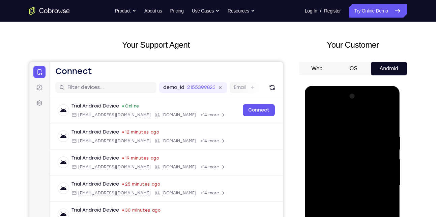
drag, startPoint x: 346, startPoint y: 203, endPoint x: 361, endPoint y: 157, distance: 48.3
click at [361, 157] on div at bounding box center [352, 185] width 85 height 189
drag, startPoint x: 345, startPoint y: 198, endPoint x: 357, endPoint y: 156, distance: 44.1
click at [357, 156] on div at bounding box center [352, 185] width 85 height 189
drag, startPoint x: 346, startPoint y: 198, endPoint x: 359, endPoint y: 150, distance: 49.4
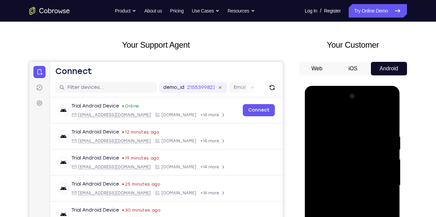
click at [359, 150] on div at bounding box center [352, 185] width 85 height 189
drag, startPoint x: 345, startPoint y: 199, endPoint x: 354, endPoint y: 151, distance: 49.4
click at [354, 151] on div at bounding box center [352, 185] width 85 height 189
drag, startPoint x: 345, startPoint y: 198, endPoint x: 360, endPoint y: 141, distance: 59.7
click at [360, 141] on div at bounding box center [352, 185] width 85 height 189
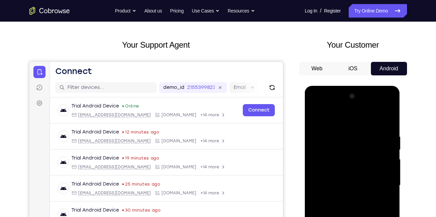
drag, startPoint x: 334, startPoint y: 204, endPoint x: 358, endPoint y: 149, distance: 60.4
click at [358, 149] on div at bounding box center [352, 185] width 85 height 189
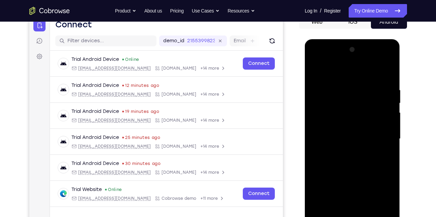
scroll to position [73, 0]
click at [325, 189] on div at bounding box center [352, 138] width 85 height 189
click at [315, 67] on div at bounding box center [352, 138] width 85 height 189
click at [315, 69] on div at bounding box center [352, 138] width 85 height 189
drag, startPoint x: 354, startPoint y: 183, endPoint x: 361, endPoint y: 103, distance: 80.3
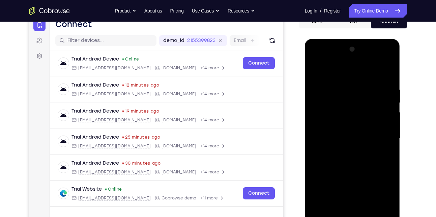
click at [361, 103] on div at bounding box center [352, 138] width 85 height 189
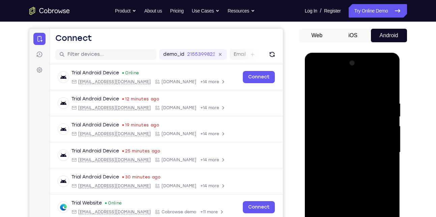
drag, startPoint x: 354, startPoint y: 131, endPoint x: 360, endPoint y: 193, distance: 62.8
click at [360, 193] on div at bounding box center [352, 152] width 85 height 189
click at [365, 82] on div at bounding box center [352, 152] width 85 height 189
click at [365, 84] on div at bounding box center [352, 152] width 85 height 189
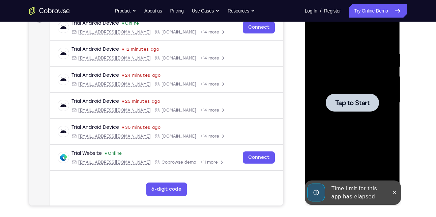
scroll to position [102, 0]
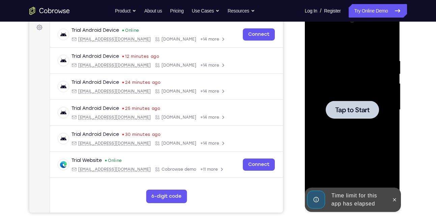
click at [358, 118] on div at bounding box center [352, 110] width 53 height 18
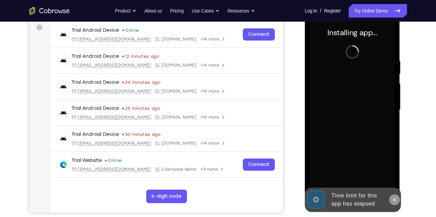
click at [393, 200] on icon at bounding box center [394, 199] width 5 height 5
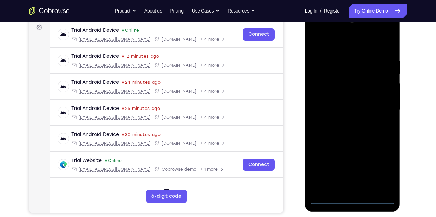
click at [351, 196] on div at bounding box center [352, 109] width 85 height 189
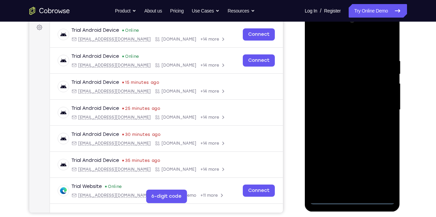
click at [353, 198] on div at bounding box center [352, 109] width 85 height 189
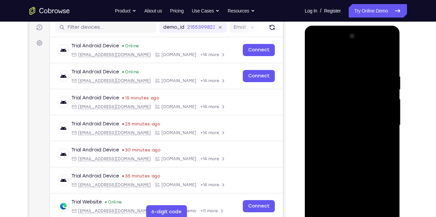
scroll to position [86, 0]
click at [380, 185] on div at bounding box center [352, 125] width 85 height 189
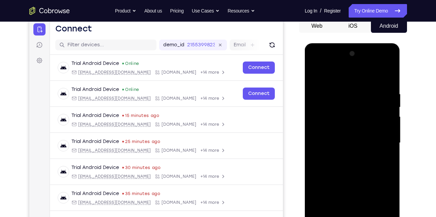
scroll to position [67, 0]
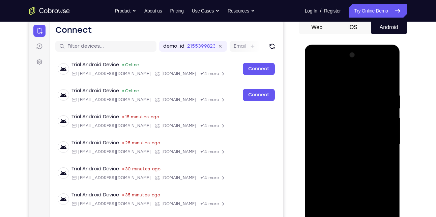
click at [317, 64] on div at bounding box center [352, 144] width 85 height 189
click at [379, 136] on div at bounding box center [352, 144] width 85 height 189
click at [345, 156] on div at bounding box center [352, 144] width 85 height 189
click at [353, 136] on div at bounding box center [352, 144] width 85 height 189
click at [338, 131] on div at bounding box center [352, 144] width 85 height 189
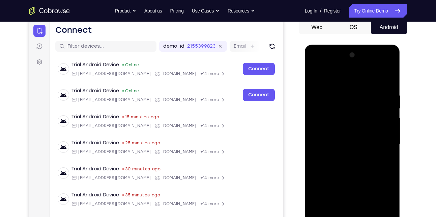
click at [347, 142] on div at bounding box center [352, 144] width 85 height 189
click at [344, 168] on div at bounding box center [352, 144] width 85 height 189
click at [356, 167] on div at bounding box center [352, 144] width 85 height 189
click at [347, 167] on div at bounding box center [352, 144] width 85 height 189
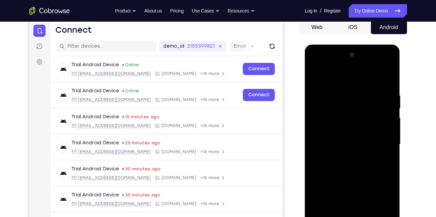
click at [349, 165] on div at bounding box center [352, 144] width 85 height 189
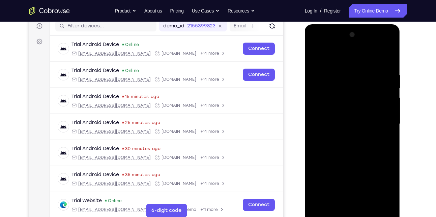
scroll to position [87, 0]
click at [359, 144] on div at bounding box center [352, 124] width 85 height 189
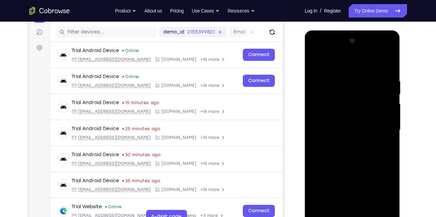
scroll to position [88, 0]
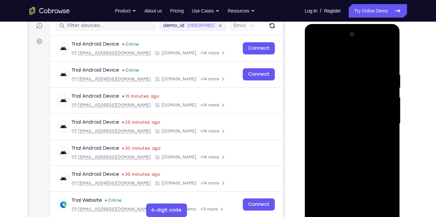
click at [327, 74] on div at bounding box center [352, 123] width 85 height 189
click at [358, 129] on div at bounding box center [352, 123] width 85 height 189
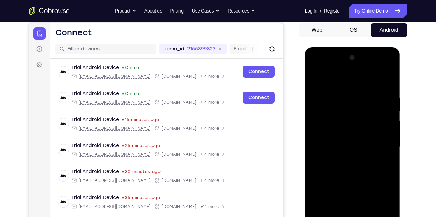
scroll to position [63, 0]
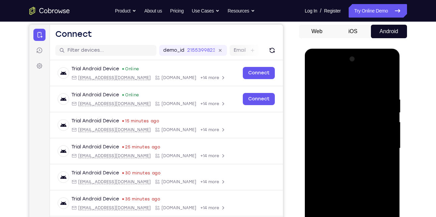
click at [316, 67] on div at bounding box center [352, 148] width 85 height 189
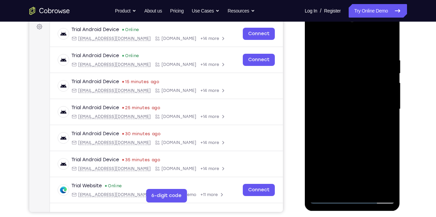
scroll to position [103, 0]
click at [383, 185] on div at bounding box center [352, 108] width 85 height 189
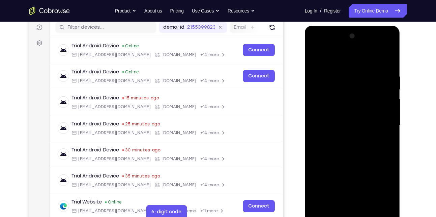
scroll to position [85, 0]
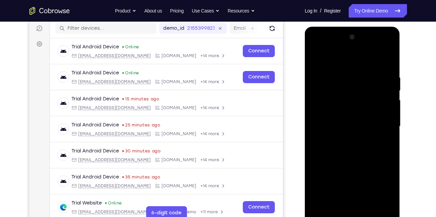
click at [375, 79] on div at bounding box center [352, 126] width 85 height 189
drag, startPoint x: 348, startPoint y: 168, endPoint x: 357, endPoint y: 200, distance: 32.8
click at [357, 200] on div at bounding box center [352, 126] width 85 height 189
click at [317, 58] on div at bounding box center [352, 126] width 85 height 189
click at [349, 81] on div at bounding box center [352, 126] width 85 height 189
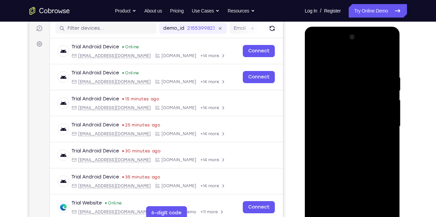
click at [315, 54] on div at bounding box center [352, 126] width 85 height 189
click at [358, 112] on div at bounding box center [352, 126] width 85 height 189
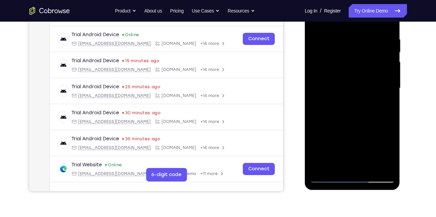
scroll to position [125, 0]
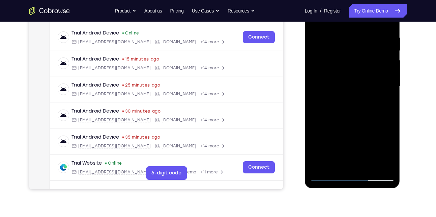
drag, startPoint x: 357, startPoint y: 144, endPoint x: 369, endPoint y: 79, distance: 66.5
click at [369, 79] on div at bounding box center [352, 86] width 85 height 189
drag, startPoint x: 372, startPoint y: 143, endPoint x: 382, endPoint y: 76, distance: 68.3
click at [382, 76] on div at bounding box center [352, 86] width 85 height 189
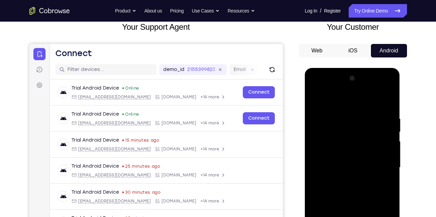
scroll to position [43, 0]
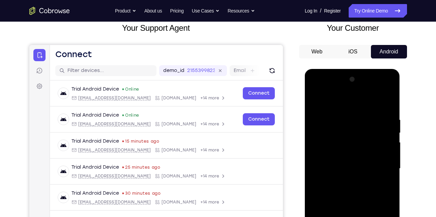
drag, startPoint x: 331, startPoint y: 111, endPoint x: 347, endPoint y: 180, distance: 70.2
click at [347, 180] on div at bounding box center [352, 168] width 85 height 189
click at [384, 192] on div at bounding box center [352, 168] width 85 height 189
click at [362, 191] on div at bounding box center [352, 168] width 85 height 189
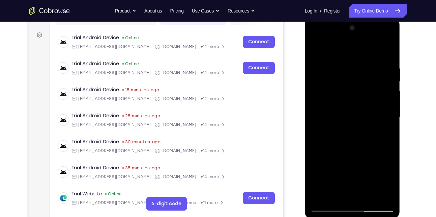
drag, startPoint x: 349, startPoint y: 173, endPoint x: 356, endPoint y: 133, distance: 40.4
click at [356, 133] on div at bounding box center [352, 117] width 85 height 189
drag, startPoint x: 378, startPoint y: 147, endPoint x: 382, endPoint y: 92, distance: 54.4
click at [382, 92] on div at bounding box center [352, 117] width 85 height 189
drag, startPoint x: 374, startPoint y: 160, endPoint x: 381, endPoint y: 85, distance: 74.9
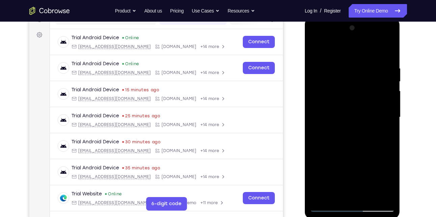
click at [381, 85] on div at bounding box center [352, 117] width 85 height 189
click at [381, 167] on div at bounding box center [352, 117] width 85 height 189
drag, startPoint x: 358, startPoint y: 100, endPoint x: 366, endPoint y: 163, distance: 63.7
click at [366, 163] on div at bounding box center [352, 117] width 85 height 189
click at [324, 122] on div at bounding box center [352, 117] width 85 height 189
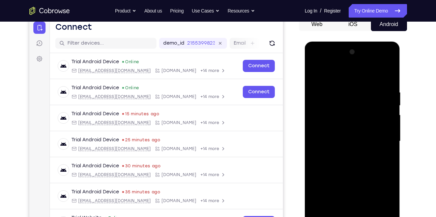
scroll to position [68, 0]
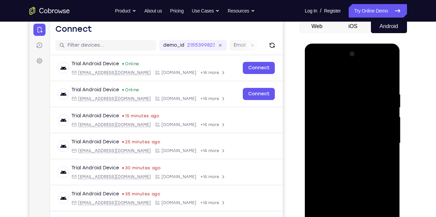
drag, startPoint x: 361, startPoint y: 162, endPoint x: 385, endPoint y: 79, distance: 87.1
click at [385, 79] on div at bounding box center [352, 143] width 85 height 189
drag, startPoint x: 358, startPoint y: 141, endPoint x: 361, endPoint y: 204, distance: 63.2
click at [361, 204] on div at bounding box center [352, 143] width 85 height 189
click at [315, 73] on div at bounding box center [352, 143] width 85 height 189
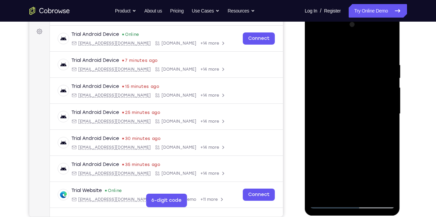
scroll to position [98, 0]
drag, startPoint x: 351, startPoint y: 167, endPoint x: 365, endPoint y: 131, distance: 38.6
click at [365, 131] on div at bounding box center [352, 113] width 85 height 189
click at [380, 152] on div at bounding box center [352, 113] width 85 height 189
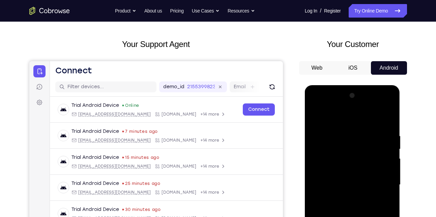
scroll to position [26, 0]
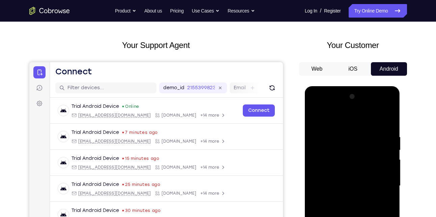
click at [389, 152] on div at bounding box center [352, 185] width 85 height 189
click at [390, 152] on div at bounding box center [352, 185] width 85 height 189
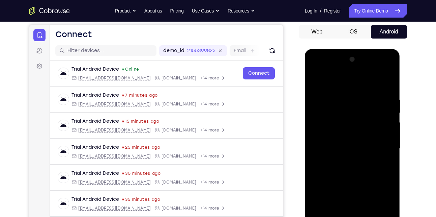
scroll to position [60, 0]
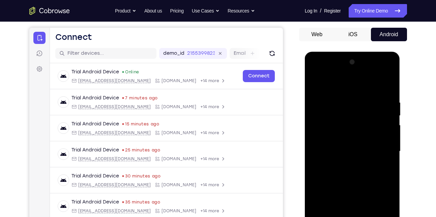
click at [387, 176] on div at bounding box center [352, 151] width 85 height 189
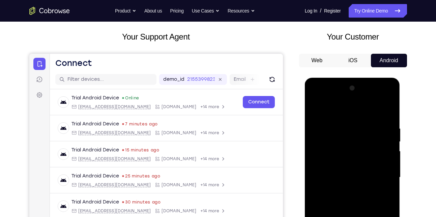
scroll to position [31, 0]
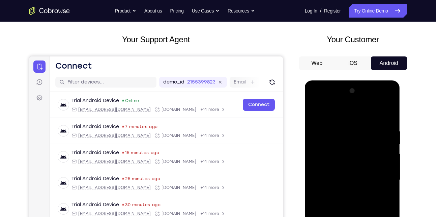
click at [317, 112] on div at bounding box center [352, 179] width 85 height 189
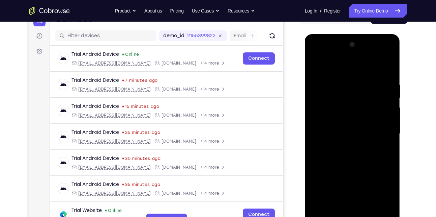
scroll to position [80, 0]
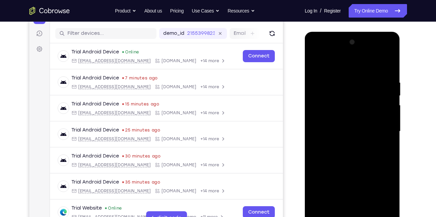
drag, startPoint x: 353, startPoint y: 170, endPoint x: 359, endPoint y: 137, distance: 33.0
click at [359, 137] on div at bounding box center [352, 131] width 85 height 189
click at [354, 142] on div at bounding box center [352, 131] width 85 height 189
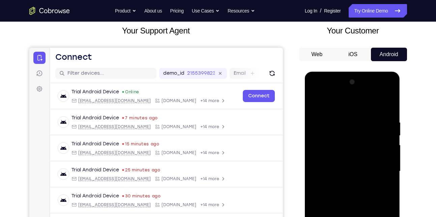
scroll to position [40, 0]
drag, startPoint x: 357, startPoint y: 125, endPoint x: 355, endPoint y: 159, distance: 34.5
click at [355, 159] on div at bounding box center [352, 170] width 85 height 189
click at [317, 102] on div at bounding box center [352, 170] width 85 height 189
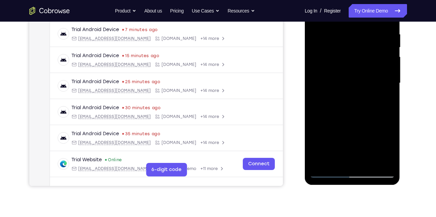
scroll to position [129, 0]
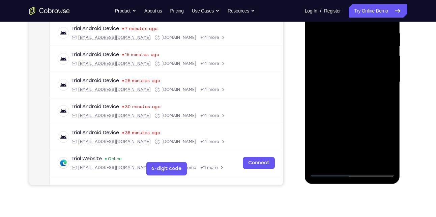
drag, startPoint x: 352, startPoint y: 144, endPoint x: 355, endPoint y: 112, distance: 32.2
click at [355, 112] on div at bounding box center [352, 82] width 85 height 189
drag, startPoint x: 351, startPoint y: 143, endPoint x: 351, endPoint y: 105, distance: 37.8
click at [351, 105] on div at bounding box center [352, 82] width 85 height 189
drag, startPoint x: 358, startPoint y: 138, endPoint x: 356, endPoint y: 108, distance: 30.5
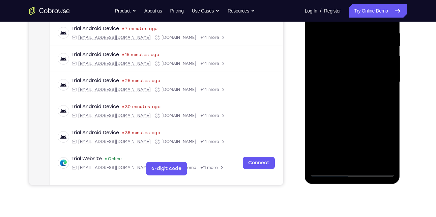
click at [356, 108] on div at bounding box center [352, 82] width 85 height 189
drag, startPoint x: 352, startPoint y: 141, endPoint x: 351, endPoint y: 121, distance: 20.3
click at [351, 121] on div at bounding box center [352, 82] width 85 height 189
drag, startPoint x: 347, startPoint y: 136, endPoint x: 349, endPoint y: 146, distance: 10.4
click at [349, 146] on div at bounding box center [352, 82] width 85 height 189
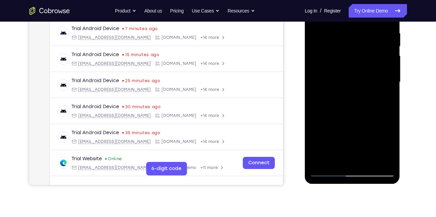
drag, startPoint x: 350, startPoint y: 116, endPoint x: 356, endPoint y: 148, distance: 33.4
click at [356, 148] on div at bounding box center [352, 82] width 85 height 189
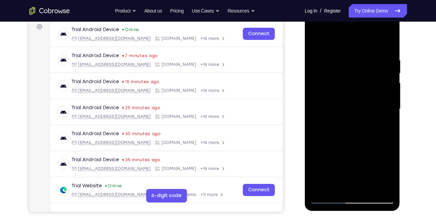
scroll to position [101, 0]
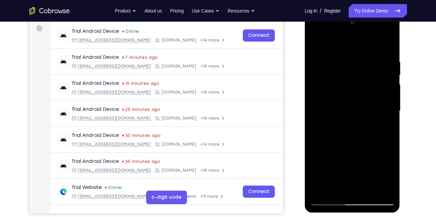
drag, startPoint x: 346, startPoint y: 119, endPoint x: 348, endPoint y: 154, distance: 35.2
click at [348, 154] on div at bounding box center [352, 110] width 85 height 189
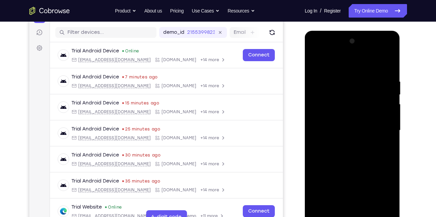
scroll to position [80, 0]
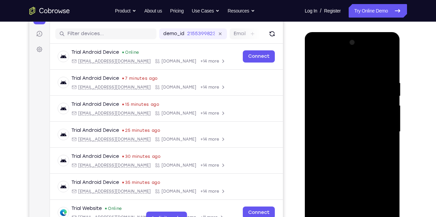
click at [342, 146] on div at bounding box center [352, 131] width 85 height 189
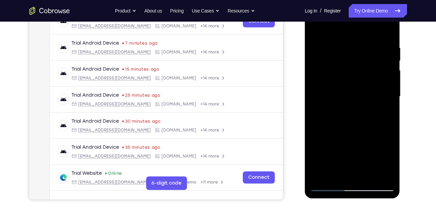
scroll to position [118, 0]
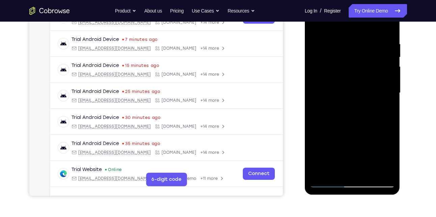
drag, startPoint x: 351, startPoint y: 152, endPoint x: 357, endPoint y: 119, distance: 33.3
click at [357, 119] on div at bounding box center [352, 92] width 85 height 189
drag, startPoint x: 351, startPoint y: 154, endPoint x: 360, endPoint y: 123, distance: 31.9
click at [360, 123] on div at bounding box center [352, 92] width 85 height 189
drag, startPoint x: 354, startPoint y: 146, endPoint x: 365, endPoint y: 109, distance: 38.4
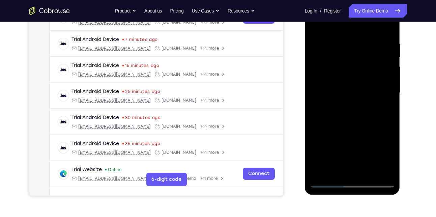
click at [365, 109] on div at bounding box center [352, 92] width 85 height 189
drag, startPoint x: 352, startPoint y: 149, endPoint x: 360, endPoint y: 113, distance: 37.2
click at [360, 113] on div at bounding box center [352, 92] width 85 height 189
drag, startPoint x: 345, startPoint y: 150, endPoint x: 365, endPoint y: 111, distance: 43.9
click at [365, 111] on div at bounding box center [352, 92] width 85 height 189
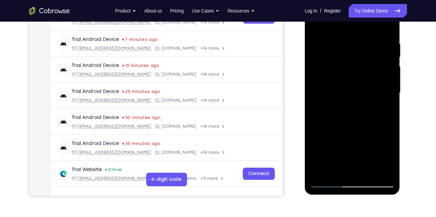
drag, startPoint x: 355, startPoint y: 147, endPoint x: 360, endPoint y: 124, distance: 24.1
click at [360, 124] on div at bounding box center [352, 92] width 85 height 189
drag, startPoint x: 355, startPoint y: 111, endPoint x: 355, endPoint y: 132, distance: 21.6
click at [355, 132] on div at bounding box center [352, 92] width 85 height 189
drag, startPoint x: 353, startPoint y: 109, endPoint x: 355, endPoint y: 150, distance: 40.5
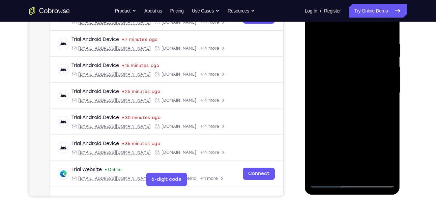
click at [355, 150] on div at bounding box center [352, 92] width 85 height 189
drag, startPoint x: 352, startPoint y: 111, endPoint x: 356, endPoint y: 153, distance: 42.0
click at [356, 153] on div at bounding box center [352, 92] width 85 height 189
drag, startPoint x: 355, startPoint y: 110, endPoint x: 353, endPoint y: 149, distance: 39.2
click at [353, 149] on div at bounding box center [352, 92] width 85 height 189
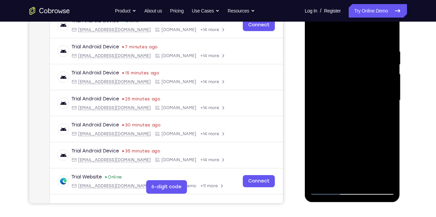
scroll to position [111, 0]
drag, startPoint x: 351, startPoint y: 114, endPoint x: 354, endPoint y: 144, distance: 29.9
click at [354, 144] on div at bounding box center [352, 100] width 85 height 189
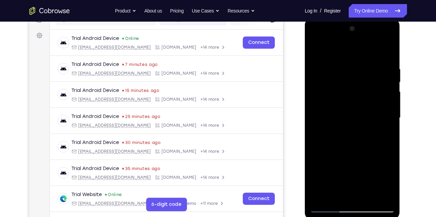
drag, startPoint x: 351, startPoint y: 128, endPoint x: 351, endPoint y: 148, distance: 19.9
click at [351, 148] on div at bounding box center [352, 117] width 85 height 189
drag, startPoint x: 351, startPoint y: 135, endPoint x: 364, endPoint y: 187, distance: 54.3
click at [364, 187] on div at bounding box center [352, 117] width 85 height 189
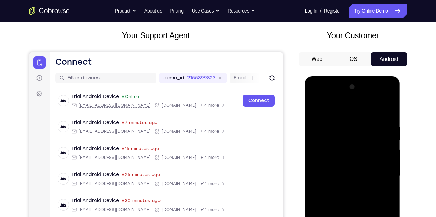
scroll to position [35, 0]
click at [389, 106] on div at bounding box center [352, 176] width 85 height 189
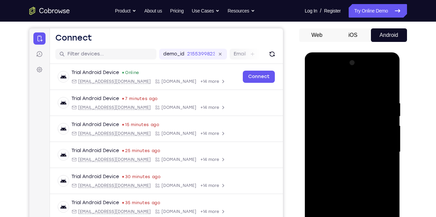
scroll to position [67, 0]
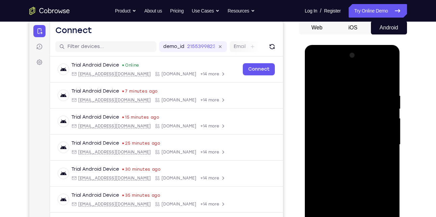
click at [350, 179] on div at bounding box center [352, 144] width 85 height 189
drag, startPoint x: 352, startPoint y: 168, endPoint x: 367, endPoint y: 108, distance: 62.0
click at [367, 108] on div at bounding box center [352, 144] width 85 height 189
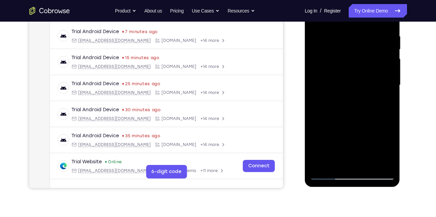
scroll to position [126, 0]
click at [335, 166] on div at bounding box center [352, 85] width 85 height 189
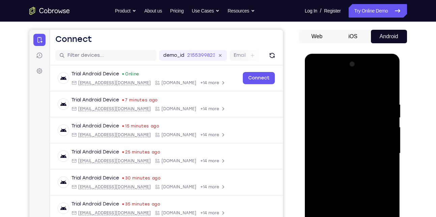
scroll to position [57, 0]
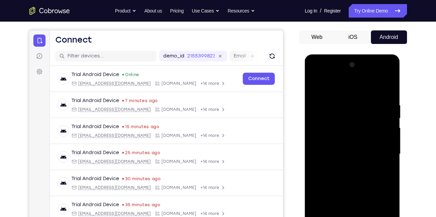
drag, startPoint x: 351, startPoint y: 165, endPoint x: 353, endPoint y: 180, distance: 15.3
click at [353, 180] on div at bounding box center [352, 153] width 85 height 189
drag, startPoint x: 343, startPoint y: 163, endPoint x: 359, endPoint y: 115, distance: 50.8
click at [359, 115] on div at bounding box center [352, 153] width 85 height 189
drag, startPoint x: 339, startPoint y: 156, endPoint x: 340, endPoint y: 184, distance: 27.7
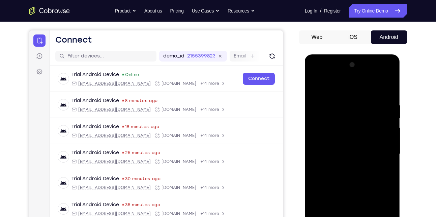
click at [340, 184] on div at bounding box center [352, 153] width 85 height 189
drag, startPoint x: 345, startPoint y: 130, endPoint x: 342, endPoint y: 193, distance: 63.1
click at [342, 193] on div at bounding box center [352, 153] width 85 height 189
click at [342, 121] on div at bounding box center [352, 153] width 85 height 189
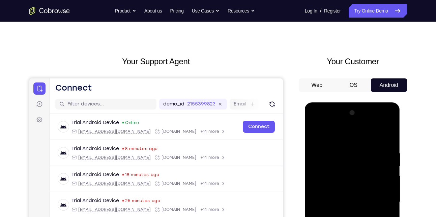
scroll to position [8, 0]
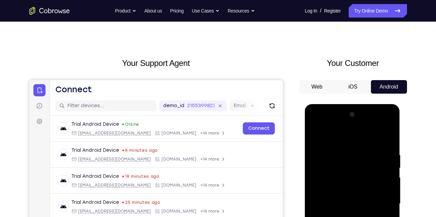
click at [340, 125] on div at bounding box center [352, 203] width 85 height 189
click at [330, 136] on div at bounding box center [352, 203] width 85 height 189
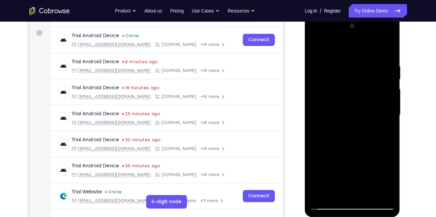
scroll to position [96, 0]
drag, startPoint x: 358, startPoint y: 171, endPoint x: 374, endPoint y: 133, distance: 41.0
click at [374, 133] on div at bounding box center [352, 115] width 85 height 189
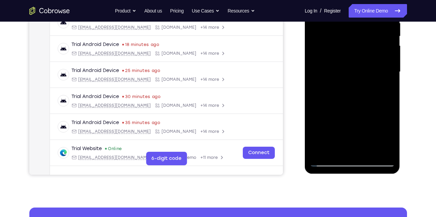
click at [369, 151] on div at bounding box center [352, 71] width 85 height 189
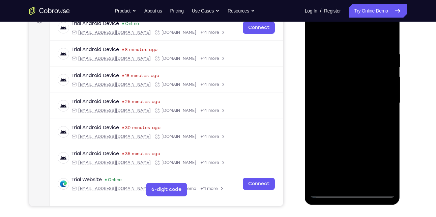
scroll to position [106, 0]
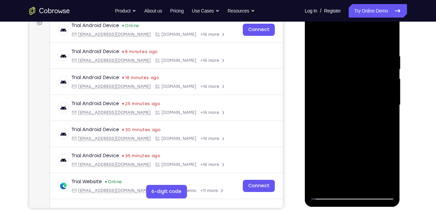
click at [352, 140] on div at bounding box center [352, 104] width 85 height 189
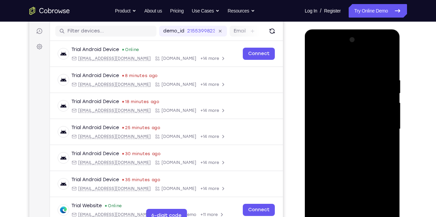
scroll to position [78, 0]
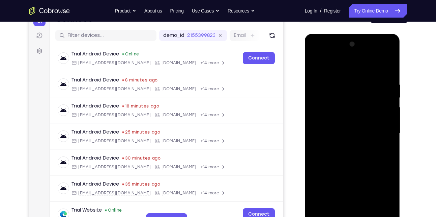
click at [337, 146] on div at bounding box center [352, 133] width 85 height 189
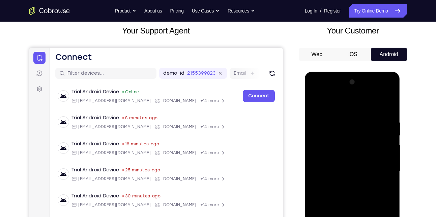
scroll to position [28, 0]
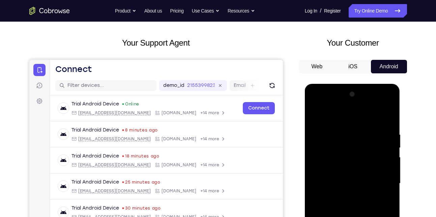
click at [316, 115] on div at bounding box center [352, 183] width 85 height 189
click at [317, 114] on div at bounding box center [352, 183] width 85 height 189
click at [353, 164] on div at bounding box center [352, 183] width 85 height 189
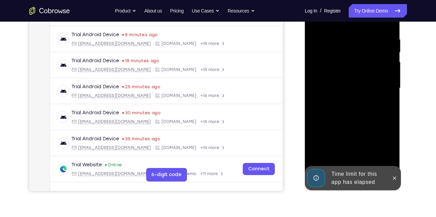
scroll to position [124, 0]
click at [393, 175] on icon at bounding box center [394, 177] width 5 height 5
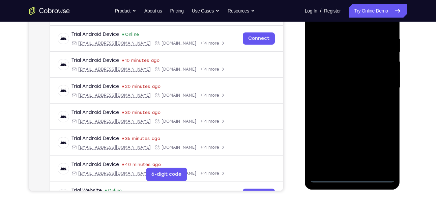
click at [352, 175] on div at bounding box center [352, 87] width 85 height 189
click at [384, 145] on div at bounding box center [352, 87] width 85 height 189
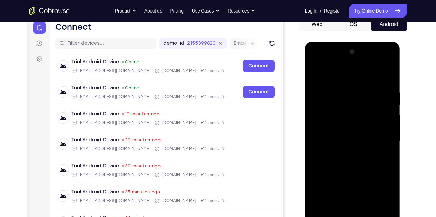
scroll to position [64, 0]
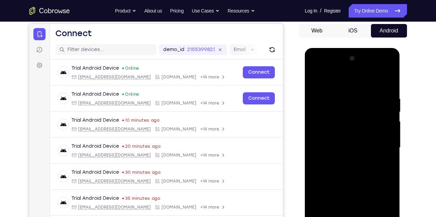
click at [317, 68] on div at bounding box center [352, 147] width 85 height 189
click at [381, 144] on div at bounding box center [352, 147] width 85 height 189
click at [344, 160] on div at bounding box center [352, 147] width 85 height 189
click at [343, 141] on div at bounding box center [352, 147] width 85 height 189
click at [339, 129] on div at bounding box center [352, 147] width 85 height 189
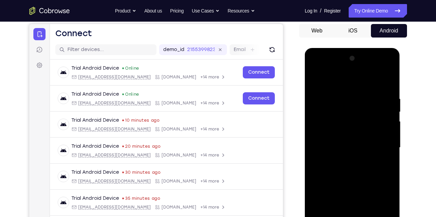
click at [332, 147] on div at bounding box center [352, 147] width 85 height 189
click at [350, 170] on div at bounding box center [352, 147] width 85 height 189
click at [346, 170] on div at bounding box center [352, 147] width 85 height 189
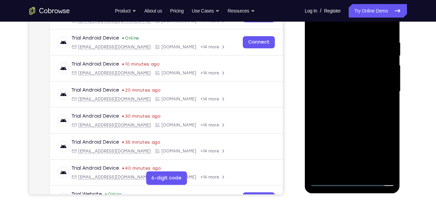
scroll to position [120, 0]
click at [360, 109] on div at bounding box center [352, 91] width 85 height 189
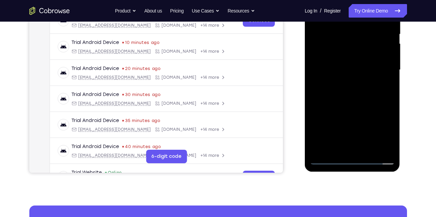
scroll to position [142, 0]
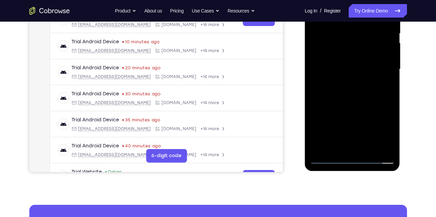
click at [385, 147] on div at bounding box center [352, 69] width 85 height 189
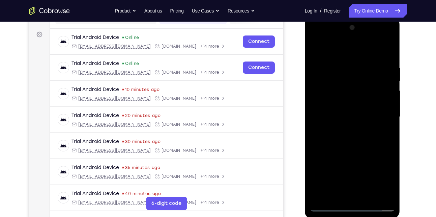
scroll to position [92, 0]
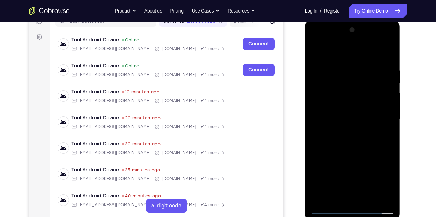
click at [391, 47] on div at bounding box center [352, 119] width 85 height 189
click at [346, 153] on div at bounding box center [352, 119] width 85 height 189
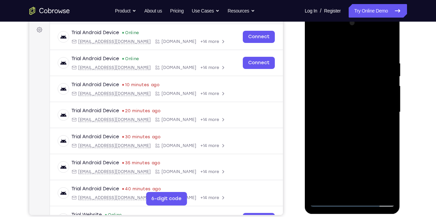
click at [336, 192] on div at bounding box center [352, 112] width 85 height 189
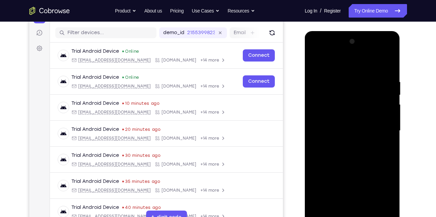
scroll to position [80, 0]
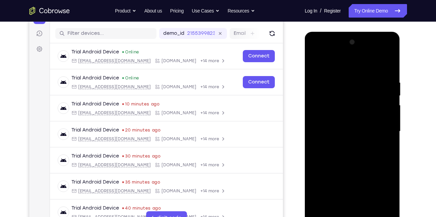
drag, startPoint x: 334, startPoint y: 131, endPoint x: 347, endPoint y: 79, distance: 53.4
click at [347, 79] on div at bounding box center [352, 131] width 85 height 189
drag, startPoint x: 336, startPoint y: 135, endPoint x: 339, endPoint y: 153, distance: 18.9
click at [339, 153] on div at bounding box center [352, 131] width 85 height 189
click at [371, 76] on div at bounding box center [352, 131] width 85 height 189
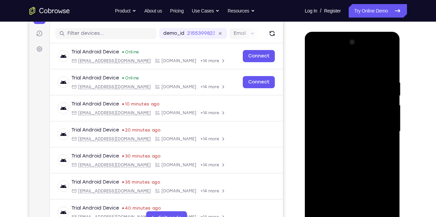
drag, startPoint x: 343, startPoint y: 124, endPoint x: 358, endPoint y: 93, distance: 33.5
click at [358, 93] on div at bounding box center [352, 131] width 85 height 189
drag, startPoint x: 343, startPoint y: 134, endPoint x: 360, endPoint y: 88, distance: 49.3
click at [360, 88] on div at bounding box center [352, 131] width 85 height 189
drag, startPoint x: 345, startPoint y: 137, endPoint x: 355, endPoint y: 107, distance: 31.3
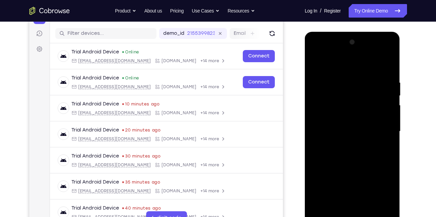
click at [355, 107] on div at bounding box center [352, 131] width 85 height 189
drag, startPoint x: 350, startPoint y: 97, endPoint x: 346, endPoint y: 142, distance: 45.5
click at [346, 142] on div at bounding box center [352, 131] width 85 height 189
drag, startPoint x: 351, startPoint y: 92, endPoint x: 349, endPoint y: 137, distance: 44.9
click at [349, 137] on div at bounding box center [352, 131] width 85 height 189
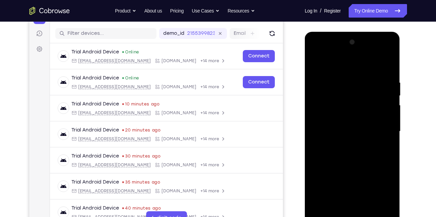
click at [318, 85] on div at bounding box center [352, 131] width 85 height 189
drag, startPoint x: 347, startPoint y: 112, endPoint x: 325, endPoint y: 113, distance: 22.3
click at [325, 113] on div at bounding box center [352, 131] width 85 height 189
drag, startPoint x: 361, startPoint y: 126, endPoint x: 372, endPoint y: 86, distance: 41.8
click at [372, 86] on div at bounding box center [352, 131] width 85 height 189
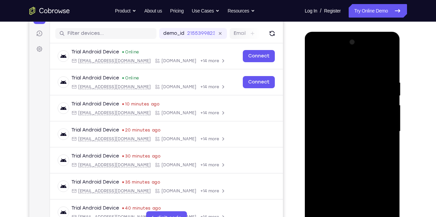
drag, startPoint x: 356, startPoint y: 135, endPoint x: 370, endPoint y: 90, distance: 47.6
click at [370, 90] on div at bounding box center [352, 131] width 85 height 189
drag, startPoint x: 363, startPoint y: 130, endPoint x: 378, endPoint y: 83, distance: 48.9
click at [378, 83] on div at bounding box center [352, 131] width 85 height 189
drag, startPoint x: 369, startPoint y: 124, endPoint x: 375, endPoint y: 87, distance: 37.2
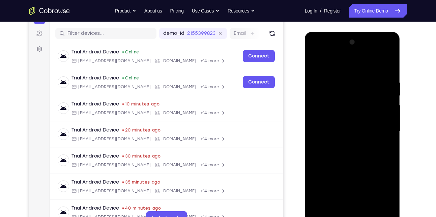
click at [375, 87] on div at bounding box center [352, 131] width 85 height 189
drag, startPoint x: 367, startPoint y: 131, endPoint x: 382, endPoint y: 90, distance: 43.2
click at [382, 90] on div at bounding box center [352, 131] width 85 height 189
click at [375, 133] on div at bounding box center [352, 131] width 85 height 189
drag, startPoint x: 375, startPoint y: 133, endPoint x: 384, endPoint y: 100, distance: 33.8
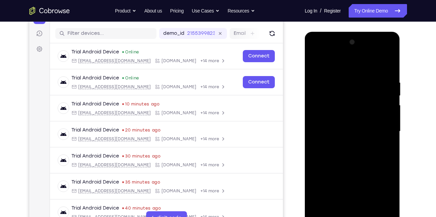
click at [384, 100] on div at bounding box center [352, 131] width 85 height 189
drag, startPoint x: 373, startPoint y: 132, endPoint x: 378, endPoint y: 94, distance: 38.2
click at [378, 94] on div at bounding box center [352, 131] width 85 height 189
drag, startPoint x: 377, startPoint y: 131, endPoint x: 385, endPoint y: 85, distance: 46.5
click at [385, 85] on div at bounding box center [352, 131] width 85 height 189
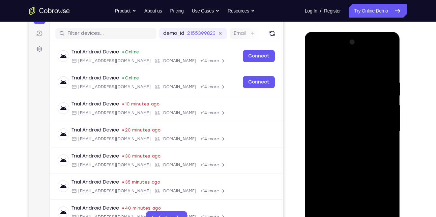
drag, startPoint x: 374, startPoint y: 131, endPoint x: 382, endPoint y: 89, distance: 42.2
click at [382, 89] on div at bounding box center [352, 131] width 85 height 189
drag, startPoint x: 371, startPoint y: 135, endPoint x: 379, endPoint y: 80, distance: 55.3
click at [379, 80] on div at bounding box center [352, 131] width 85 height 189
drag, startPoint x: 363, startPoint y: 133, endPoint x: 378, endPoint y: 78, distance: 56.7
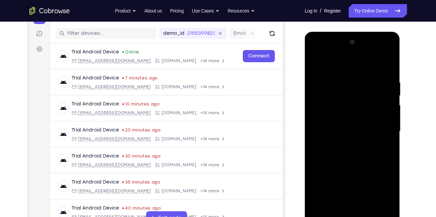
click at [378, 78] on div at bounding box center [352, 131] width 85 height 189
drag, startPoint x: 358, startPoint y: 127, endPoint x: 365, endPoint y: 76, distance: 51.2
click at [365, 76] on div at bounding box center [352, 131] width 85 height 189
drag, startPoint x: 351, startPoint y: 119, endPoint x: 373, endPoint y: 77, distance: 47.4
click at [373, 77] on div at bounding box center [352, 131] width 85 height 189
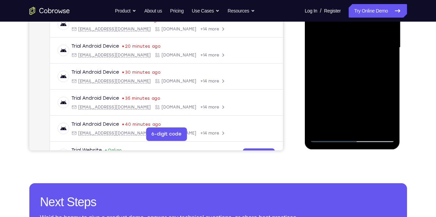
scroll to position [167, 0]
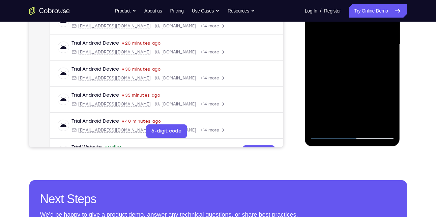
click at [328, 133] on div at bounding box center [352, 44] width 85 height 189
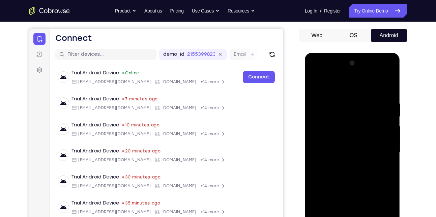
scroll to position [34, 0]
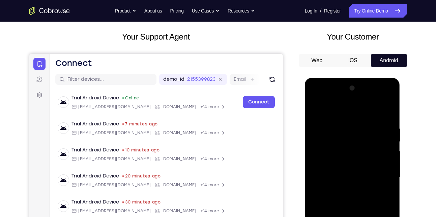
click at [349, 98] on div at bounding box center [352, 177] width 85 height 189
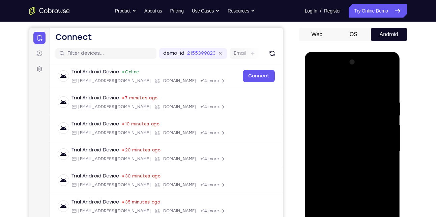
scroll to position [61, 0]
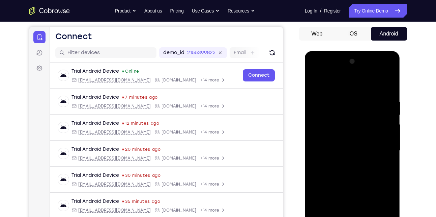
click at [336, 84] on div at bounding box center [352, 150] width 85 height 189
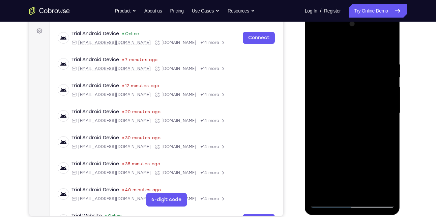
scroll to position [99, 0]
drag, startPoint x: 357, startPoint y: 159, endPoint x: 371, endPoint y: 104, distance: 55.9
click at [371, 104] on div at bounding box center [352, 112] width 85 height 189
click at [384, 161] on div at bounding box center [352, 112] width 85 height 189
click at [337, 172] on div at bounding box center [352, 112] width 85 height 189
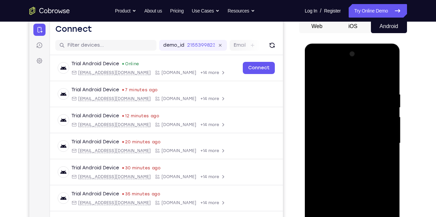
scroll to position [65, 0]
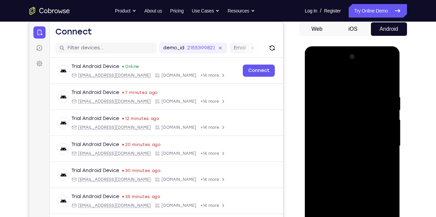
drag, startPoint x: 359, startPoint y: 138, endPoint x: 372, endPoint y: 89, distance: 50.4
click at [372, 89] on div at bounding box center [352, 145] width 85 height 189
click at [315, 76] on div at bounding box center [352, 145] width 85 height 189
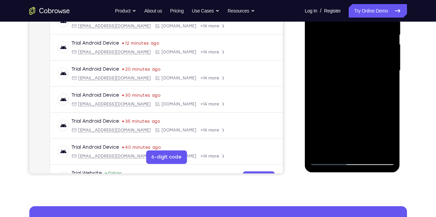
scroll to position [141, 0]
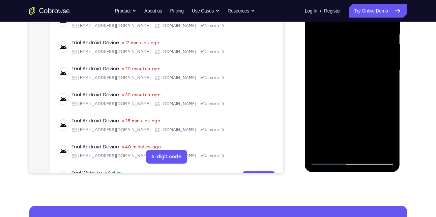
click at [369, 148] on div at bounding box center [352, 70] width 85 height 189
click at [353, 95] on div at bounding box center [352, 70] width 85 height 189
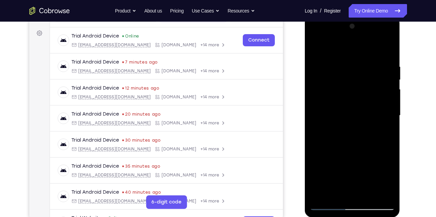
scroll to position [96, 0]
click at [382, 126] on div at bounding box center [352, 115] width 85 height 189
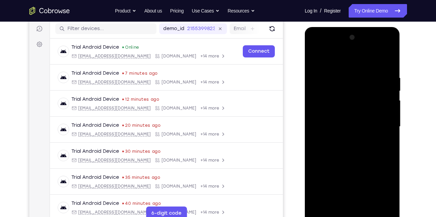
scroll to position [84, 0]
click at [317, 58] on div at bounding box center [352, 126] width 85 height 189
drag, startPoint x: 340, startPoint y: 149, endPoint x: 358, endPoint y: 102, distance: 50.4
click at [358, 102] on div at bounding box center [352, 126] width 85 height 189
drag, startPoint x: 355, startPoint y: 178, endPoint x: 366, endPoint y: 91, distance: 87.8
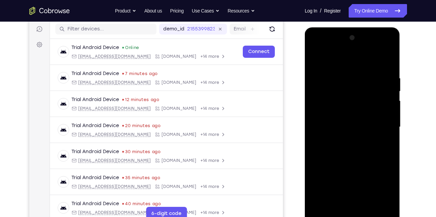
click at [366, 91] on div at bounding box center [352, 126] width 85 height 189
drag, startPoint x: 356, startPoint y: 149, endPoint x: 359, endPoint y: 72, distance: 76.7
click at [359, 72] on div at bounding box center [352, 126] width 85 height 189
drag, startPoint x: 356, startPoint y: 165, endPoint x: 370, endPoint y: 91, distance: 74.5
click at [370, 91] on div at bounding box center [352, 126] width 85 height 189
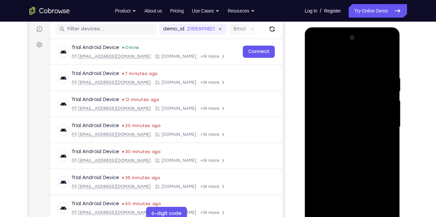
drag, startPoint x: 346, startPoint y: 161, endPoint x: 364, endPoint y: 85, distance: 77.7
click at [364, 85] on div at bounding box center [352, 126] width 85 height 189
drag, startPoint x: 348, startPoint y: 159, endPoint x: 366, endPoint y: 98, distance: 64.2
click at [366, 98] on div at bounding box center [352, 126] width 85 height 189
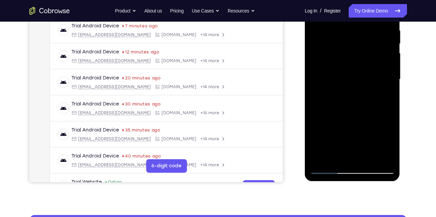
scroll to position [132, 0]
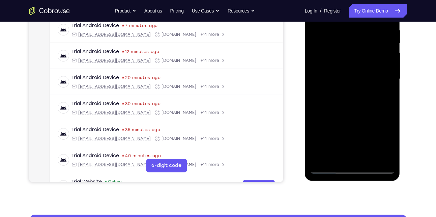
drag, startPoint x: 363, startPoint y: 136, endPoint x: 364, endPoint y: 88, distance: 47.6
click at [364, 88] on div at bounding box center [352, 78] width 85 height 189
drag, startPoint x: 345, startPoint y: 135, endPoint x: 355, endPoint y: 71, distance: 65.1
click at [355, 71] on div at bounding box center [352, 78] width 85 height 189
drag, startPoint x: 364, startPoint y: 140, endPoint x: 369, endPoint y: 94, distance: 46.2
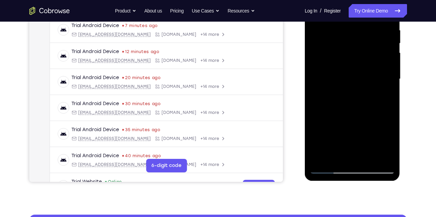
click at [369, 94] on div at bounding box center [352, 78] width 85 height 189
click at [367, 157] on div at bounding box center [352, 78] width 85 height 189
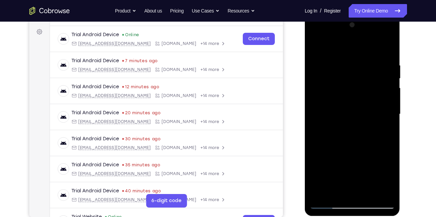
scroll to position [97, 0]
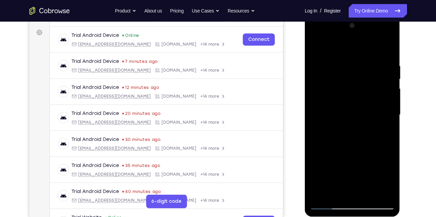
click at [347, 126] on div at bounding box center [352, 114] width 85 height 189
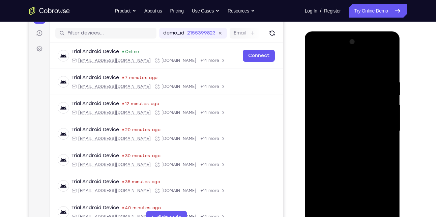
scroll to position [79, 0]
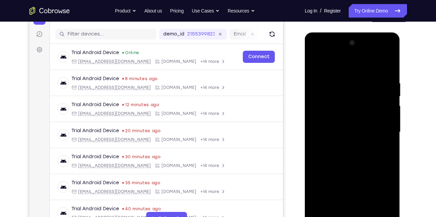
click at [328, 64] on div at bounding box center [352, 131] width 85 height 189
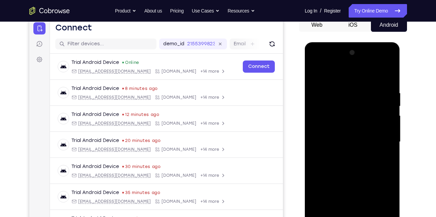
scroll to position [69, 0]
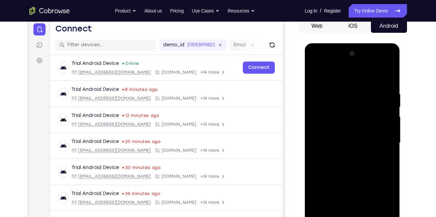
click at [324, 113] on div at bounding box center [352, 142] width 85 height 189
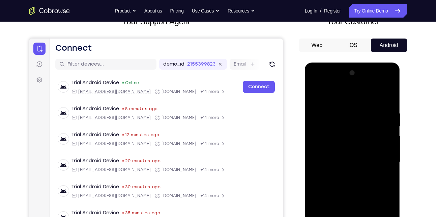
click at [316, 91] on div at bounding box center [352, 161] width 85 height 189
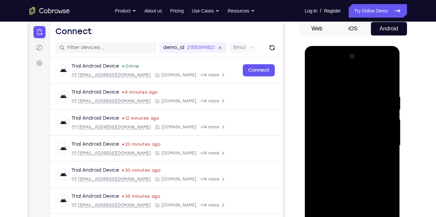
scroll to position [65, 0]
click at [316, 79] on div at bounding box center [352, 145] width 85 height 189
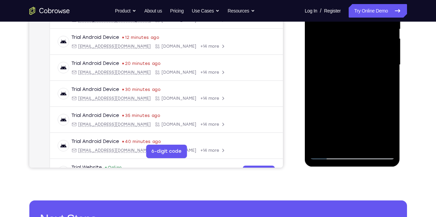
scroll to position [147, 0]
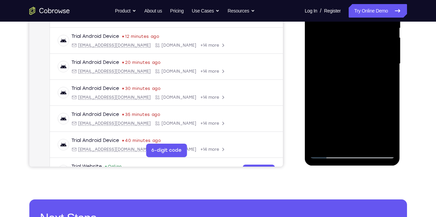
click at [327, 151] on div at bounding box center [352, 63] width 85 height 189
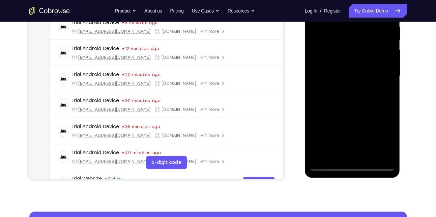
scroll to position [135, 0]
click at [336, 154] on div at bounding box center [352, 76] width 85 height 189
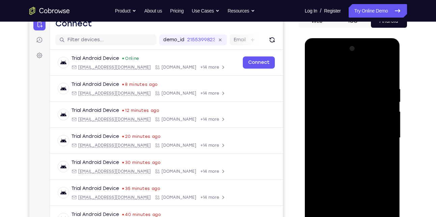
scroll to position [73, 0]
click at [381, 140] on div at bounding box center [352, 138] width 85 height 189
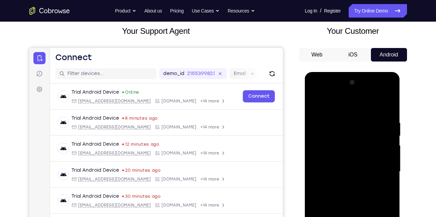
drag, startPoint x: 360, startPoint y: 132, endPoint x: 365, endPoint y: 174, distance: 43.1
click at [365, 174] on div at bounding box center [352, 171] width 85 height 189
drag, startPoint x: 367, startPoint y: 140, endPoint x: 368, endPoint y: 152, distance: 12.2
click at [368, 152] on div at bounding box center [352, 171] width 85 height 189
drag, startPoint x: 358, startPoint y: 172, endPoint x: 366, endPoint y: 136, distance: 36.8
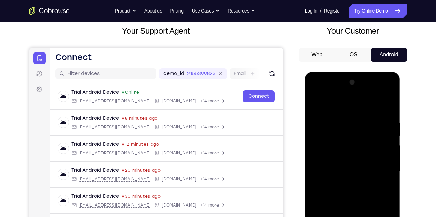
click at [366, 136] on div at bounding box center [352, 171] width 85 height 189
drag, startPoint x: 362, startPoint y: 173, endPoint x: 370, endPoint y: 120, distance: 53.3
click at [370, 120] on div at bounding box center [352, 171] width 85 height 189
drag, startPoint x: 355, startPoint y: 169, endPoint x: 371, endPoint y: 121, distance: 50.9
click at [371, 121] on div at bounding box center [352, 171] width 85 height 189
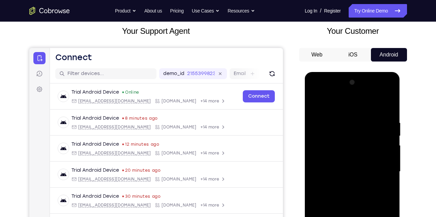
drag, startPoint x: 358, startPoint y: 163, endPoint x: 371, endPoint y: 119, distance: 45.8
click at [371, 119] on div at bounding box center [352, 171] width 85 height 189
drag, startPoint x: 352, startPoint y: 166, endPoint x: 372, endPoint y: 122, distance: 47.9
click at [372, 122] on div at bounding box center [352, 171] width 85 height 189
drag, startPoint x: 363, startPoint y: 173, endPoint x: 373, endPoint y: 139, distance: 36.0
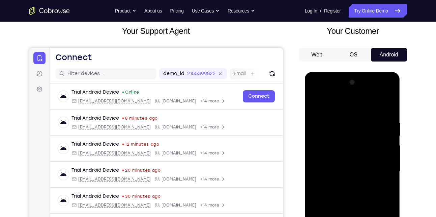
click at [373, 139] on div at bounding box center [352, 171] width 85 height 189
drag, startPoint x: 358, startPoint y: 175, endPoint x: 379, endPoint y: 137, distance: 42.9
click at [379, 137] on div at bounding box center [352, 171] width 85 height 189
drag, startPoint x: 361, startPoint y: 173, endPoint x: 379, endPoint y: 125, distance: 51.8
click at [379, 125] on div at bounding box center [352, 171] width 85 height 189
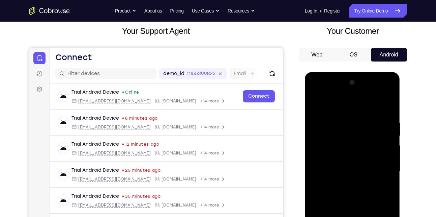
drag, startPoint x: 365, startPoint y: 166, endPoint x: 364, endPoint y: 169, distance: 3.8
click at [364, 169] on div at bounding box center [352, 171] width 85 height 189
drag, startPoint x: 358, startPoint y: 164, endPoint x: 374, endPoint y: 116, distance: 50.9
click at [374, 116] on div at bounding box center [352, 171] width 85 height 189
drag, startPoint x: 356, startPoint y: 162, endPoint x: 375, endPoint y: 118, distance: 47.8
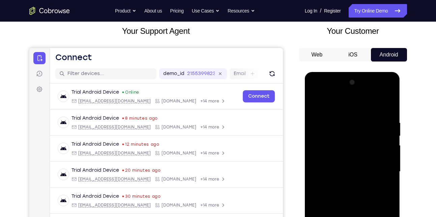
click at [375, 118] on div at bounding box center [352, 171] width 85 height 189
drag, startPoint x: 361, startPoint y: 165, endPoint x: 377, endPoint y: 118, distance: 50.0
click at [377, 118] on div at bounding box center [352, 171] width 85 height 189
drag, startPoint x: 364, startPoint y: 174, endPoint x: 375, endPoint y: 131, distance: 44.9
click at [375, 131] on div at bounding box center [352, 171] width 85 height 189
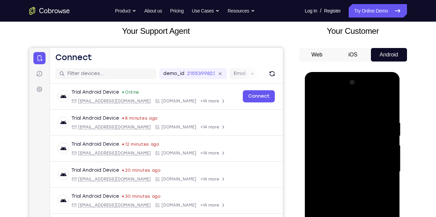
drag, startPoint x: 369, startPoint y: 175, endPoint x: 380, endPoint y: 133, distance: 43.0
click at [380, 133] on div at bounding box center [352, 171] width 85 height 189
drag, startPoint x: 365, startPoint y: 177, endPoint x: 371, endPoint y: 127, distance: 50.6
click at [371, 127] on div at bounding box center [352, 171] width 85 height 189
drag, startPoint x: 362, startPoint y: 164, endPoint x: 375, endPoint y: 120, distance: 45.9
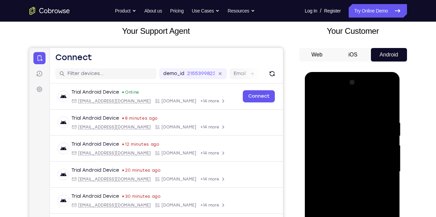
click at [375, 120] on div at bounding box center [352, 171] width 85 height 189
drag, startPoint x: 362, startPoint y: 171, endPoint x: 381, endPoint y: 116, distance: 57.7
click at [381, 116] on div at bounding box center [352, 171] width 85 height 189
drag, startPoint x: 370, startPoint y: 163, endPoint x: 381, endPoint y: 118, distance: 46.1
click at [381, 118] on div at bounding box center [352, 171] width 85 height 189
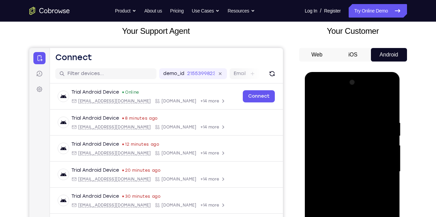
drag, startPoint x: 363, startPoint y: 177, endPoint x: 372, endPoint y: 137, distance: 41.4
click at [372, 137] on div at bounding box center [352, 171] width 85 height 189
drag, startPoint x: 364, startPoint y: 168, endPoint x: 379, endPoint y: 112, distance: 58.3
click at [379, 112] on div at bounding box center [352, 171] width 85 height 189
drag, startPoint x: 349, startPoint y: 177, endPoint x: 367, endPoint y: 127, distance: 53.6
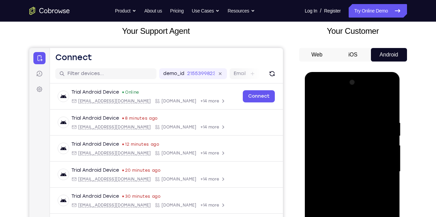
click at [367, 127] on div at bounding box center [352, 171] width 85 height 189
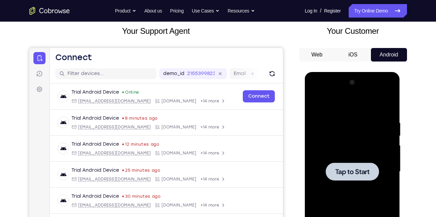
drag, startPoint x: 354, startPoint y: 178, endPoint x: 366, endPoint y: 124, distance: 54.7
click at [366, 124] on div "Tap to Start" at bounding box center [352, 171] width 85 height 189
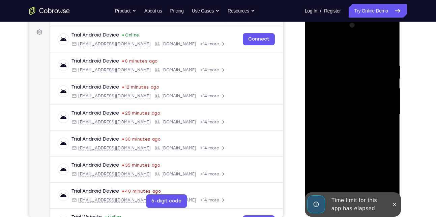
scroll to position [123, 0]
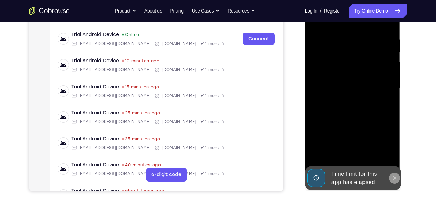
click at [394, 177] on icon at bounding box center [394, 177] width 3 height 3
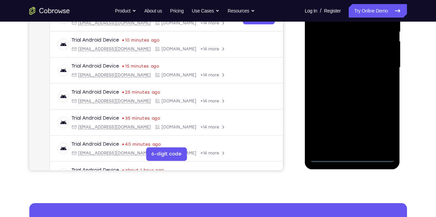
scroll to position [144, 0]
click at [352, 155] on div at bounding box center [352, 67] width 85 height 189
click at [388, 121] on div at bounding box center [352, 67] width 85 height 189
click at [385, 127] on div at bounding box center [352, 67] width 85 height 189
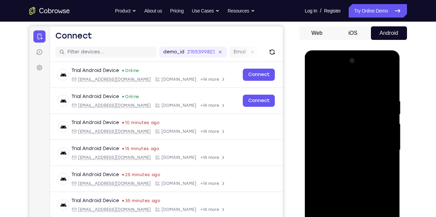
scroll to position [59, 0]
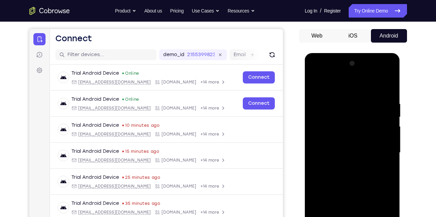
click at [316, 73] on div at bounding box center [352, 152] width 85 height 189
click at [383, 150] on div at bounding box center [352, 152] width 85 height 189
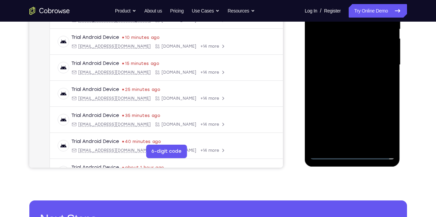
scroll to position [147, 0]
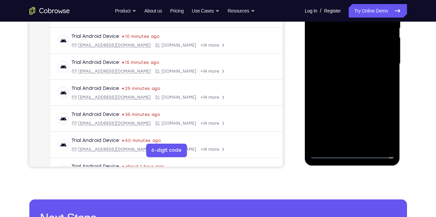
click at [361, 143] on div at bounding box center [352, 63] width 85 height 189
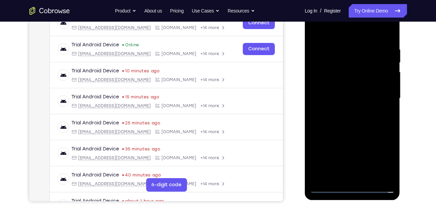
scroll to position [112, 0]
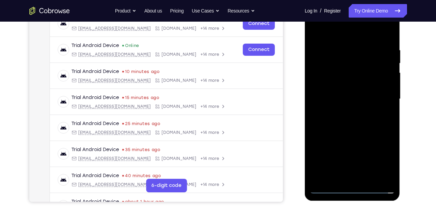
click at [336, 93] on div at bounding box center [352, 98] width 85 height 189
click at [332, 85] on div at bounding box center [352, 98] width 85 height 189
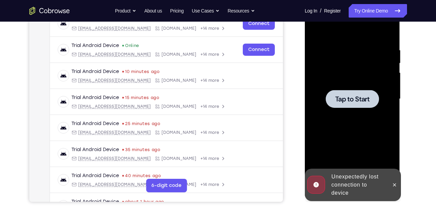
click at [350, 130] on div at bounding box center [352, 98] width 85 height 189
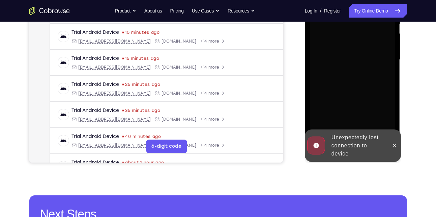
scroll to position [155, 0]
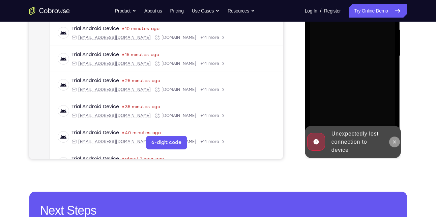
click at [398, 144] on button at bounding box center [394, 141] width 11 height 11
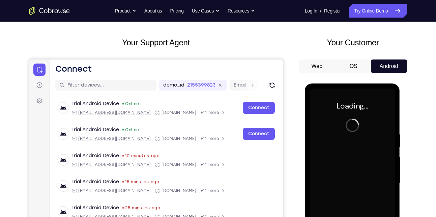
scroll to position [28, 0]
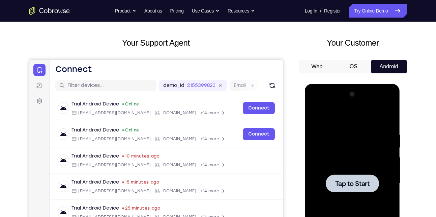
click at [339, 140] on div at bounding box center [352, 183] width 85 height 189
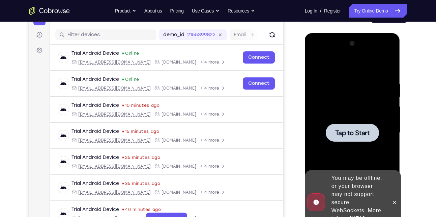
click at [356, 133] on span "Tap to Start" at bounding box center [352, 132] width 34 height 7
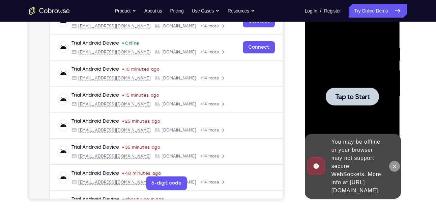
click at [395, 163] on icon at bounding box center [394, 165] width 5 height 5
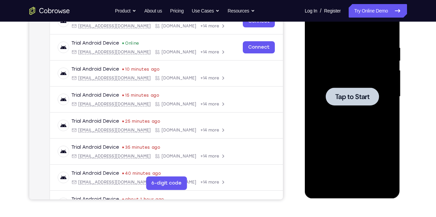
click at [367, 119] on div at bounding box center [352, 96] width 85 height 189
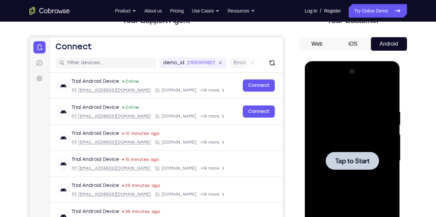
scroll to position [47, 0]
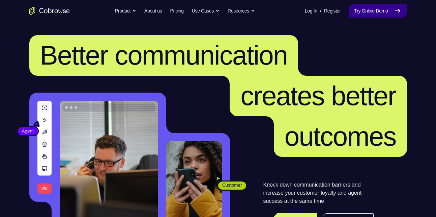
click at [364, 11] on link "Try Online Demo" at bounding box center [378, 10] width 58 height 13
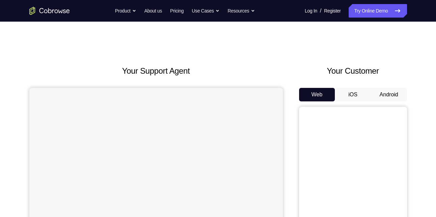
click at [382, 89] on button "Android" at bounding box center [389, 94] width 36 height 13
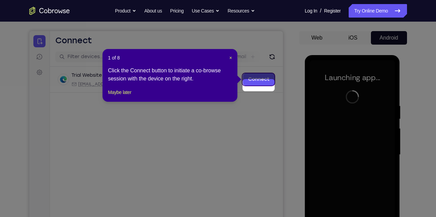
scroll to position [49, 0]
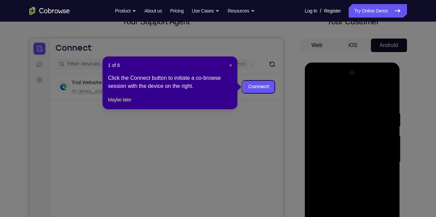
click at [228, 65] on header "1 of 8 ×" at bounding box center [170, 65] width 124 height 7
click at [230, 65] on span "×" at bounding box center [230, 64] width 3 height 5
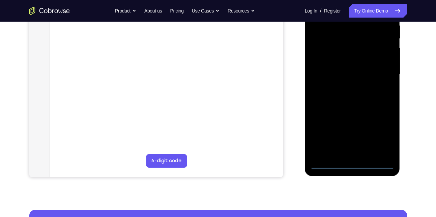
scroll to position [137, 0]
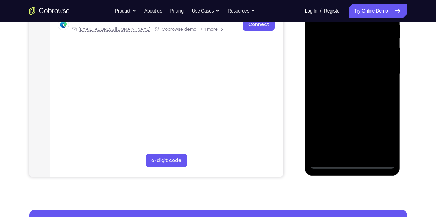
click at [352, 163] on div at bounding box center [352, 73] width 85 height 189
click at [380, 135] on div at bounding box center [352, 73] width 85 height 189
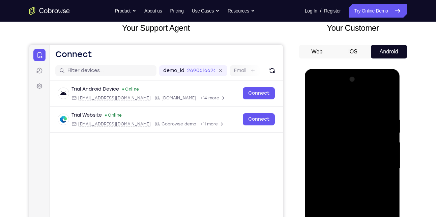
scroll to position [42, 0]
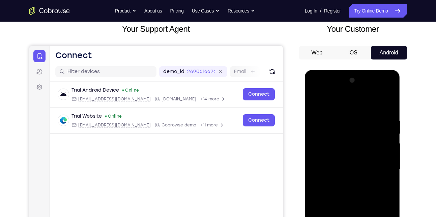
click at [317, 89] on div at bounding box center [352, 169] width 85 height 189
click at [380, 167] on div at bounding box center [352, 169] width 85 height 189
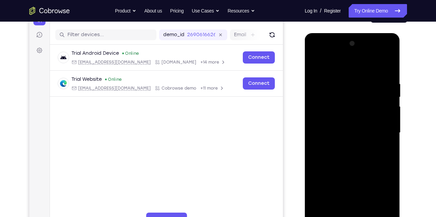
scroll to position [79, 0]
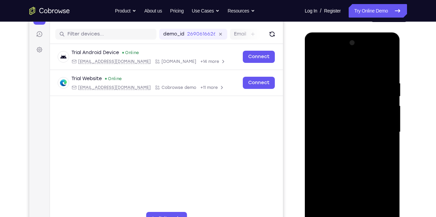
click at [345, 143] on div at bounding box center [352, 131] width 85 height 189
click at [331, 125] on div at bounding box center [352, 131] width 85 height 189
click at [329, 117] on div at bounding box center [352, 131] width 85 height 189
click at [346, 130] on div at bounding box center [352, 131] width 85 height 189
click at [347, 154] on div at bounding box center [352, 131] width 85 height 189
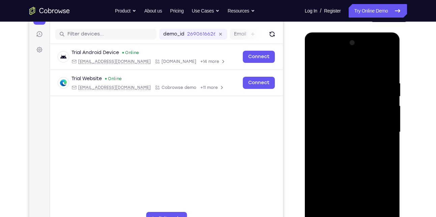
click at [348, 154] on div at bounding box center [352, 131] width 85 height 189
click at [352, 153] on div at bounding box center [352, 131] width 85 height 189
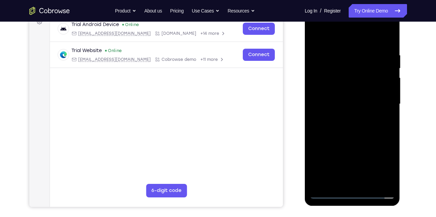
scroll to position [108, 0]
click at [357, 120] on div at bounding box center [352, 103] width 85 height 189
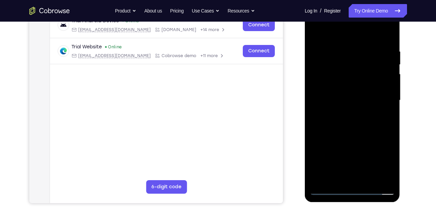
scroll to position [112, 0]
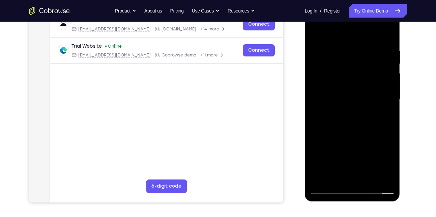
drag, startPoint x: 356, startPoint y: 150, endPoint x: 372, endPoint y: 90, distance: 62.0
click at [372, 90] on div at bounding box center [352, 99] width 85 height 189
drag, startPoint x: 361, startPoint y: 155, endPoint x: 384, endPoint y: 85, distance: 73.7
click at [384, 85] on div at bounding box center [352, 99] width 85 height 189
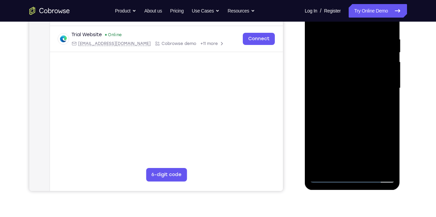
scroll to position [123, 0]
drag, startPoint x: 356, startPoint y: 148, endPoint x: 370, endPoint y: 78, distance: 71.6
click at [370, 78] on div at bounding box center [352, 88] width 85 height 189
drag, startPoint x: 354, startPoint y: 149, endPoint x: 362, endPoint y: 112, distance: 37.2
click at [362, 112] on div at bounding box center [352, 88] width 85 height 189
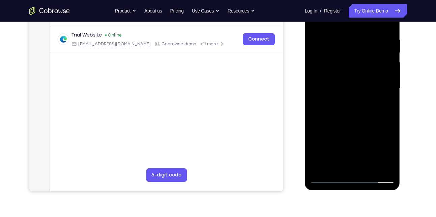
drag, startPoint x: 359, startPoint y: 139, endPoint x: 386, endPoint y: 75, distance: 69.3
click at [386, 75] on div at bounding box center [352, 88] width 85 height 189
drag, startPoint x: 345, startPoint y: 144, endPoint x: 378, endPoint y: 76, distance: 75.9
click at [378, 76] on div at bounding box center [352, 88] width 85 height 189
drag, startPoint x: 361, startPoint y: 134, endPoint x: 379, endPoint y: 79, distance: 57.7
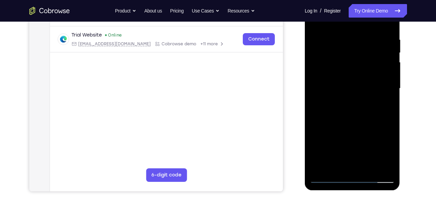
click at [379, 79] on div at bounding box center [352, 88] width 85 height 189
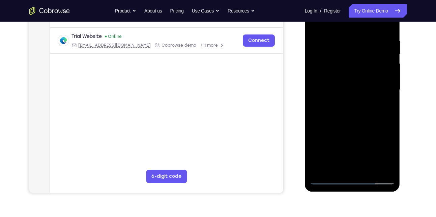
scroll to position [121, 0]
drag, startPoint x: 356, startPoint y: 139, endPoint x: 364, endPoint y: 117, distance: 23.6
click at [364, 117] on div at bounding box center [352, 90] width 85 height 189
drag, startPoint x: 364, startPoint y: 142, endPoint x: 371, endPoint y: 118, distance: 24.8
click at [371, 118] on div at bounding box center [352, 90] width 85 height 189
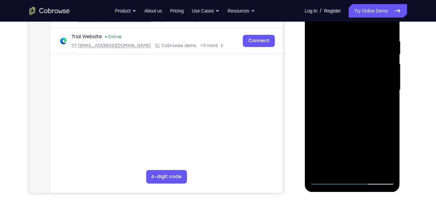
drag, startPoint x: 359, startPoint y: 147, endPoint x: 367, endPoint y: 114, distance: 34.7
click at [367, 114] on div at bounding box center [352, 90] width 85 height 189
drag, startPoint x: 355, startPoint y: 149, endPoint x: 363, endPoint y: 110, distance: 40.3
click at [363, 110] on div at bounding box center [352, 90] width 85 height 189
drag, startPoint x: 358, startPoint y: 147, endPoint x: 373, endPoint y: 90, distance: 58.6
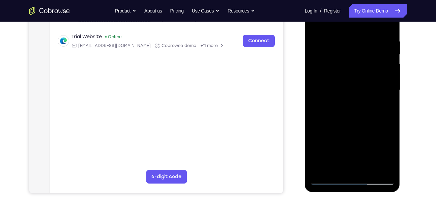
click at [373, 90] on div at bounding box center [352, 90] width 85 height 189
drag, startPoint x: 361, startPoint y: 137, endPoint x: 372, endPoint y: 93, distance: 45.6
click at [372, 93] on div at bounding box center [352, 90] width 85 height 189
drag, startPoint x: 358, startPoint y: 148, endPoint x: 371, endPoint y: 96, distance: 53.6
click at [371, 96] on div at bounding box center [352, 90] width 85 height 189
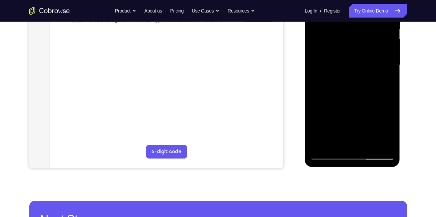
scroll to position [149, 0]
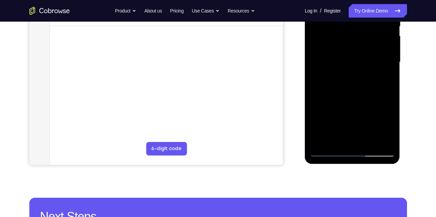
drag, startPoint x: 366, startPoint y: 124, endPoint x: 372, endPoint y: 100, distance: 25.0
click at [372, 100] on div at bounding box center [352, 62] width 85 height 189
drag, startPoint x: 366, startPoint y: 124, endPoint x: 373, endPoint y: 106, distance: 19.4
click at [373, 106] on div at bounding box center [352, 62] width 85 height 189
drag, startPoint x: 365, startPoint y: 123, endPoint x: 368, endPoint y: 112, distance: 11.2
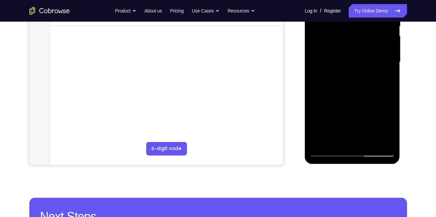
click at [368, 112] on div at bounding box center [352, 62] width 85 height 189
drag, startPoint x: 363, startPoint y: 123, endPoint x: 373, endPoint y: 106, distance: 19.9
click at [373, 106] on div at bounding box center [352, 62] width 85 height 189
drag, startPoint x: 370, startPoint y: 117, endPoint x: 376, endPoint y: 97, distance: 21.0
click at [376, 97] on div at bounding box center [352, 62] width 85 height 189
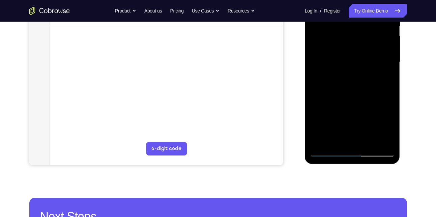
drag, startPoint x: 365, startPoint y: 114, endPoint x: 371, endPoint y: 103, distance: 12.7
click at [371, 103] on div at bounding box center [352, 62] width 85 height 189
drag, startPoint x: 365, startPoint y: 119, endPoint x: 370, endPoint y: 109, distance: 10.9
click at [370, 109] on div at bounding box center [352, 62] width 85 height 189
drag, startPoint x: 363, startPoint y: 119, endPoint x: 376, endPoint y: 98, distance: 24.8
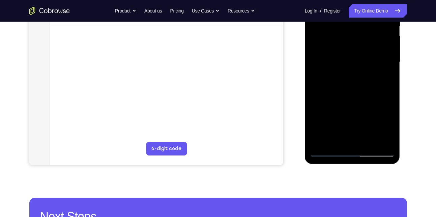
click at [376, 98] on div at bounding box center [352, 62] width 85 height 189
drag, startPoint x: 367, startPoint y: 118, endPoint x: 375, endPoint y: 99, distance: 20.1
click at [375, 99] on div at bounding box center [352, 62] width 85 height 189
drag, startPoint x: 358, startPoint y: 125, endPoint x: 373, endPoint y: 91, distance: 37.2
click at [373, 91] on div at bounding box center [352, 62] width 85 height 189
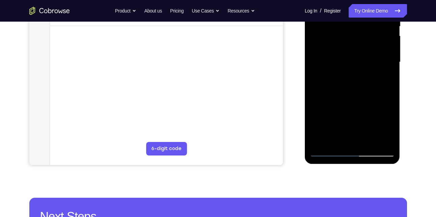
drag, startPoint x: 361, startPoint y: 121, endPoint x: 374, endPoint y: 85, distance: 38.4
click at [374, 85] on div at bounding box center [352, 62] width 85 height 189
drag, startPoint x: 359, startPoint y: 116, endPoint x: 376, endPoint y: 86, distance: 34.7
click at [376, 86] on div at bounding box center [352, 62] width 85 height 189
drag, startPoint x: 363, startPoint y: 115, endPoint x: 375, endPoint y: 88, distance: 30.1
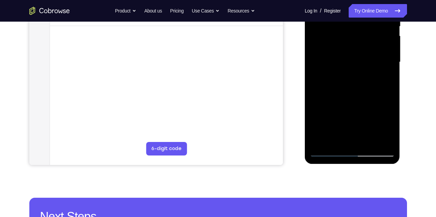
click at [375, 88] on div at bounding box center [352, 62] width 85 height 189
click at [369, 138] on div at bounding box center [352, 62] width 85 height 189
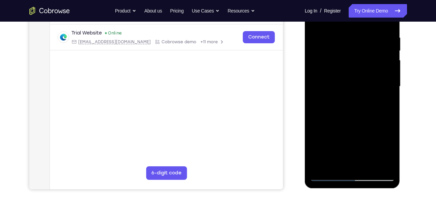
click at [357, 112] on div at bounding box center [352, 86] width 85 height 189
click at [381, 97] on div at bounding box center [352, 86] width 85 height 189
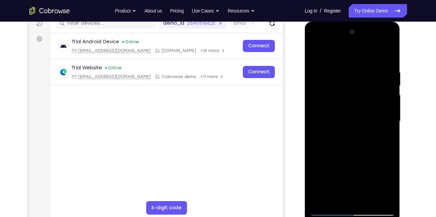
scroll to position [90, 0]
click at [337, 131] on div at bounding box center [352, 121] width 85 height 189
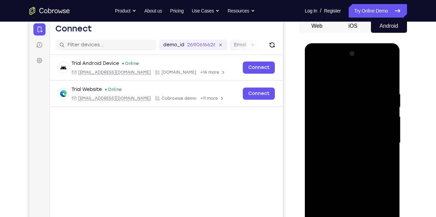
scroll to position [63, 0]
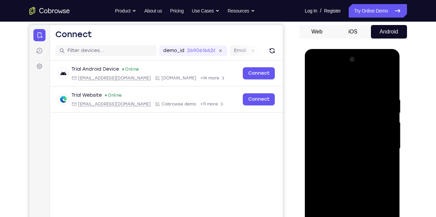
click at [315, 80] on div at bounding box center [352, 148] width 85 height 189
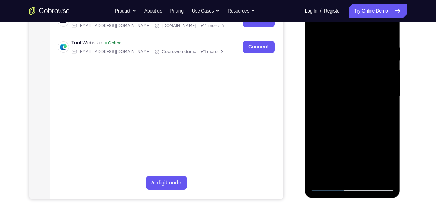
scroll to position [118, 0]
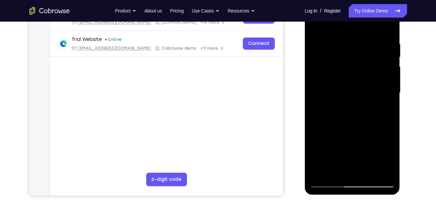
click at [335, 105] on div at bounding box center [352, 92] width 85 height 189
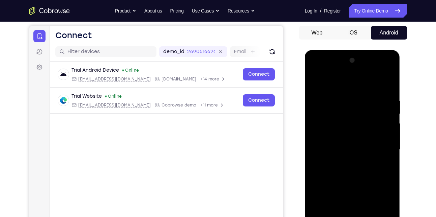
scroll to position [61, 0]
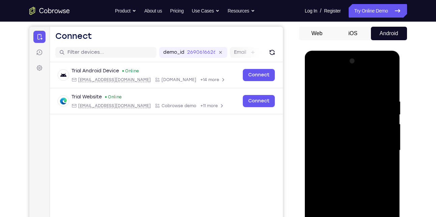
click at [326, 81] on div at bounding box center [352, 150] width 85 height 189
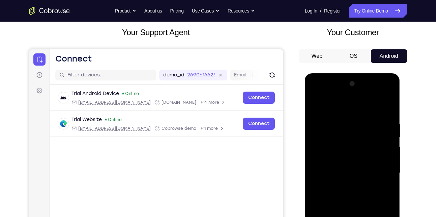
scroll to position [41, 0]
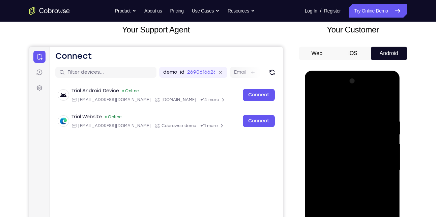
click at [315, 99] on div at bounding box center [352, 170] width 85 height 189
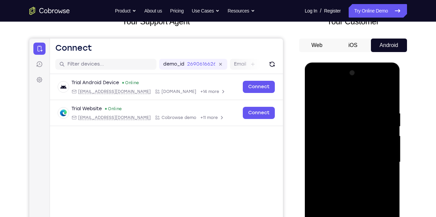
scroll to position [48, 0]
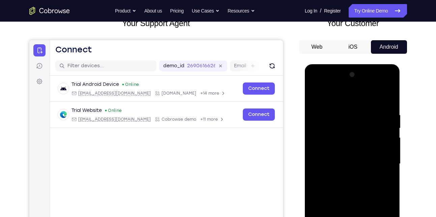
click at [315, 96] on div at bounding box center [352, 163] width 85 height 189
click at [317, 96] on div at bounding box center [352, 163] width 85 height 189
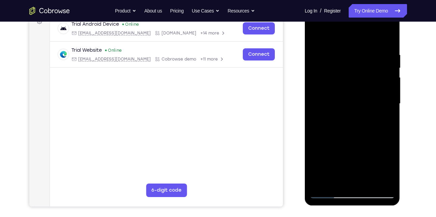
scroll to position [108, 0]
drag, startPoint x: 353, startPoint y: 147, endPoint x: 343, endPoint y: 92, distance: 56.2
click at [343, 92] on div at bounding box center [352, 103] width 85 height 189
drag, startPoint x: 354, startPoint y: 145, endPoint x: 340, endPoint y: 84, distance: 63.4
click at [340, 84] on div at bounding box center [352, 103] width 85 height 189
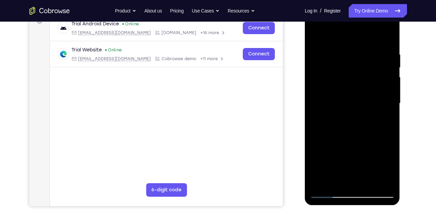
drag, startPoint x: 362, startPoint y: 140, endPoint x: 357, endPoint y: 91, distance: 49.2
click at [357, 91] on div at bounding box center [352, 103] width 85 height 189
drag, startPoint x: 367, startPoint y: 144, endPoint x: 361, endPoint y: 90, distance: 54.7
click at [361, 90] on div at bounding box center [352, 103] width 85 height 189
drag, startPoint x: 365, startPoint y: 153, endPoint x: 345, endPoint y: 85, distance: 71.3
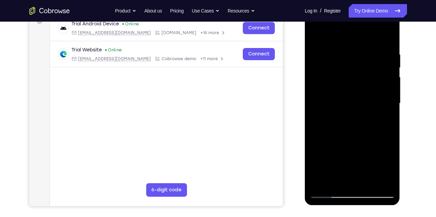
click at [345, 85] on div at bounding box center [352, 103] width 85 height 189
drag, startPoint x: 359, startPoint y: 148, endPoint x: 338, endPoint y: 92, distance: 59.8
click at [338, 92] on div at bounding box center [352, 103] width 85 height 189
drag, startPoint x: 356, startPoint y: 147, endPoint x: 339, endPoint y: 88, distance: 61.2
click at [339, 88] on div at bounding box center [352, 103] width 85 height 189
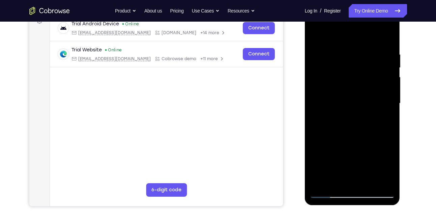
drag, startPoint x: 357, startPoint y: 142, endPoint x: 336, endPoint y: 80, distance: 66.0
click at [336, 80] on div at bounding box center [352, 103] width 85 height 189
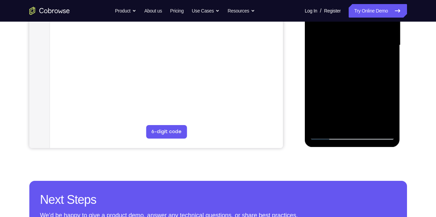
click at [353, 125] on div at bounding box center [352, 45] width 85 height 189
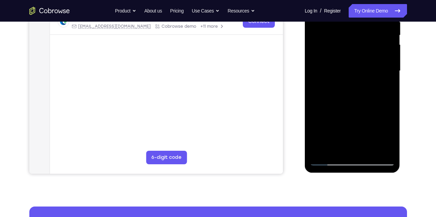
scroll to position [141, 0]
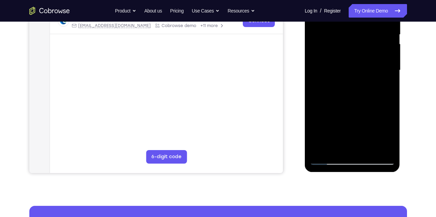
click at [321, 150] on div at bounding box center [352, 70] width 85 height 189
click at [385, 149] on div at bounding box center [352, 70] width 85 height 189
click at [363, 104] on div at bounding box center [352, 70] width 85 height 189
drag, startPoint x: 356, startPoint y: 132, endPoint x: 358, endPoint y: 99, distance: 32.8
click at [358, 99] on div at bounding box center [352, 70] width 85 height 189
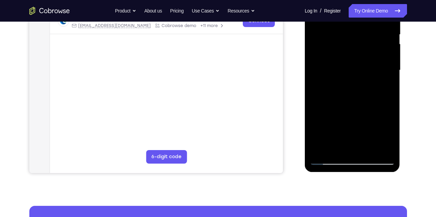
drag, startPoint x: 358, startPoint y: 132, endPoint x: 352, endPoint y: 93, distance: 39.9
click at [352, 93] on div at bounding box center [352, 70] width 85 height 189
drag, startPoint x: 358, startPoint y: 124, endPoint x: 343, endPoint y: 86, distance: 40.5
click at [343, 86] on div at bounding box center [352, 70] width 85 height 189
drag, startPoint x: 348, startPoint y: 129, endPoint x: 344, endPoint y: 94, distance: 35.0
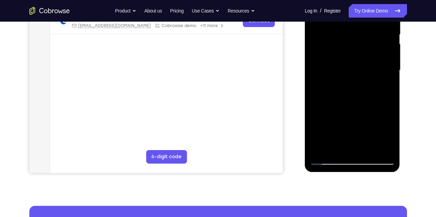
click at [344, 94] on div at bounding box center [352, 70] width 85 height 189
click at [336, 150] on div at bounding box center [352, 70] width 85 height 189
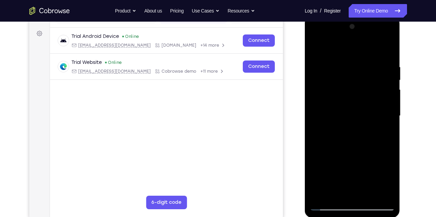
scroll to position [94, 0]
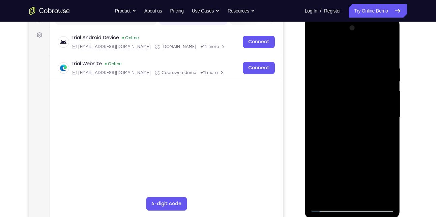
drag, startPoint x: 361, startPoint y: 147, endPoint x: 354, endPoint y: 114, distance: 34.0
click at [354, 114] on div at bounding box center [352, 117] width 85 height 189
drag, startPoint x: 379, startPoint y: 143, endPoint x: 353, endPoint y: 105, distance: 45.9
click at [353, 105] on div at bounding box center [352, 117] width 85 height 189
click at [321, 121] on div at bounding box center [352, 117] width 85 height 189
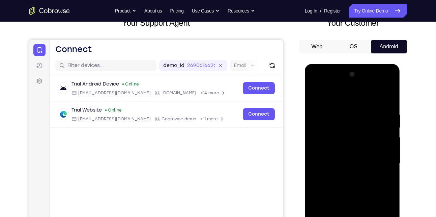
scroll to position [57, 0]
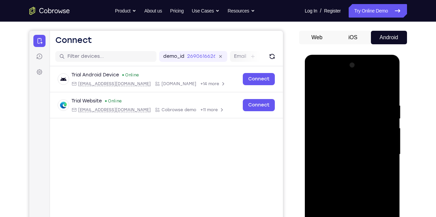
drag, startPoint x: 357, startPoint y: 115, endPoint x: 355, endPoint y: 157, distance: 42.2
click at [355, 157] on div at bounding box center [352, 154] width 85 height 189
drag, startPoint x: 359, startPoint y: 103, endPoint x: 354, endPoint y: 166, distance: 63.4
click at [354, 166] on div at bounding box center [352, 154] width 85 height 189
drag, startPoint x: 354, startPoint y: 147, endPoint x: 353, endPoint y: 114, distance: 33.4
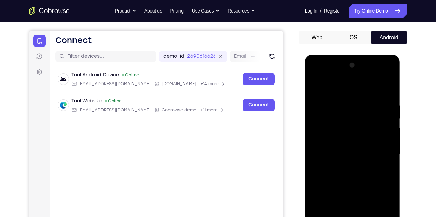
click at [353, 114] on div at bounding box center [352, 154] width 85 height 189
drag, startPoint x: 363, startPoint y: 111, endPoint x: 354, endPoint y: 104, distance: 11.1
click at [354, 104] on div at bounding box center [352, 154] width 85 height 189
drag, startPoint x: 358, startPoint y: 150, endPoint x: 348, endPoint y: 96, distance: 54.9
click at [348, 96] on div at bounding box center [352, 154] width 85 height 189
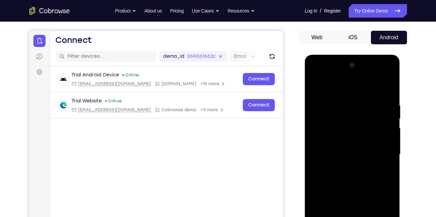
drag, startPoint x: 350, startPoint y: 144, endPoint x: 338, endPoint y: 90, distance: 55.8
click at [338, 90] on div at bounding box center [352, 154] width 85 height 189
drag, startPoint x: 359, startPoint y: 157, endPoint x: 342, endPoint y: 103, distance: 56.5
click at [342, 103] on div at bounding box center [352, 154] width 85 height 189
drag, startPoint x: 363, startPoint y: 150, endPoint x: 346, endPoint y: 107, distance: 46.0
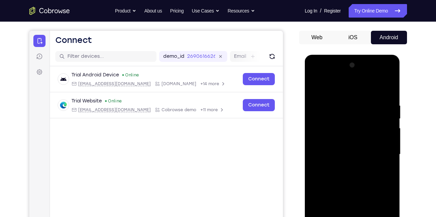
click at [346, 107] on div at bounding box center [352, 154] width 85 height 189
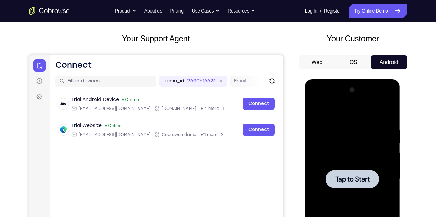
scroll to position [34, 0]
